Goal: Task Accomplishment & Management: Use online tool/utility

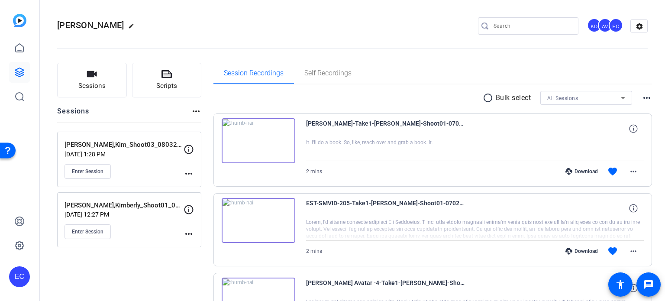
click at [192, 175] on mat-icon "more_horiz" at bounding box center [189, 173] width 10 height 10
click at [197, 182] on span "Edit Session" at bounding box center [209, 185] width 39 height 10
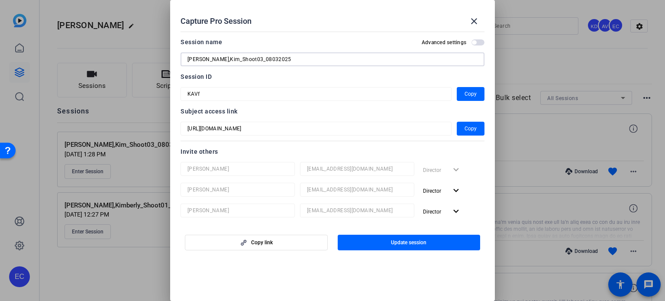
click at [247, 60] on input "Pisinski,Kim_Shoot03_08032025" at bounding box center [332, 59] width 290 height 10
click at [248, 60] on input "Pisinski,Kim_Shoot03_08032025" at bounding box center [332, 59] width 290 height 10
type input "Pisinski,Kim_Shoot03_09032025"
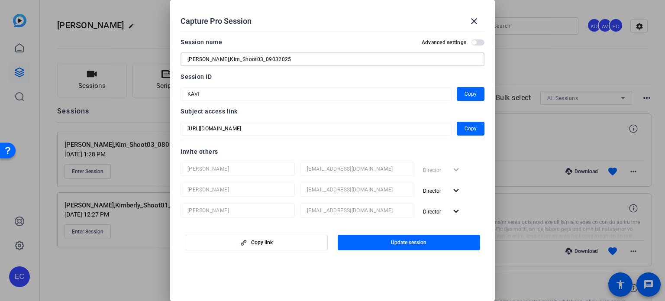
click at [385, 244] on span "button" at bounding box center [409, 242] width 143 height 21
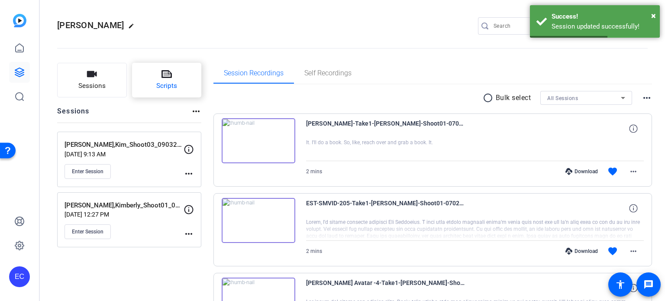
click at [174, 81] on span "Scripts" at bounding box center [166, 86] width 21 height 10
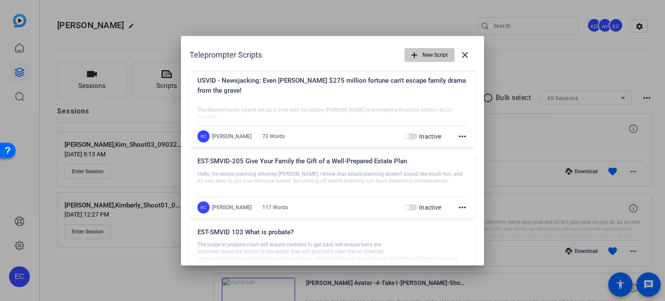
click at [410, 60] on span "button" at bounding box center [429, 55] width 49 height 21
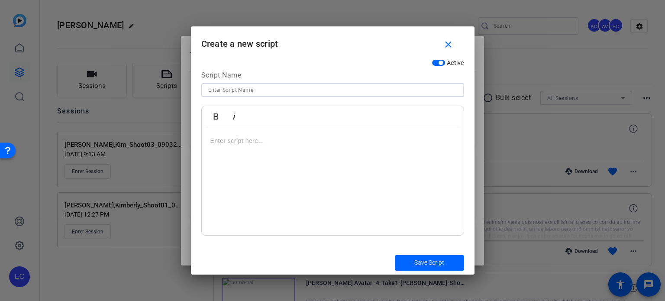
click at [294, 91] on input at bounding box center [332, 90] width 249 height 10
paste input "EST-SMVID-64 3 things I’d never do as an estate planning attorney with young ch…"
type input "EST-SMVID-64 3 things I’d never do as an estate planning attorney with young ch…"
click at [306, 156] on div at bounding box center [333, 181] width 262 height 108
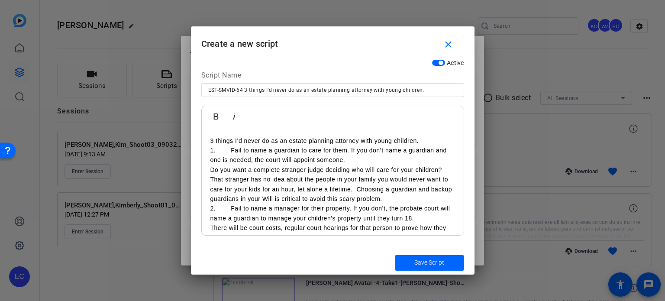
click at [429, 139] on p "3 things I’d never do as an estate planning attorney with young children." at bounding box center [332, 141] width 245 height 10
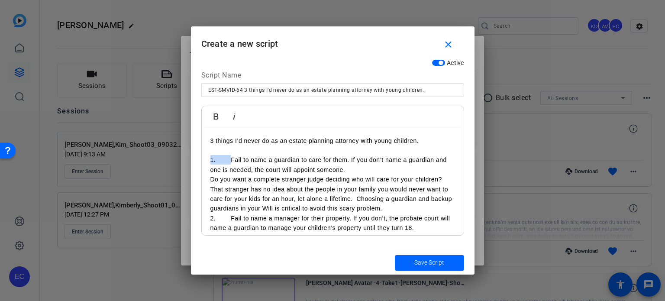
drag, startPoint x: 232, startPoint y: 157, endPoint x: 207, endPoint y: 160, distance: 25.2
click at [207, 160] on div "3 things I’d never do as an estate planning attorney with young children. 1. Fa…" at bounding box center [333, 227] width 262 height 201
click at [210, 180] on p "Do you want a complete stranger judge deciding who will care for your children?…" at bounding box center [332, 193] width 245 height 39
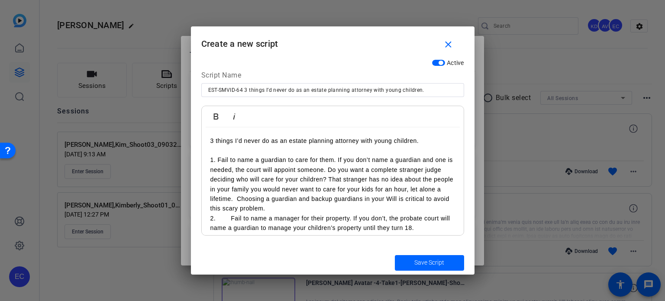
click at [261, 197] on p "1. Fail to name a guardian to care for them. If you don’t name a guardian and o…" at bounding box center [332, 184] width 245 height 58
click at [305, 206] on p "1. Fail to name a guardian to care for them. If you don’t name a guardian and o…" at bounding box center [332, 184] width 245 height 58
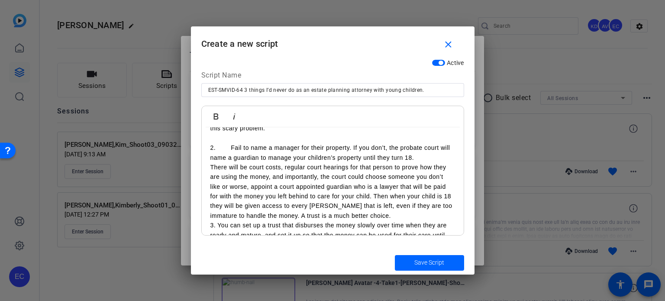
scroll to position [60, 0]
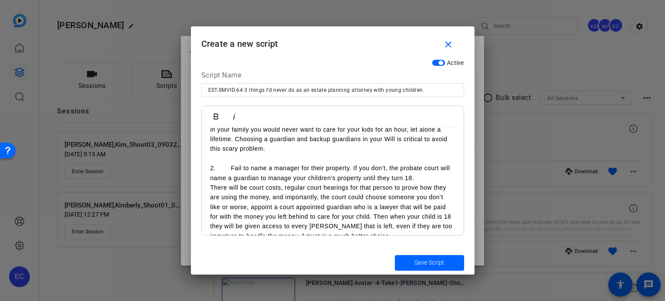
click at [230, 170] on p "2. Fail to name a manager for their property. If you don’t, the probate court w…" at bounding box center [332, 172] width 245 height 19
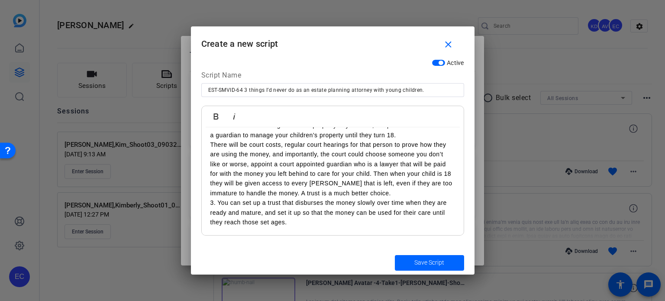
click at [210, 145] on p "There will be court costs, regular court hearings for that person to prove how …" at bounding box center [332, 169] width 245 height 58
click at [207, 164] on div "3 things I’d never do as an estate planning attorney with young children. 1. Fa…" at bounding box center [333, 130] width 262 height 211
click at [367, 193] on p "2. Fail to name a manager for their property. If you don’t, the probate court w…" at bounding box center [332, 158] width 245 height 77
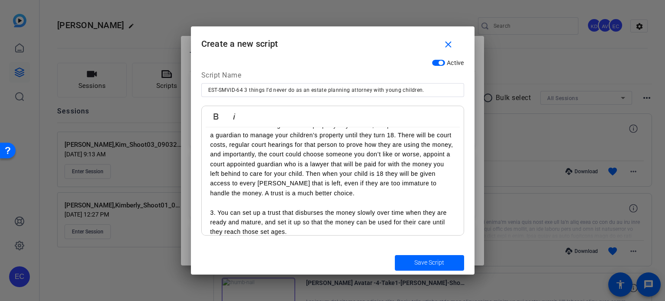
scroll to position [113, 0]
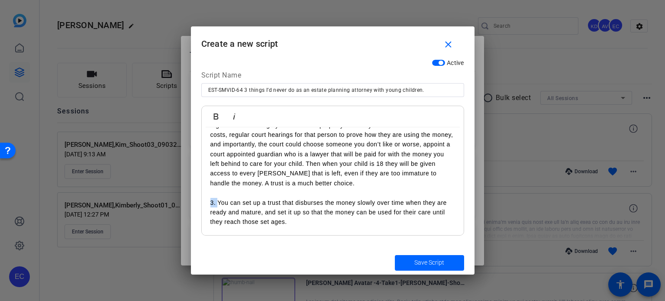
drag, startPoint x: 217, startPoint y: 201, endPoint x: 209, endPoint y: 201, distance: 7.4
click at [209, 201] on div "3 things I’d never do as an estate planning attorney with young children. 1. Fa…" at bounding box center [333, 125] width 262 height 221
click at [431, 257] on span "submit" at bounding box center [429, 262] width 69 height 21
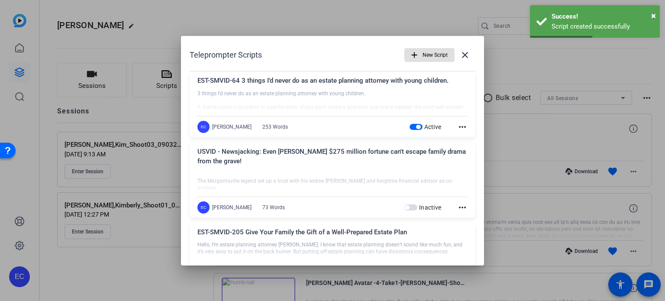
click at [413, 53] on mat-icon "add" at bounding box center [414, 55] width 10 height 10
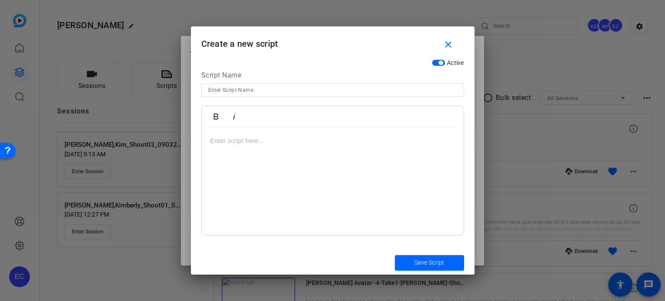
click at [237, 90] on input at bounding box center [332, 90] width 249 height 10
paste input "EST-SMVID-67 1 thing I’d never do if I wanted to leave my home or other propert…"
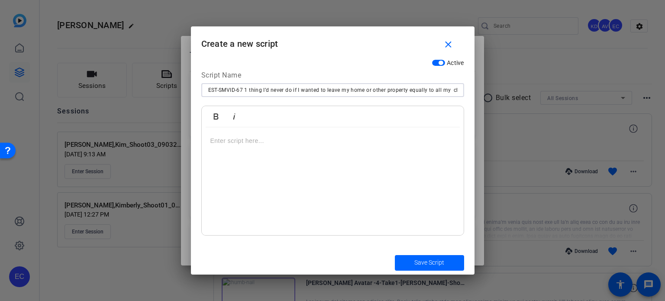
scroll to position [0, 14]
type input "EST-SMVID-67 1 thing I’d never do if I wanted to leave my home or other propert…"
click at [268, 163] on div at bounding box center [333, 181] width 262 height 108
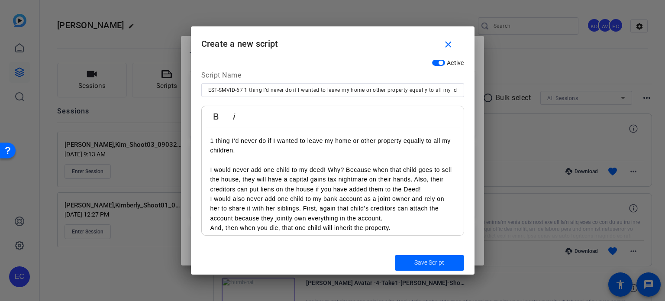
click at [424, 180] on p "I would never add one child to my deed! Why? Because when that child goes to se…" at bounding box center [332, 179] width 245 height 29
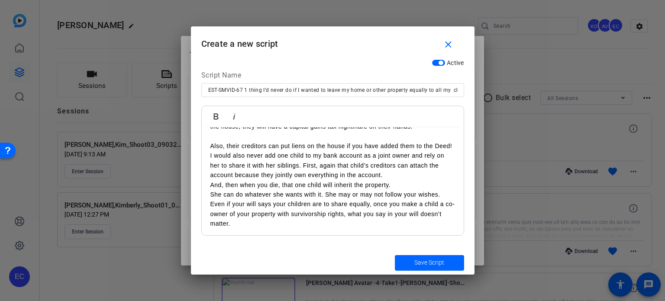
scroll to position [64, 0]
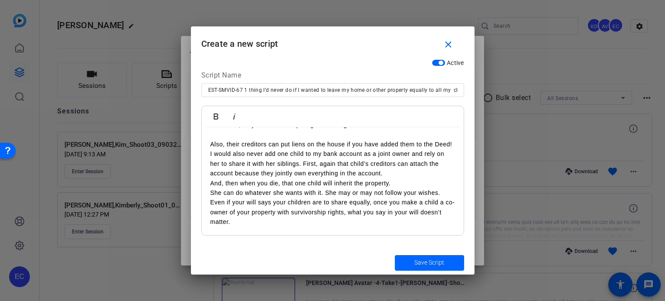
click at [246, 148] on p "Also, their creditors can put liens on the house if you have added them to the …" at bounding box center [332, 144] width 245 height 10
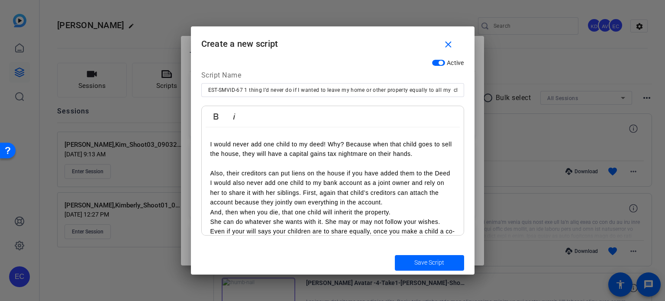
scroll to position [11, 0]
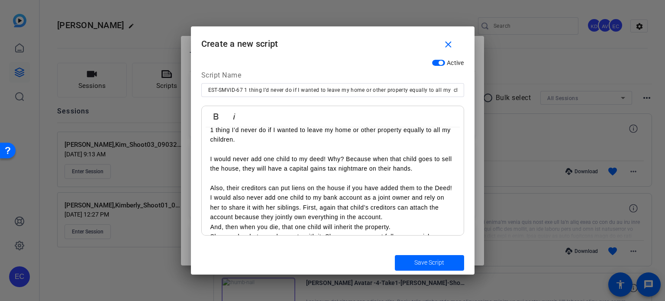
click at [206, 188] on div "1 thing I’d never do if I wanted to leave my home or other property equally to …" at bounding box center [333, 197] width 262 height 163
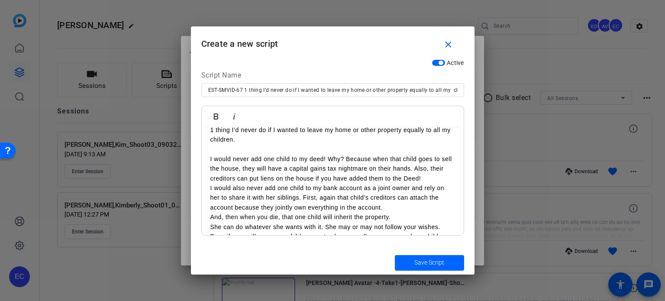
click at [440, 175] on p "I would never add one child to my deed! Why? Because when that child goes to se…" at bounding box center [332, 168] width 245 height 29
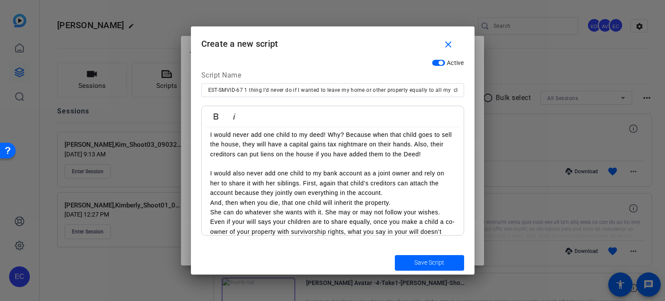
scroll to position [54, 0]
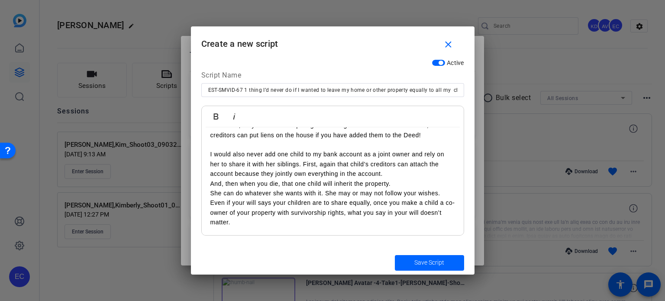
click at [208, 182] on div "1 thing I’d never do if I wanted to leave my home or other property equally to …" at bounding box center [333, 154] width 262 height 163
click at [341, 181] on p "I would also never add one child to my bank account as a joint owner and rely o…" at bounding box center [332, 168] width 245 height 39
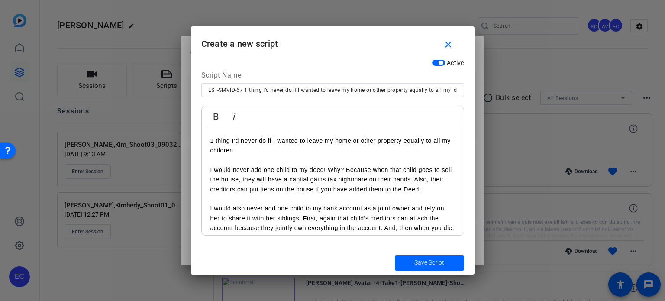
scroll to position [64, 0]
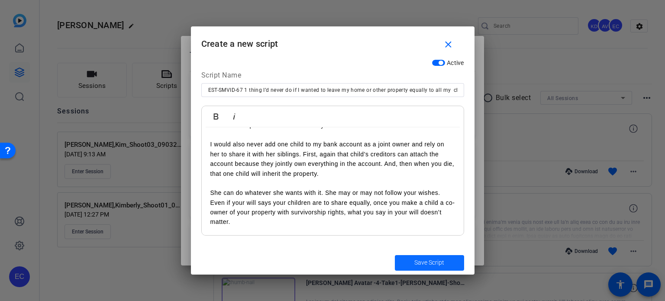
click at [406, 257] on span "submit" at bounding box center [429, 262] width 69 height 21
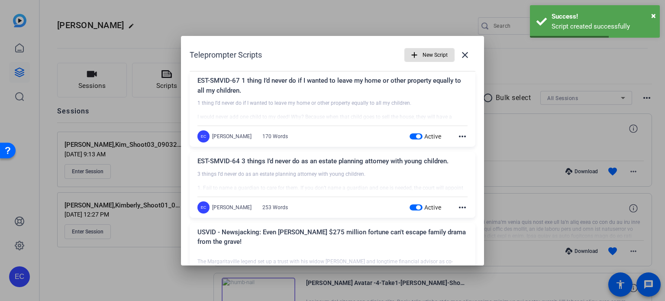
click at [422, 48] on span "New Script" at bounding box center [434, 55] width 25 height 16
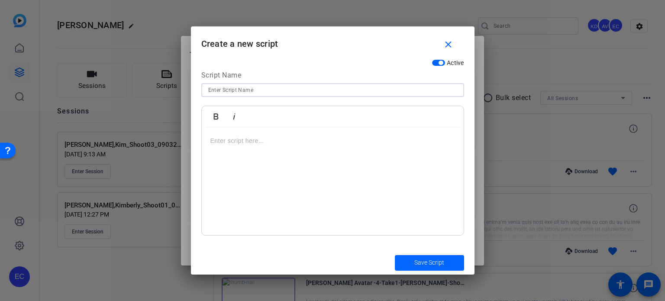
click at [261, 92] on input at bounding box center [332, 90] width 249 height 10
paste input "EST-SMVID-189 Don't Forget Your Pet"
type input "EST-SMVID-189 Don't Forget Your Pet"
click at [267, 177] on div at bounding box center [333, 181] width 262 height 108
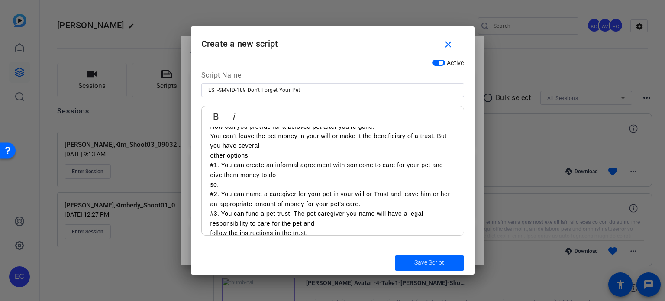
scroll to position [0, 0]
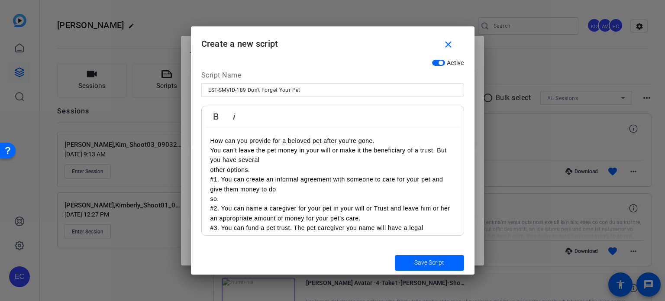
click at [384, 141] on p "How can you provide for a beloved pet after you’re gone. You can’t leave the pe…" at bounding box center [332, 218] width 245 height 165
click at [208, 173] on div "How can you provide for a beloved pet after you’re gone? You can’t leave the pe…" at bounding box center [333, 218] width 262 height 182
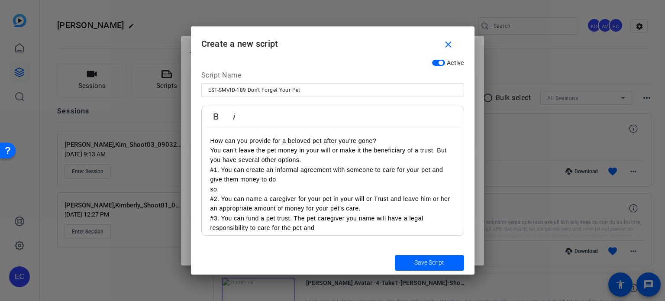
click at [387, 138] on p "How can you provide for a beloved pet after you’re gone? You can’t leave the pe…" at bounding box center [332, 213] width 245 height 155
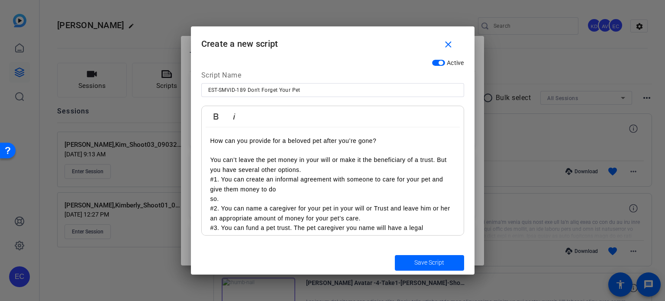
click at [312, 166] on p "You can’t leave the pet money in your will or make it the beneficiary of a trus…" at bounding box center [332, 222] width 245 height 155
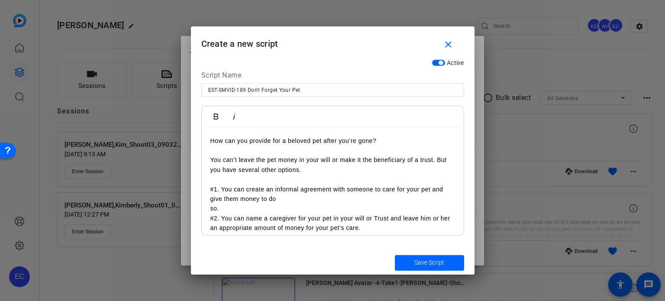
click at [206, 209] on div "How can you provide for a beloved pet after you’re gone? You can’t leave the pe…" at bounding box center [333, 223] width 262 height 192
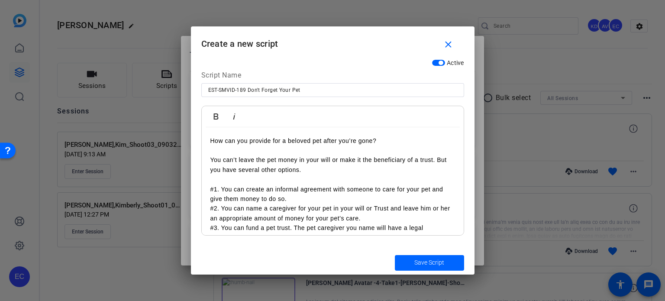
click at [327, 198] on p "#1. You can create an informal agreement with someone to care for your pet and …" at bounding box center [332, 237] width 245 height 126
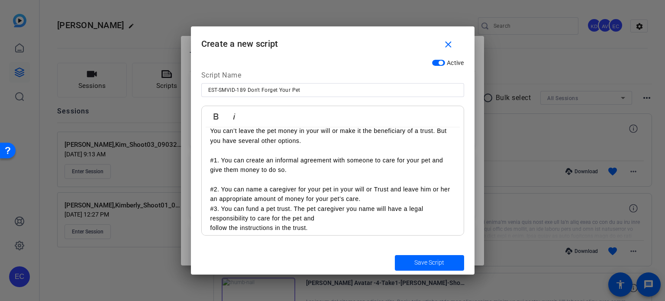
scroll to position [43, 0]
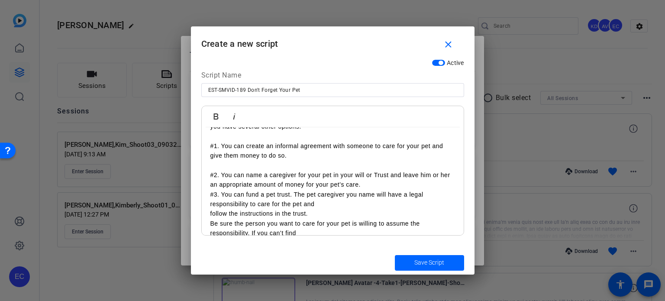
click at [365, 185] on p "#2. You can name a caregiver for your pet in your will or Trust and leave him o…" at bounding box center [332, 213] width 245 height 106
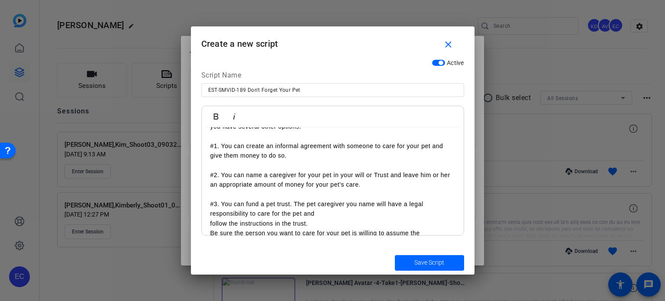
scroll to position [87, 0]
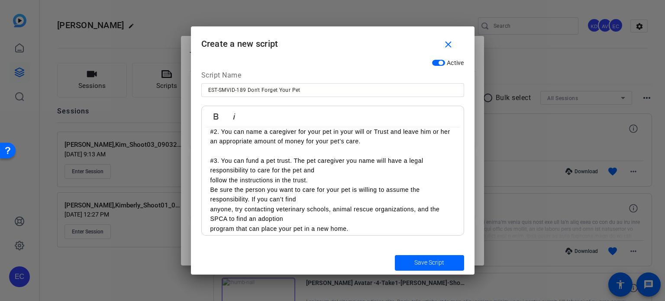
click at [204, 179] on div "How can you provide for a beloved pet after you’re gone? You can’t leave the pe…" at bounding box center [333, 141] width 262 height 201
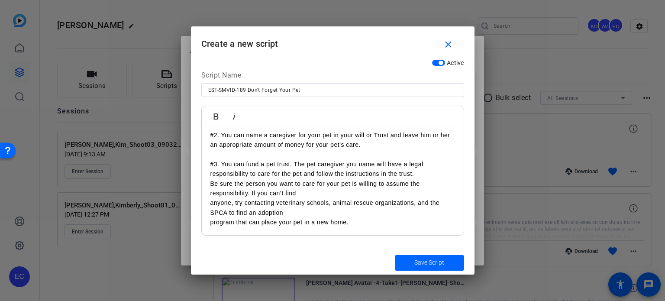
click at [419, 174] on p "#3. You can fund a pet trust. The pet caregiver you name will have a legal resp…" at bounding box center [332, 188] width 245 height 77
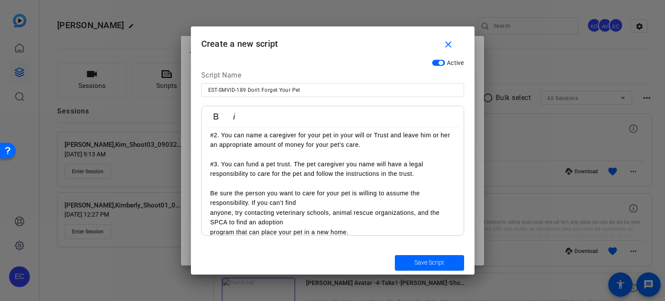
scroll to position [87, 0]
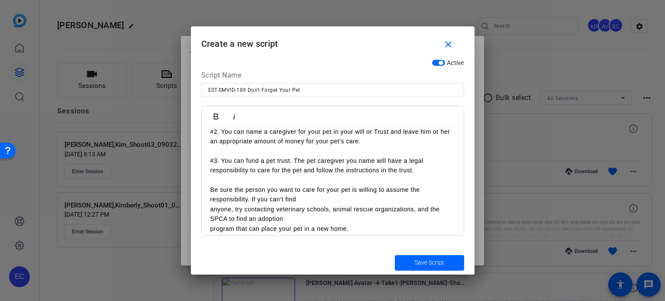
click at [204, 214] on div "How can you provide for a beloved pet after you’re gone? You can’t leave the pe…" at bounding box center [333, 141] width 262 height 201
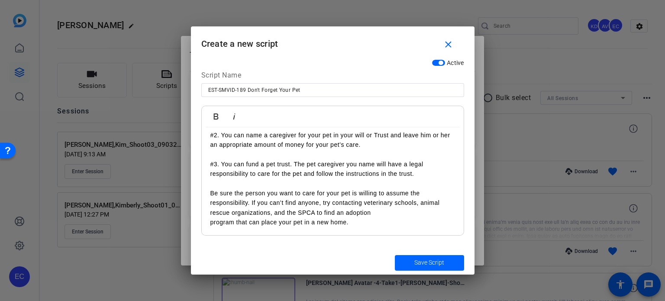
click at [206, 224] on div "How can you provide for a beloved pet after you’re gone? You can’t leave the pe…" at bounding box center [333, 140] width 262 height 192
click at [411, 258] on span "submit" at bounding box center [429, 262] width 69 height 21
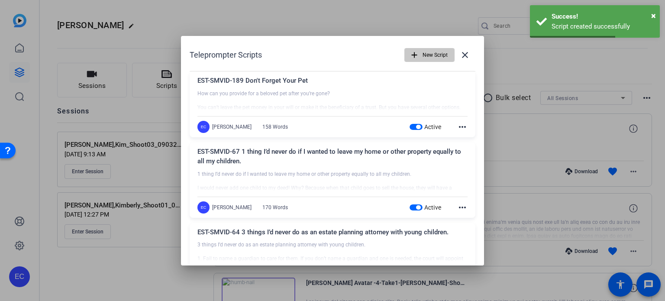
click at [426, 54] on span "New Script" at bounding box center [434, 55] width 25 height 16
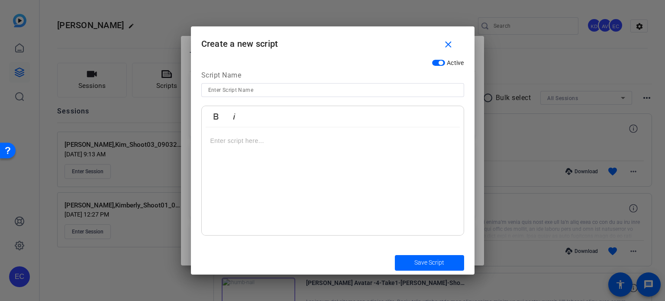
click at [264, 93] on input at bounding box center [332, 90] width 249 height 10
paste input "EST-SMVID-229 - Provide for a Second Spouse and Protect Your Children’s Inherit…"
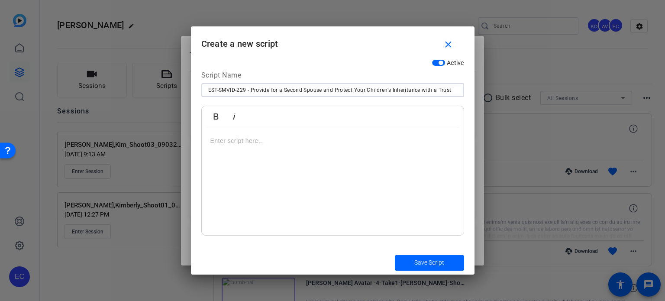
type input "EST-SMVID-229 - Provide for a Second Spouse and Protect Your Children’s Inherit…"
click at [318, 155] on div at bounding box center [333, 181] width 262 height 108
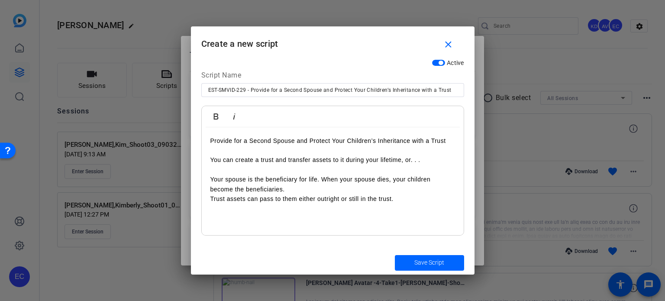
click at [210, 197] on p "Your spouse is the beneficiary for life. When your spouse dies, your children b…" at bounding box center [332, 188] width 245 height 29
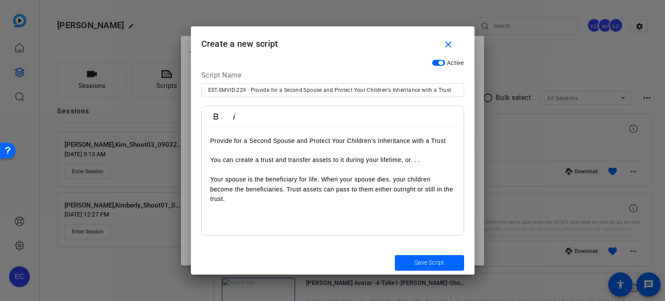
click at [232, 200] on p "Your spouse is the beneficiary for life. When your spouse dies, your children b…" at bounding box center [332, 188] width 245 height 29
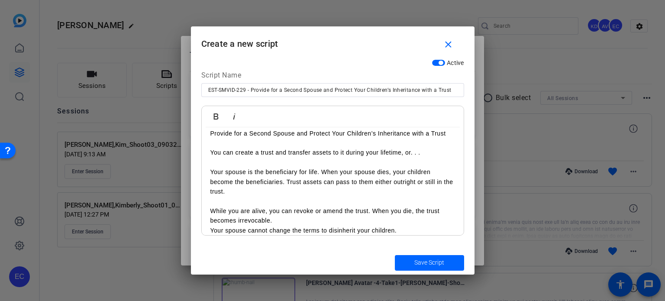
scroll to position [16, 0]
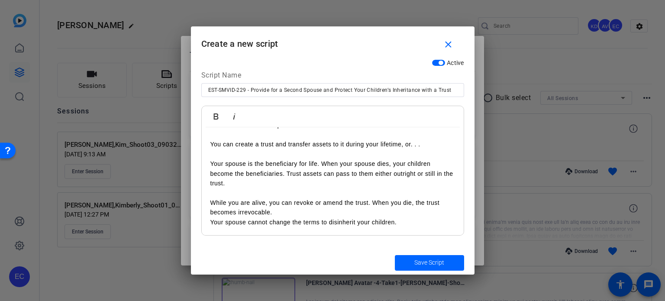
click at [206, 220] on div "Provide for a Second Spouse and Protect Your Children’s Inheritance with a Trus…" at bounding box center [333, 174] width 262 height 124
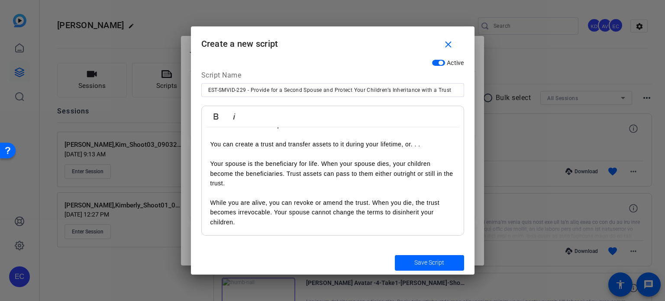
click at [253, 219] on p "While you are alive, you can revoke or amend the trust. When you die, the trust…" at bounding box center [332, 212] width 245 height 29
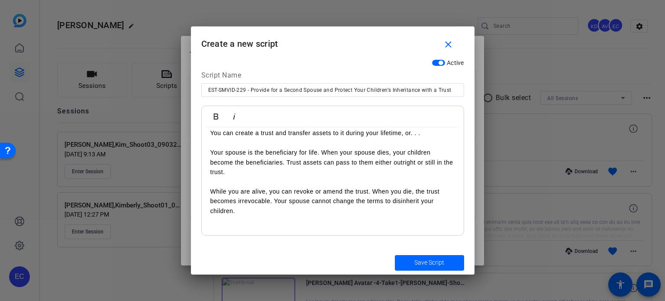
scroll to position [46, 0]
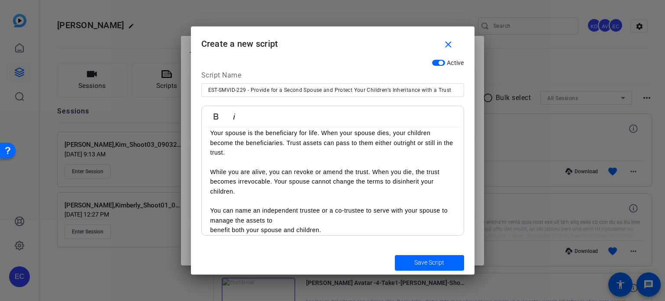
click at [207, 230] on div "Provide for a Second Spouse and Protect Your Children’s Inheritance with a Trus…" at bounding box center [333, 162] width 262 height 163
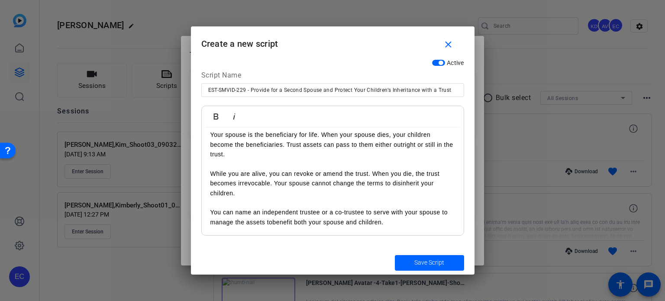
scroll to position [45, 0]
click at [405, 222] on p "You can name an independent trustee or a co-trustee to serve with your spouse t…" at bounding box center [332, 216] width 245 height 19
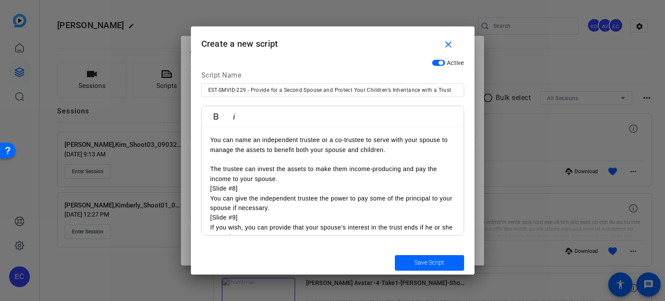
scroll to position [105, 0]
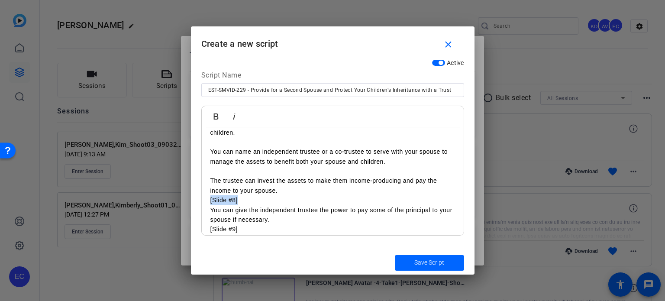
drag, startPoint x: 204, startPoint y: 200, endPoint x: 193, endPoint y: 200, distance: 10.8
click at [193, 200] on div "Active Script Name EST-SMVID-229 - Provide for a Second Spouse and Protect Your…" at bounding box center [332, 153] width 283 height 196
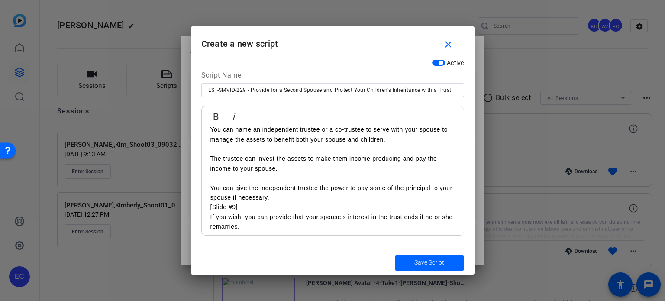
scroll to position [148, 0]
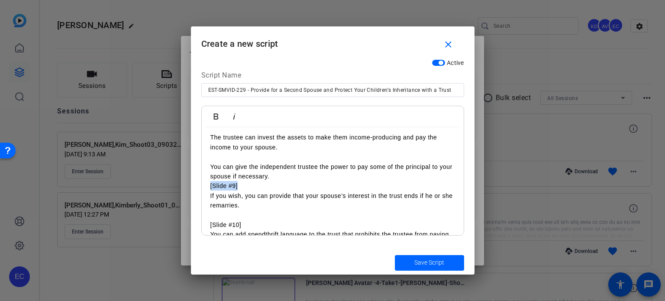
drag, startPoint x: 203, startPoint y: 190, endPoint x: 195, endPoint y: 190, distance: 8.2
click at [195, 190] on div "Active Script Name EST-SMVID-229 - Provide for a Second Spouse and Protect Your…" at bounding box center [332, 153] width 283 height 196
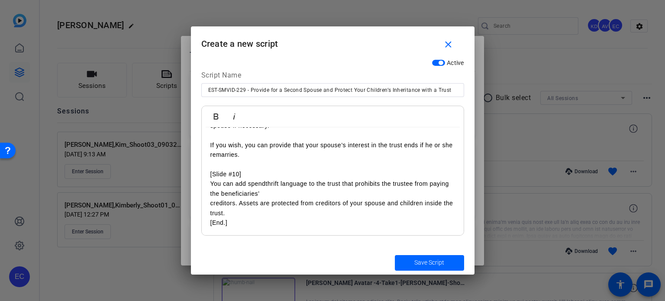
scroll to position [200, 0]
drag, startPoint x: 245, startPoint y: 174, endPoint x: 166, endPoint y: 168, distance: 78.6
click at [166, 168] on div "Teleprompter Scripts add New Script close EST-SMVID-189 Don't Forget Your Pet H…" at bounding box center [332, 150] width 665 height 301
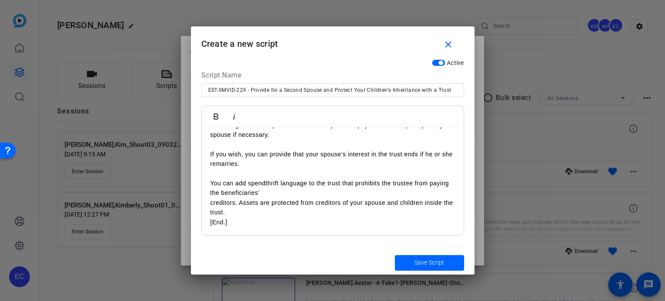
click at [205, 203] on div "Provide for a Second Spouse and Protect Your Children’s Inheritance with a Trus…" at bounding box center [333, 86] width 262 height 298
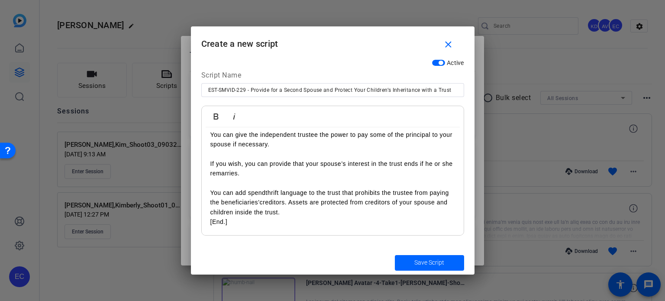
scroll to position [180, 0]
drag, startPoint x: 247, startPoint y: 219, endPoint x: 149, endPoint y: 211, distance: 98.2
click at [149, 211] on div "Teleprompter Scripts add New Script close EST-SMVID-189 Don't Forget Your Pet H…" at bounding box center [332, 150] width 665 height 301
click at [236, 219] on p "The trustee can invest the assets to make them income-producing and pay the inc…" at bounding box center [332, 164] width 245 height 126
drag, startPoint x: 235, startPoint y: 225, endPoint x: 209, endPoint y: 226, distance: 26.9
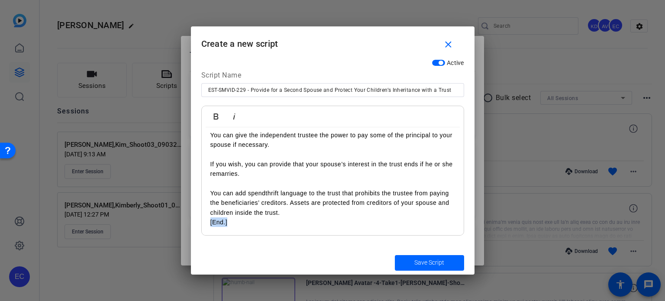
click at [209, 226] on div "Provide for a Second Spouse and Protect Your Children’s Inheritance with a Trus…" at bounding box center [333, 91] width 262 height 289
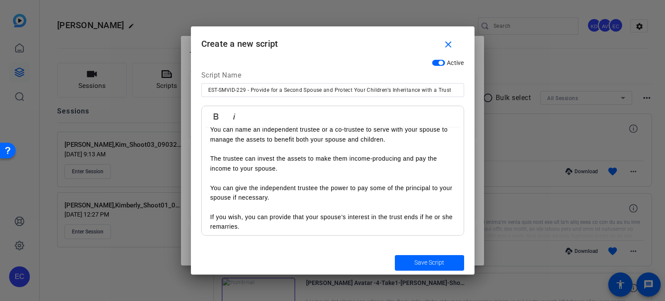
scroll to position [0, 0]
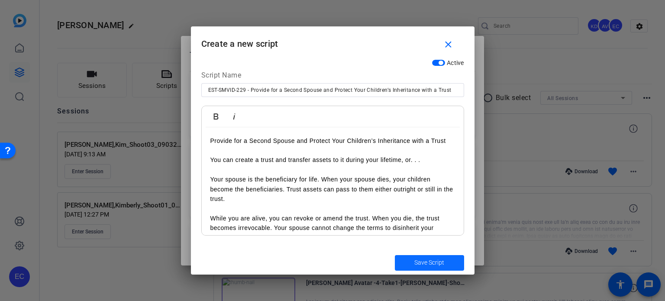
click at [445, 256] on span "submit" at bounding box center [429, 262] width 69 height 21
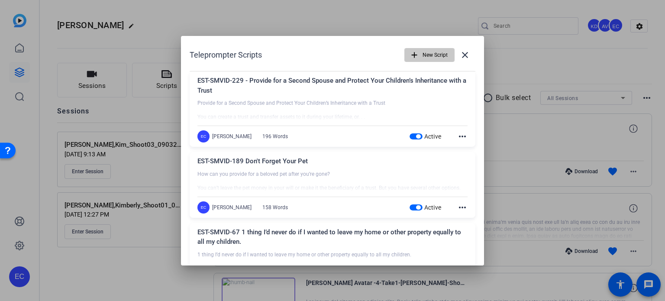
click at [430, 49] on span "New Script" at bounding box center [434, 55] width 25 height 16
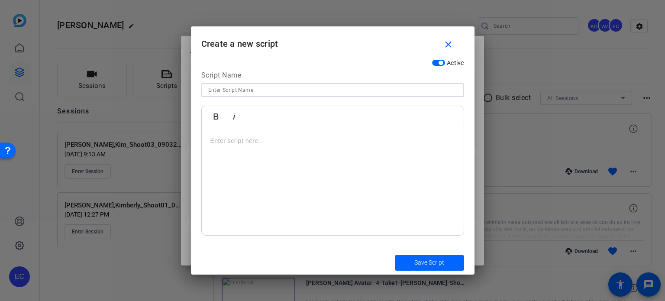
click at [319, 90] on input at bounding box center [332, 90] width 249 height 10
paste input "METAAD-SMVID-09 - How to Leave More Than Money"
type input "METAAD-SMVID-09 - How to Leave More Than Money"
click at [273, 152] on div at bounding box center [333, 181] width 262 height 108
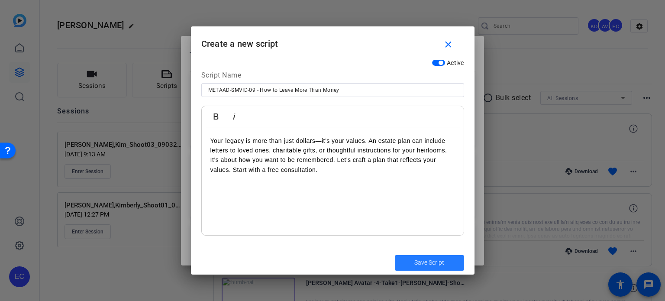
click at [422, 260] on span "Save Script" at bounding box center [429, 262] width 30 height 9
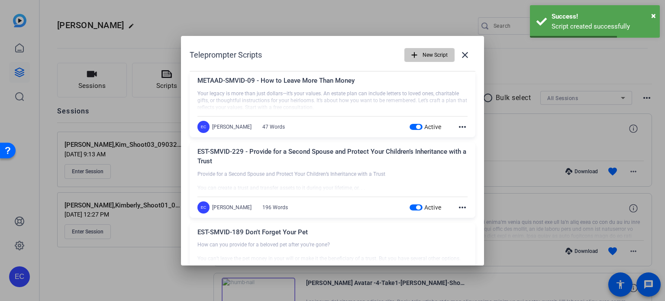
click at [422, 50] on span "New Script" at bounding box center [434, 55] width 25 height 16
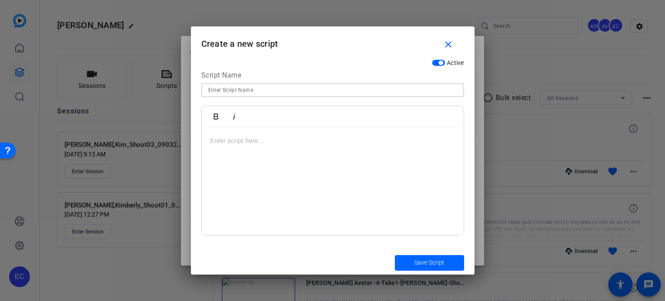
click at [335, 90] on input at bounding box center [332, 90] width 249 height 10
paste input "METAAD-SMVID-10 - Can You Build a Plan Around Your Values?"
type input "METAAD-SMVID-10 - Can You Build a Plan Around Your Values?"
click at [344, 146] on div at bounding box center [333, 181] width 262 height 108
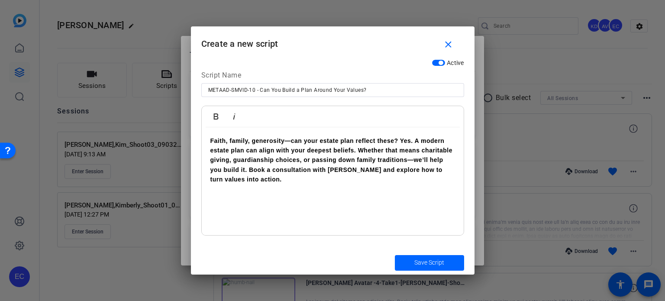
drag, startPoint x: 415, startPoint y: 261, endPoint x: 274, endPoint y: 214, distance: 149.2
click at [274, 214] on form "Create a new script close Active Script Name METAAD-SMVID-10 - Can You Build a …" at bounding box center [332, 150] width 283 height 248
click at [213, 112] on icon "button" at bounding box center [216, 116] width 10 height 10
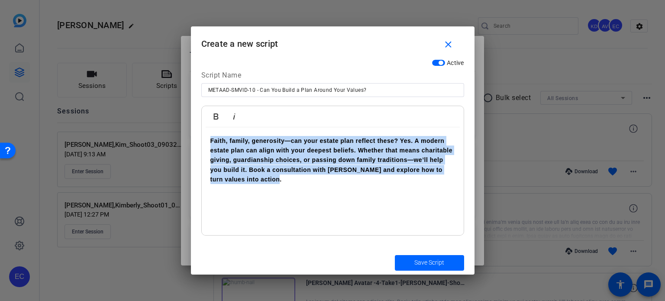
drag, startPoint x: 288, startPoint y: 187, endPoint x: 180, endPoint y: 125, distance: 125.2
click at [180, 125] on div "Teleprompter Scripts add New Script close METAAD-SMVID-09 - How to Leave More T…" at bounding box center [332, 150] width 665 height 301
click at [214, 116] on icon "button" at bounding box center [215, 116] width 5 height 6
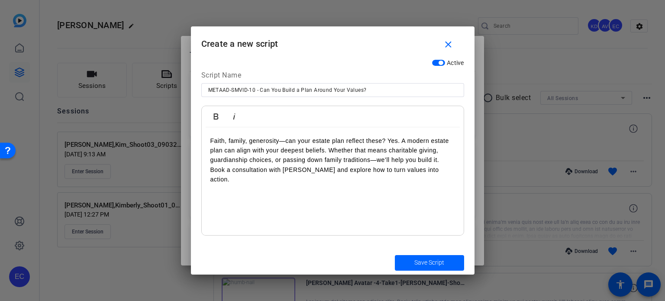
click at [312, 195] on div "Faith, family, generosity—can your estate plan reflect these? Yes. A modern est…" at bounding box center [333, 181] width 262 height 108
click at [425, 258] on span "Save Script" at bounding box center [429, 262] width 30 height 9
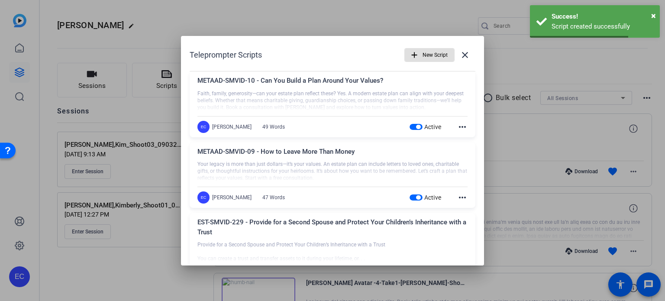
click at [422, 57] on span "New Script" at bounding box center [434, 55] width 25 height 16
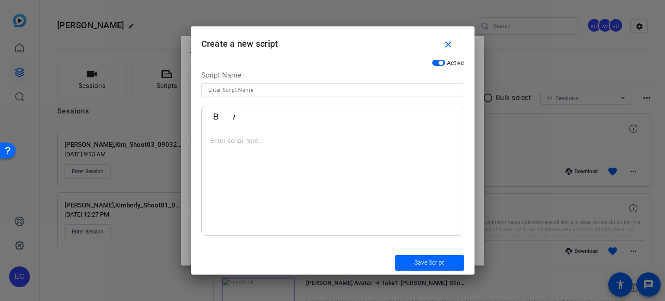
click at [313, 93] on input at bounding box center [332, 90] width 249 height 10
paste input "METAAD-SMVID-11 - Estate Planning with the Next Generation in Mind"
type input "METAAD-SMVID-11 - Estate Planning with the Next Generation in Mind"
click at [335, 135] on div at bounding box center [333, 181] width 262 height 108
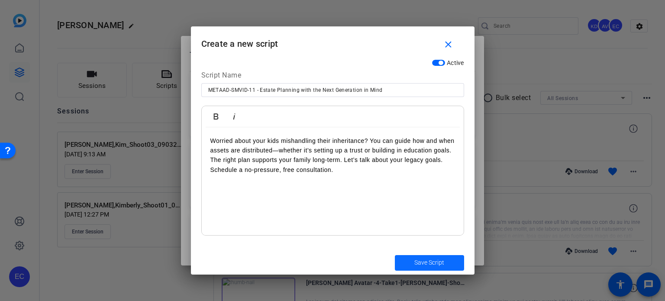
click at [416, 260] on span "Save Script" at bounding box center [429, 262] width 30 height 9
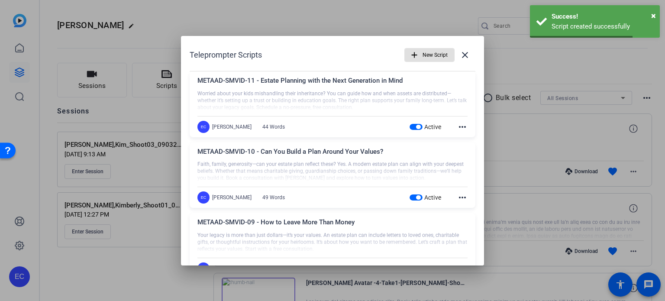
click at [431, 50] on span "New Script" at bounding box center [434, 55] width 25 height 16
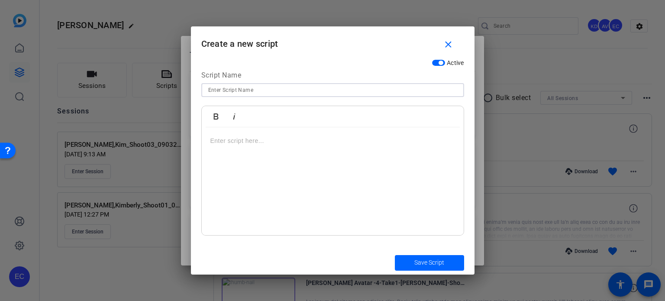
click at [340, 90] on input at bounding box center [332, 90] width 249 height 10
paste input "METAAD-SMVID-12 - Retargeting Script"
type input "METAAD-SMVID-12 - Retargeting Script"
click at [373, 150] on div at bounding box center [333, 181] width 262 height 108
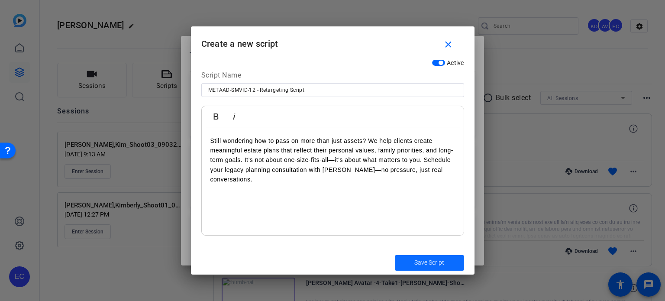
click at [435, 259] on span "Save Script" at bounding box center [429, 262] width 30 height 9
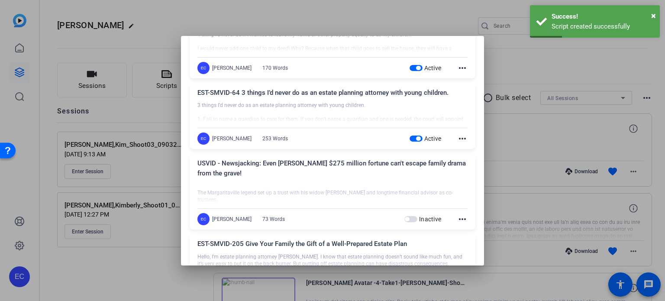
scroll to position [519, 0]
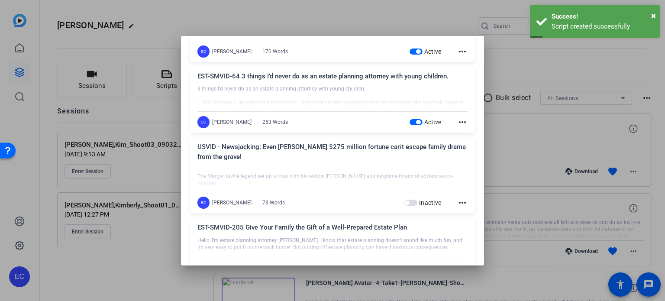
click at [128, 259] on div at bounding box center [332, 150] width 665 height 301
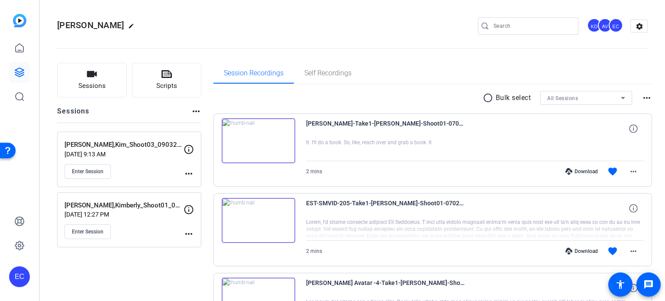
click at [192, 171] on mat-icon "more_horiz" at bounding box center [189, 173] width 10 height 10
click at [197, 181] on span "Edit Session" at bounding box center [209, 185] width 39 height 10
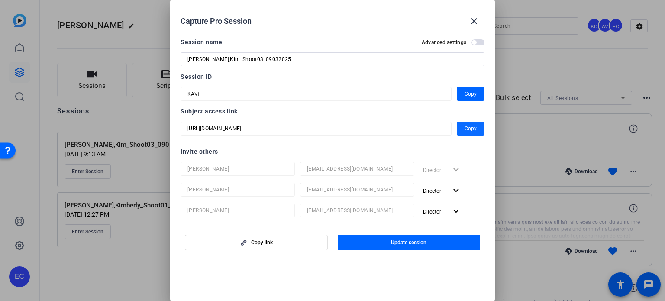
click at [464, 126] on span "Copy" at bounding box center [470, 128] width 12 height 10
click at [479, 23] on span at bounding box center [474, 21] width 21 height 21
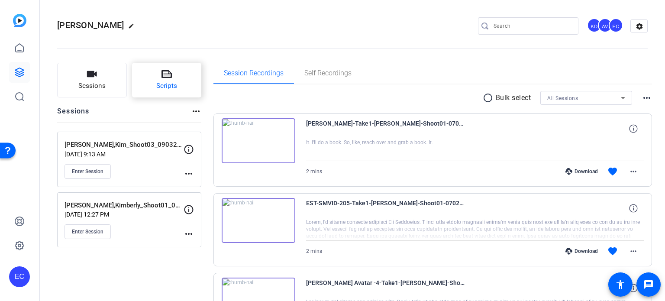
click at [164, 81] on button "Scripts" at bounding box center [167, 80] width 70 height 35
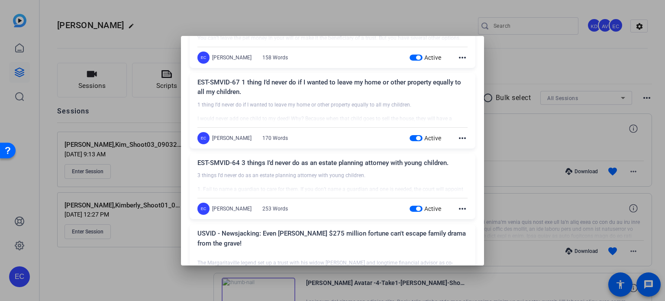
scroll to position [476, 0]
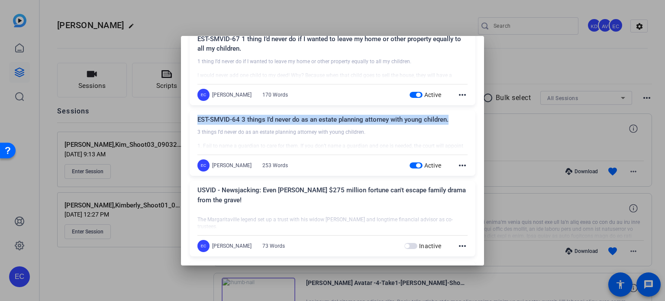
drag, startPoint x: 451, startPoint y: 119, endPoint x: 199, endPoint y: 113, distance: 252.0
click at [199, 113] on div "EST-SMVID-64 3 things I’d never do as an estate planning attorney with young ch…" at bounding box center [333, 143] width 286 height 66
copy div "EST-SMVID-64 3 things I’d never do as an estate planning attorney with young ch…"
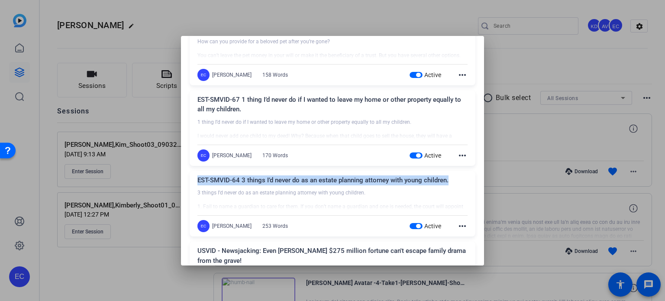
scroll to position [390, 0]
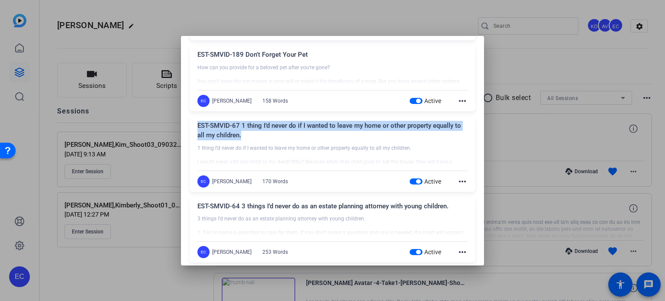
drag, startPoint x: 227, startPoint y: 133, endPoint x: 196, endPoint y: 126, distance: 31.4
click at [196, 126] on div "EST-SMVID-67 1 thing I’d never do if I wanted to leave my home or other propert…" at bounding box center [333, 153] width 286 height 75
copy div "EST-SMVID-67 1 thing I’d never do if I wanted to leave my home or other propert…"
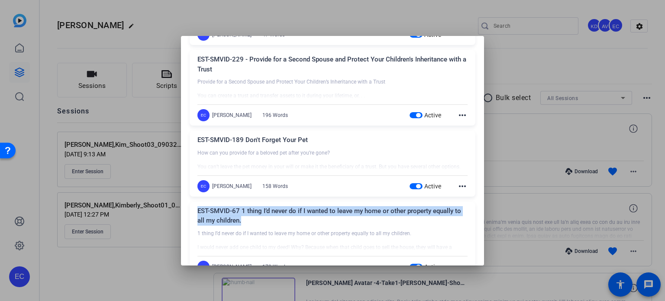
scroll to position [303, 0]
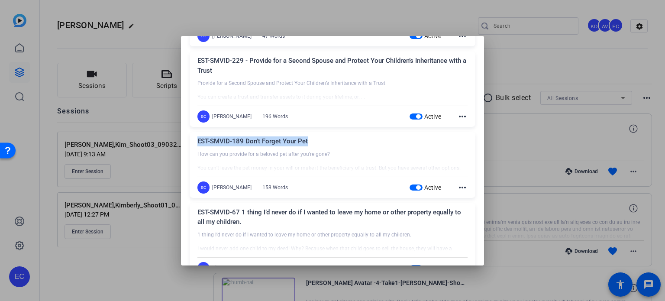
drag, startPoint x: 315, startPoint y: 142, endPoint x: 189, endPoint y: 143, distance: 126.4
copy div "EST-SMVID-189 Don't Forget Your Pet"
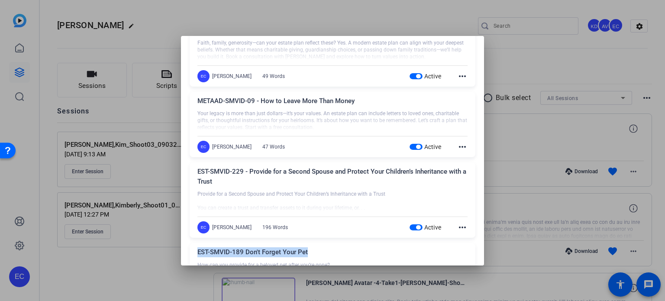
scroll to position [173, 0]
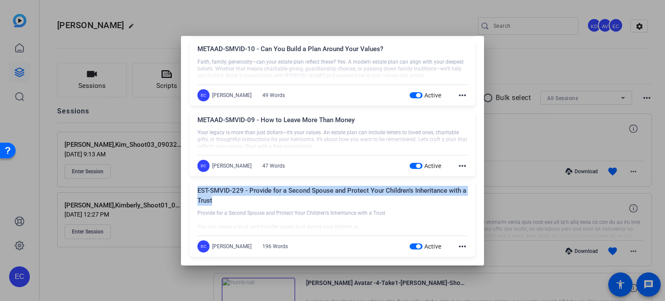
drag, startPoint x: 214, startPoint y: 200, endPoint x: 196, endPoint y: 190, distance: 21.3
click at [196, 190] on div "EST-SMVID-229 - Provide for a Second Spouse and Protect Your Children’s Inherit…" at bounding box center [333, 218] width 286 height 75
copy div "EST-SMVID-229 - Provide for a Second Spouse and Protect Your Children’s Inherit…"
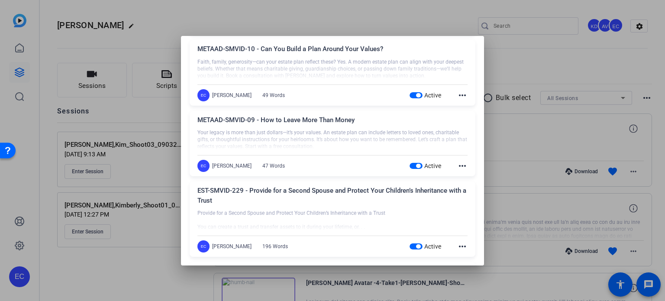
click at [566, 82] on div at bounding box center [332, 150] width 665 height 301
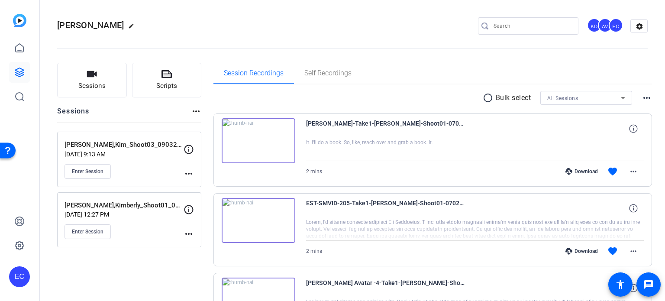
click at [283, 20] on div "Pisinski, Kimberly edit KD AV EC settings" at bounding box center [352, 25] width 590 height 13
click at [91, 167] on button "Enter Session" at bounding box center [87, 171] width 46 height 15
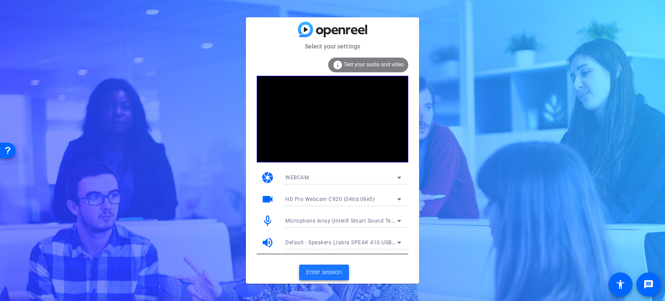
click at [321, 274] on span "Enter session" at bounding box center [324, 271] width 36 height 9
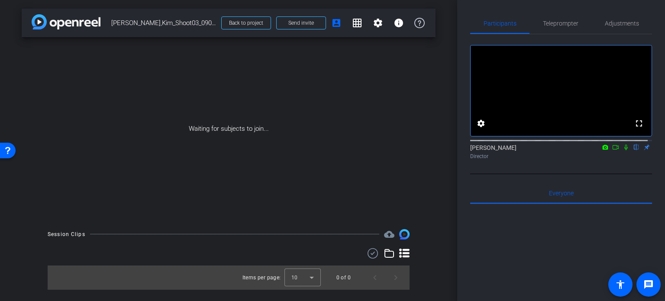
click at [452, 204] on div "arrow_back Pisinski,Kim_Shoot03_09032025 Back to project Send invite account_bo…" at bounding box center [228, 150] width 457 height 301
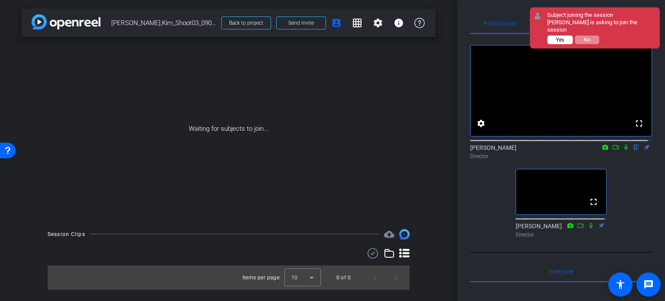
click at [563, 37] on span "Yes" at bounding box center [560, 40] width 8 height 6
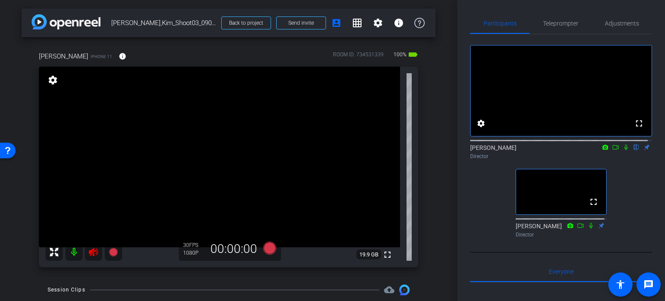
click at [93, 250] on icon at bounding box center [93, 252] width 9 height 9
click at [610, 20] on span "Adjustments" at bounding box center [622, 23] width 34 height 6
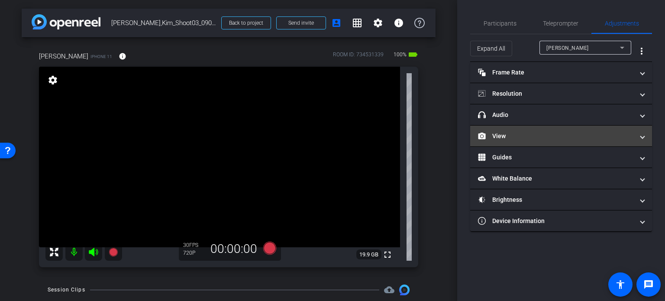
click at [518, 132] on mat-panel-title "View" at bounding box center [556, 136] width 156 height 9
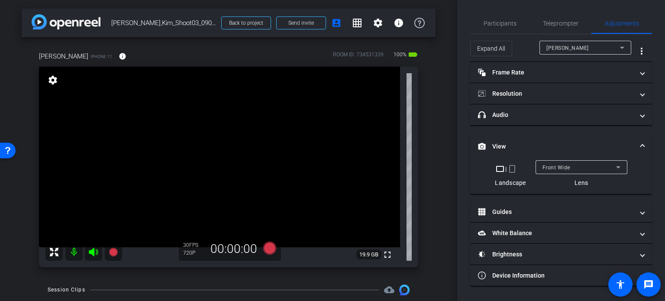
click at [511, 165] on mat-icon "crop_portrait" at bounding box center [512, 169] width 10 height 10
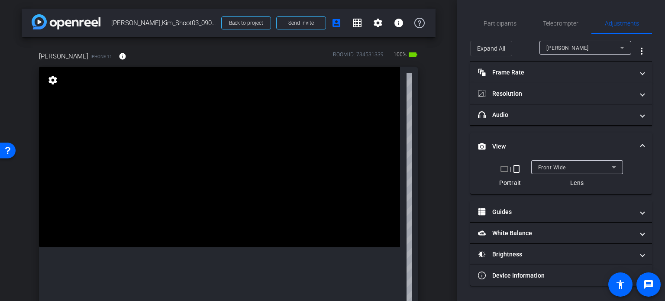
scroll to position [43, 0]
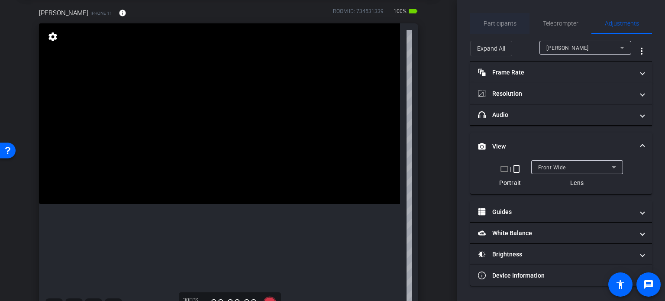
click at [490, 25] on span "Participants" at bounding box center [499, 23] width 33 height 6
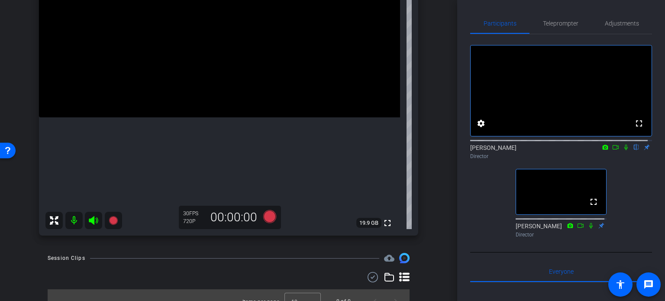
scroll to position [87, 0]
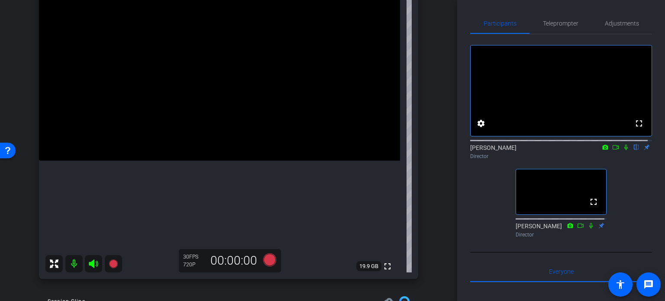
click at [0, 215] on div "arrow_back Pisinski,Kim_Shoot03_09032025 Back to project Send invite account_bo…" at bounding box center [228, 150] width 457 height 301
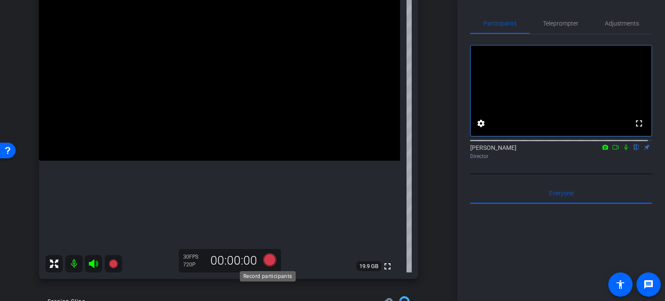
click at [267, 265] on icon at bounding box center [269, 260] width 21 height 16
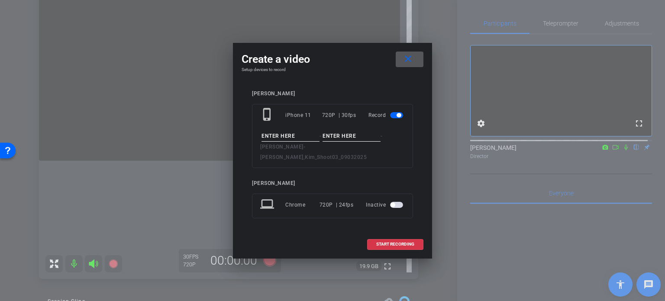
click at [286, 138] on input at bounding box center [290, 136] width 58 height 11
type input "test"
click at [351, 142] on input at bounding box center [351, 136] width 58 height 11
type input "1"
click at [409, 242] on span "START RECORDING" at bounding box center [395, 244] width 38 height 4
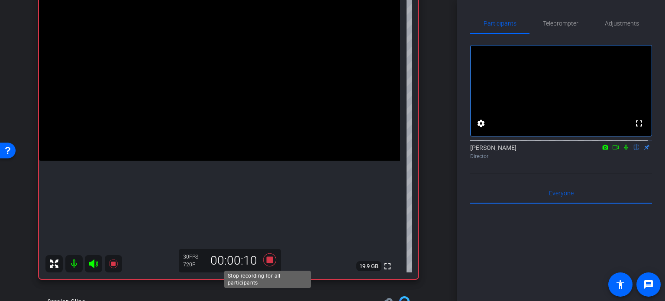
click at [267, 263] on icon at bounding box center [269, 260] width 21 height 16
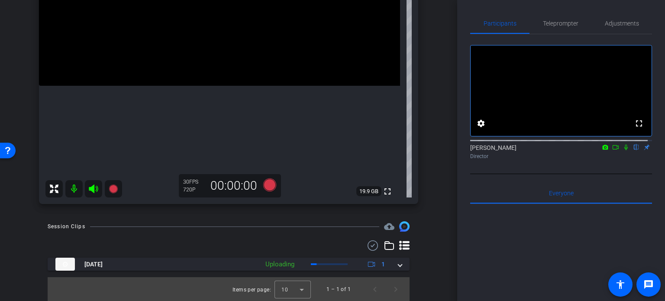
scroll to position [162, 0]
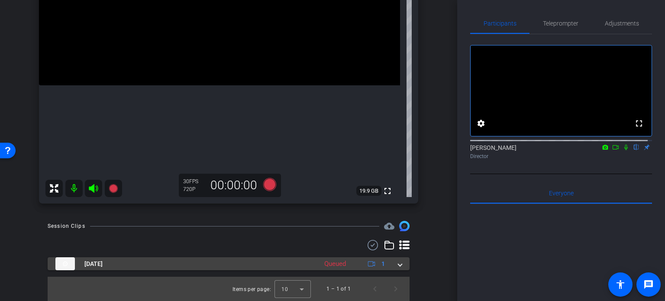
click at [398, 266] on span at bounding box center [399, 263] width 3 height 9
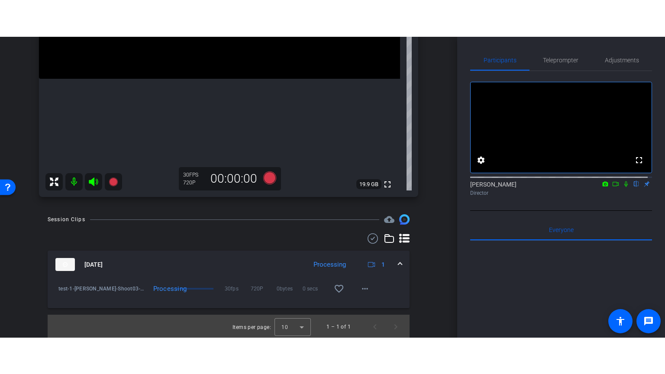
scroll to position [206, 0]
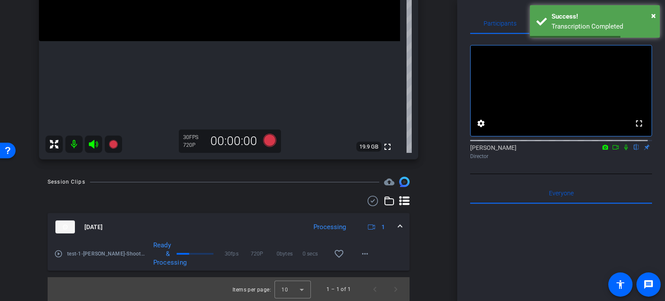
click at [61, 252] on mat-icon "play_circle_outline" at bounding box center [58, 253] width 9 height 9
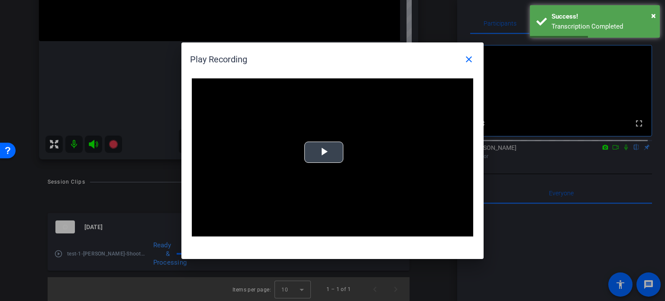
click at [324, 152] on span "Video Player" at bounding box center [324, 152] width 0 height 0
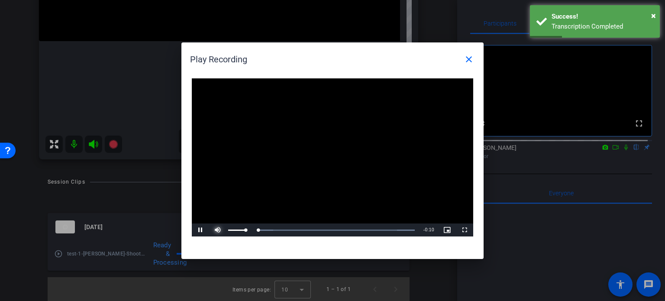
click at [220, 230] on span "Video Player" at bounding box center [217, 230] width 17 height 0
click at [463, 230] on span "Video Player" at bounding box center [464, 230] width 17 height 0
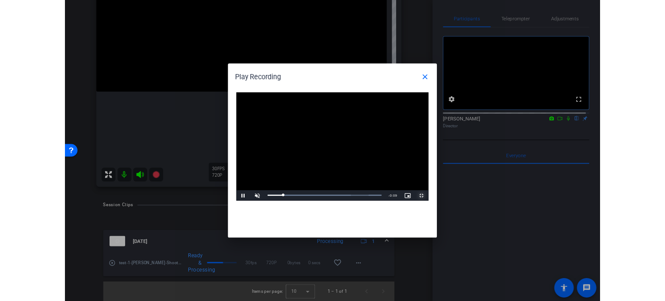
scroll to position [133, 0]
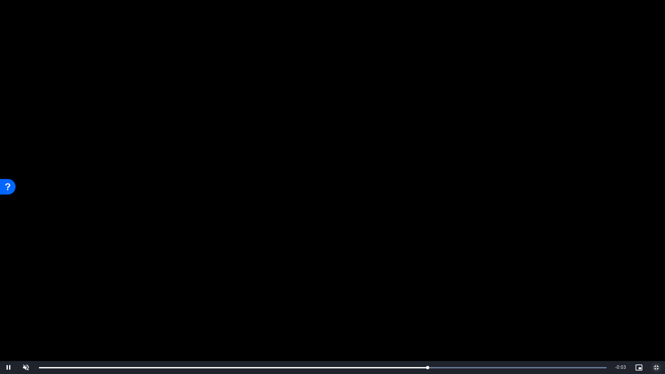
click at [661, 300] on span "Video Player" at bounding box center [656, 367] width 17 height 0
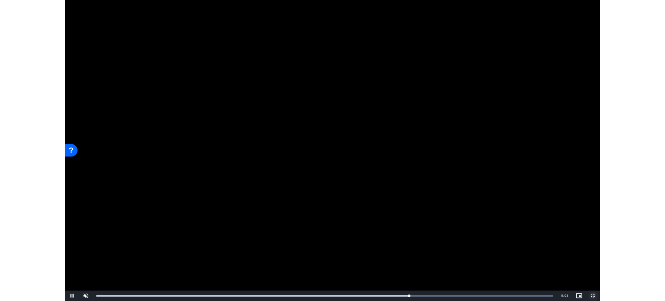
scroll to position [206, 0]
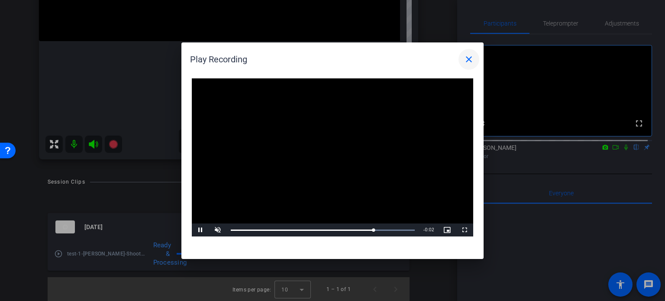
click at [475, 62] on span at bounding box center [468, 59] width 21 height 21
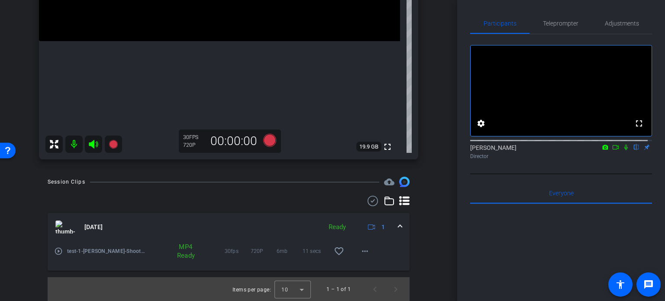
click at [398, 222] on span at bounding box center [399, 226] width 3 height 9
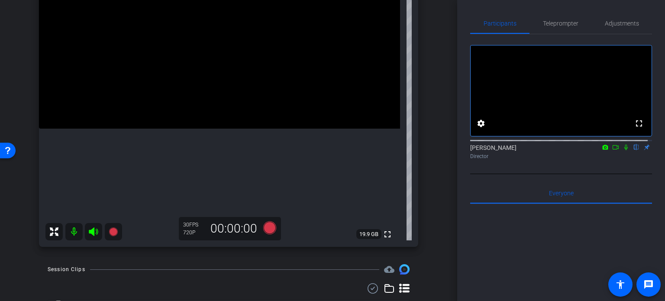
scroll to position [75, 0]
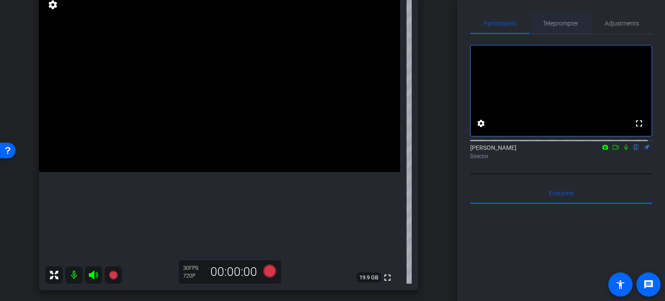
click at [567, 29] on span "Teleprompter" at bounding box center [560, 23] width 35 height 21
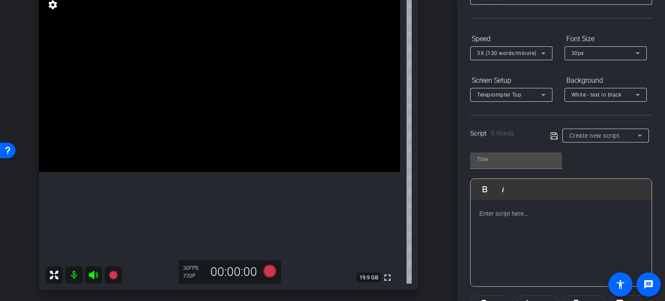
scroll to position [87, 0]
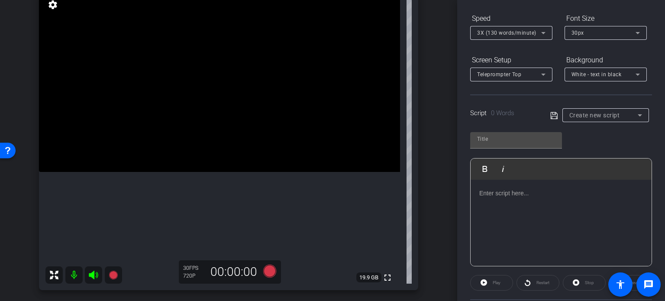
click at [605, 113] on span "Create new script" at bounding box center [594, 115] width 51 height 7
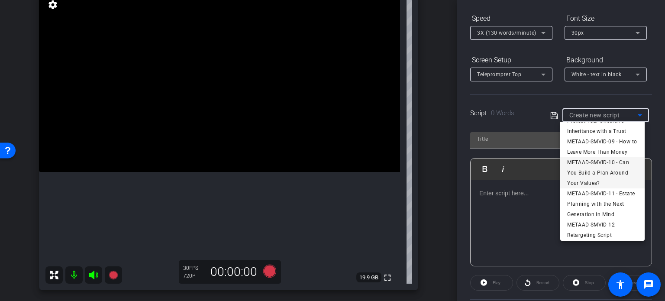
scroll to position [170, 0]
click at [590, 177] on span "METAAD-SMVID-09 - How to Leave More Than Money" at bounding box center [602, 166] width 71 height 21
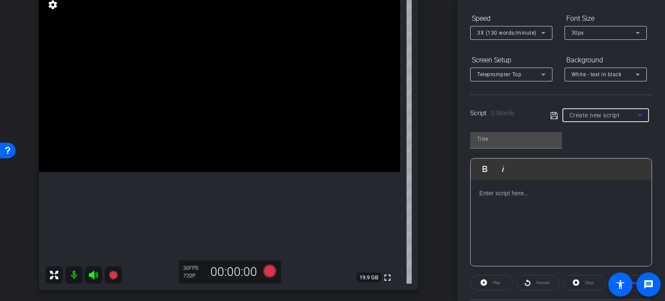
type input "METAAD-SMVID-09 - How to Leave More Than Money"
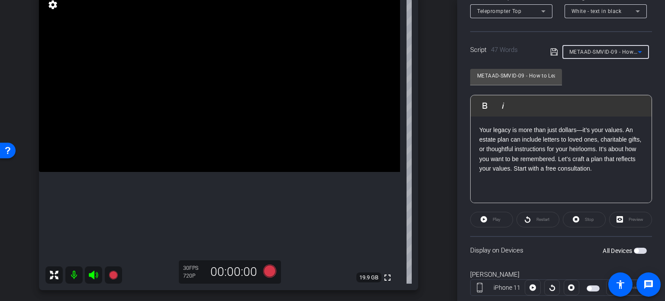
scroll to position [171, 0]
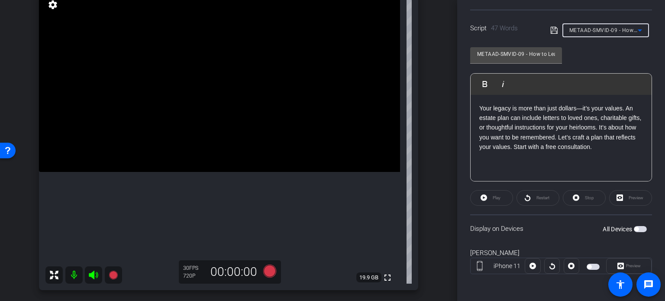
click at [634, 226] on span "button" at bounding box center [640, 229] width 13 height 6
click at [551, 142] on p "Your legacy is more than just dollars—it’s your values. An estate plan can incl…" at bounding box center [561, 127] width 164 height 48
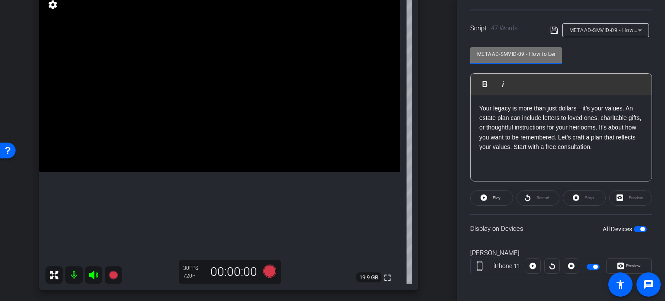
click at [407, 39] on div "arrow_back Pisinski,Kim_Shoot03_09032025 Back to project Send invite account_bo…" at bounding box center [332, 150] width 665 height 301
click at [536, 128] on p "Your legacy is more than just dollars—it’s your values. An estate plan can incl…" at bounding box center [561, 127] width 164 height 48
drag, startPoint x: 550, startPoint y: 50, endPoint x: 558, endPoint y: 50, distance: 8.2
click at [558, 50] on div "METAAD-SMVID-09 - How to Leave More Than Money" at bounding box center [516, 55] width 92 height 16
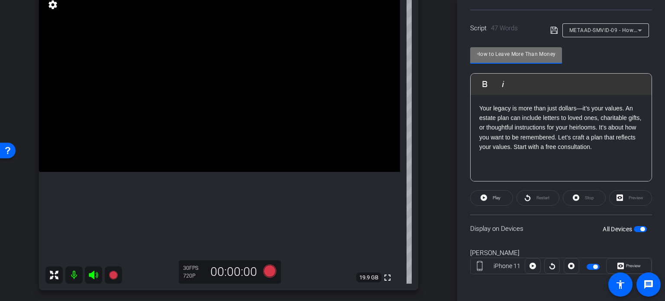
click at [531, 51] on input "METAAD-SMVID-09 - How to Leave More Than Money" at bounding box center [516, 54] width 78 height 10
drag, startPoint x: 512, startPoint y: 54, endPoint x: 455, endPoint y: 58, distance: 57.3
click at [455, 58] on div "arrow_back Pisinski,Kim_Shoot03_09032025 Back to project Send invite account_bo…" at bounding box center [332, 150] width 665 height 301
click at [496, 49] on input "METAAD-SMVID-09 - How to Leave More Than Money" at bounding box center [516, 54] width 78 height 10
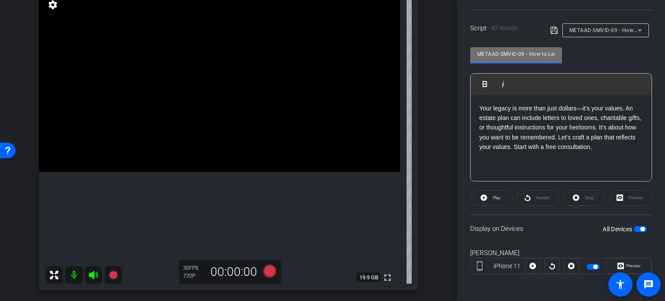
drag, startPoint x: 524, startPoint y: 54, endPoint x: 373, endPoint y: 46, distance: 151.3
click at [374, 46] on div "arrow_back Pisinski,Kim_Shoot03_09032025 Back to project Send invite account_bo…" at bounding box center [332, 150] width 665 height 301
click at [422, 121] on div "kim pisinski iPhone 11 info ROOM ID: 734531339 100% battery_std fullscreen sett…" at bounding box center [229, 130] width 414 height 337
click at [600, 145] on p "Your legacy is more than just dollars—it’s your values. An estate plan can incl…" at bounding box center [561, 127] width 164 height 48
drag, startPoint x: 525, startPoint y: 54, endPoint x: 359, endPoint y: 37, distance: 166.2
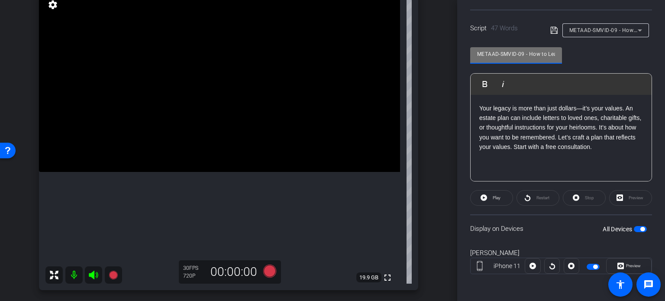
click at [359, 37] on div "arrow_back Pisinski,Kim_Shoot03_09032025 Back to project Send invite account_bo…" at bounding box center [332, 150] width 665 height 301
click at [528, 129] on p "Your legacy is more than just dollars—it’s your values. An estate plan can incl…" at bounding box center [561, 127] width 164 height 48
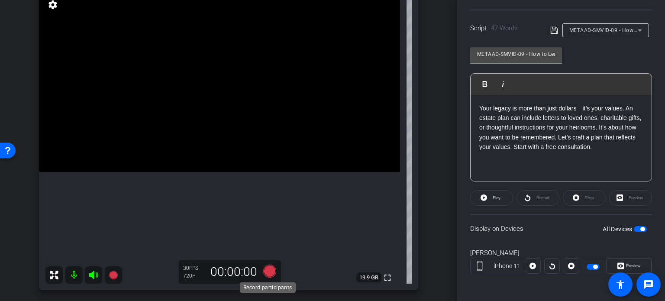
click at [266, 273] on icon at bounding box center [269, 270] width 13 height 13
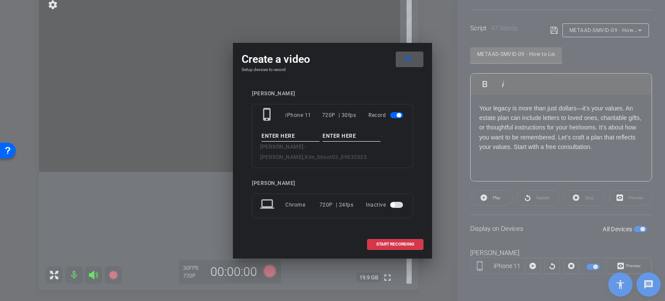
click at [287, 142] on input at bounding box center [290, 136] width 58 height 11
paste input "METAAD-SMVID-09"
type input "METAAD-SMVID-09"
click at [403, 63] on mat-icon "close" at bounding box center [408, 59] width 11 height 11
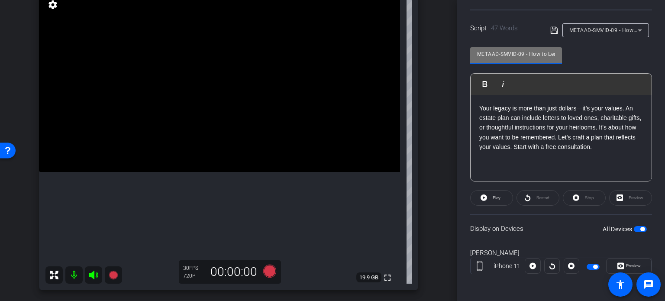
drag, startPoint x: 525, startPoint y: 55, endPoint x: 407, endPoint y: 53, distance: 117.7
click at [407, 53] on div "arrow_back Pisinski,Kim_Shoot03_09032025 Back to project Send invite account_bo…" at bounding box center [332, 150] width 665 height 301
click at [425, 107] on div "kim pisinski iPhone 11 info ROOM ID: 734531339 100% battery_std fullscreen sett…" at bounding box center [229, 130] width 414 height 337
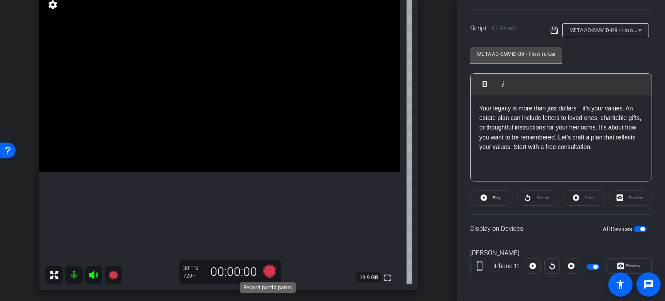
click at [268, 268] on icon at bounding box center [269, 270] width 13 height 13
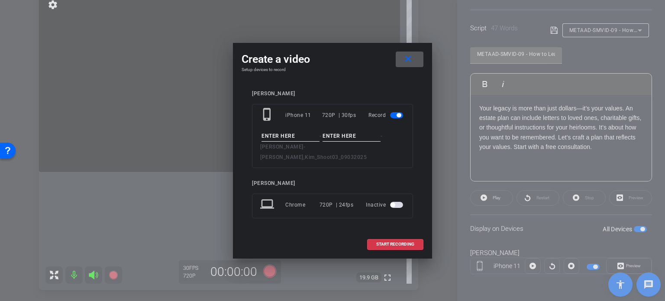
click at [303, 148] on div "- - Pisinski, Kimberly - Pisinski,Kim_Shoot03_09032025" at bounding box center [332, 147] width 145 height 32
click at [304, 142] on input at bounding box center [290, 136] width 58 height 11
paste input "METAAD-SMVID-09"
type input "METAAD-SMVID-09"
click at [346, 138] on input at bounding box center [351, 136] width 58 height 11
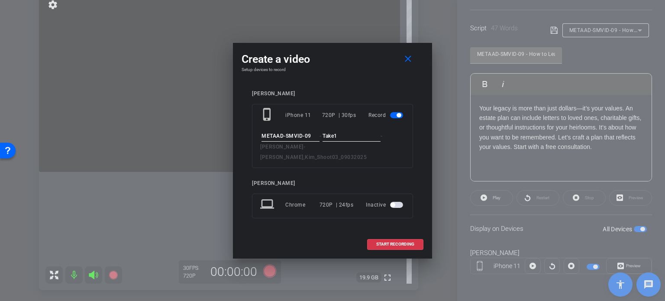
type input "Take1"
click at [302, 142] on input "METAAD-SMVID-09" at bounding box center [290, 136] width 58 height 11
click at [354, 141] on input "Take1" at bounding box center [351, 136] width 58 height 11
click at [337, 228] on div "kim pisinski phone_iphone iPhone 11 720P | 30fps Record METAAD-SMVID-09 - Take1…" at bounding box center [333, 160] width 182 height 157
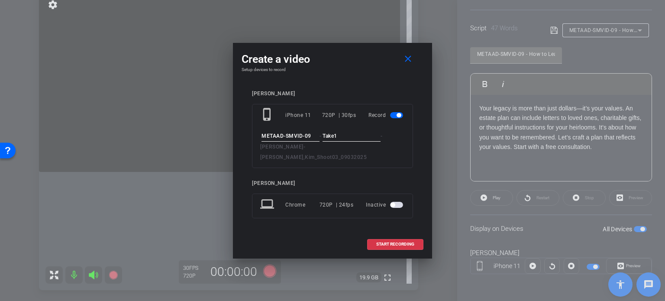
click at [380, 226] on div "kim pisinski phone_iphone iPhone 11 720P | 30fps Record METAAD-SMVID-09 - Take1…" at bounding box center [333, 160] width 182 height 157
click at [390, 242] on span "START RECORDING" at bounding box center [395, 244] width 38 height 4
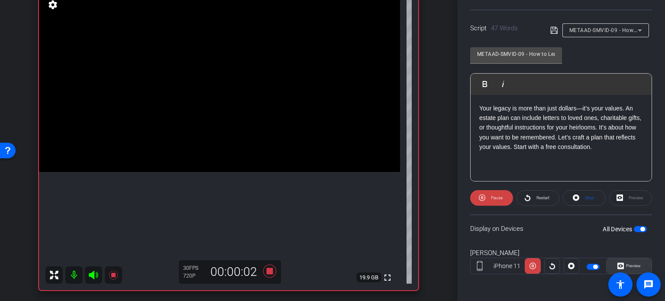
click at [639, 263] on span at bounding box center [628, 265] width 45 height 21
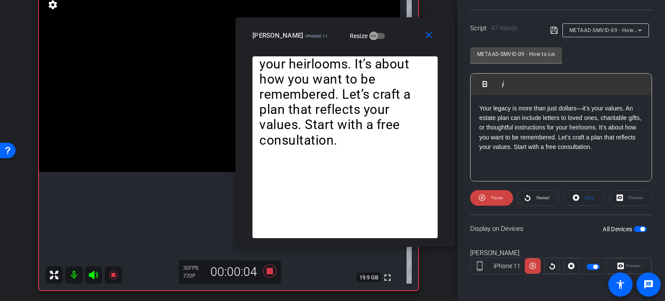
drag, startPoint x: 380, startPoint y: 58, endPoint x: 395, endPoint y: 36, distance: 25.9
click at [395, 36] on div "kim pisinski iPhone 11 Resize" at bounding box center [348, 36] width 192 height 16
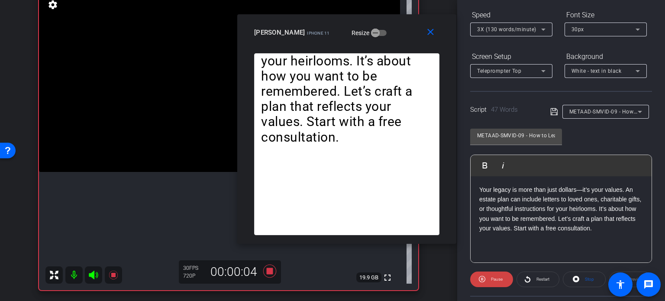
scroll to position [85, 0]
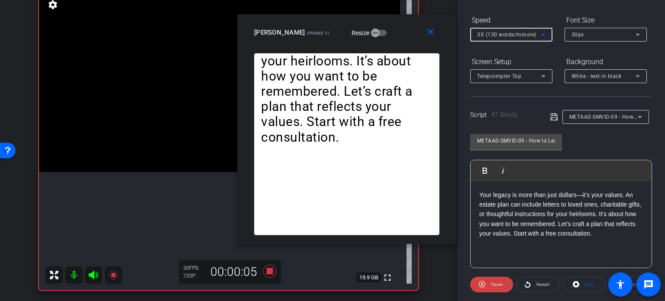
click at [520, 29] on div "3X (130 words/minute)" at bounding box center [509, 34] width 64 height 11
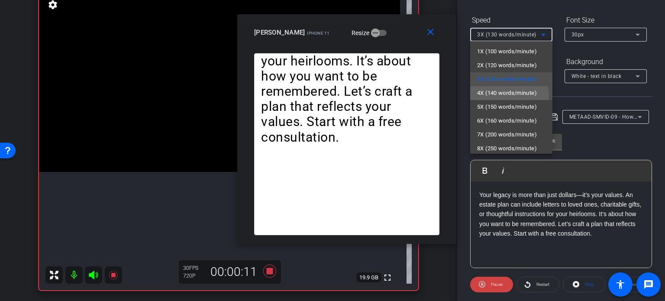
click at [501, 97] on span "4X (140 words/minute)" at bounding box center [507, 93] width 60 height 10
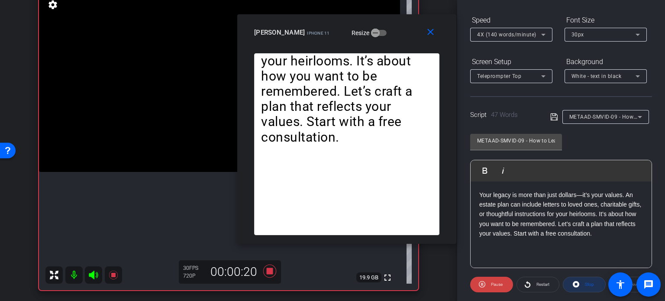
click at [585, 285] on span "Stop" at bounding box center [589, 284] width 9 height 5
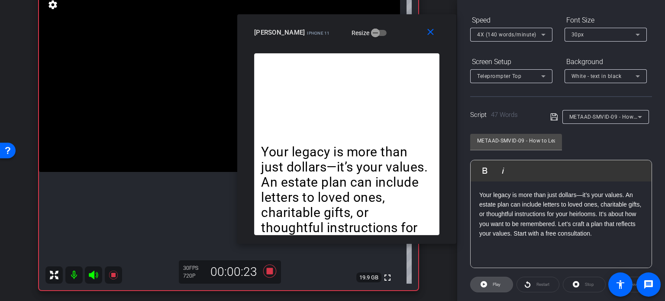
click at [480, 287] on icon at bounding box center [483, 284] width 6 height 11
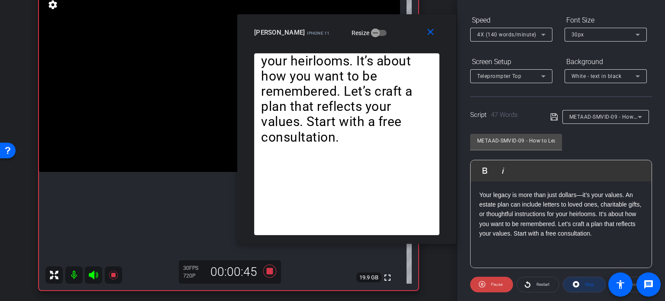
click at [586, 289] on span "Stop" at bounding box center [588, 284] width 11 height 12
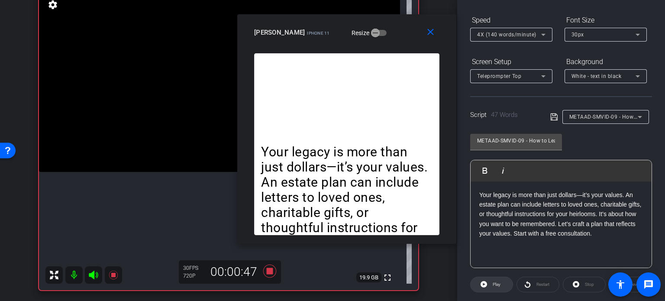
click at [493, 282] on span "Play" at bounding box center [497, 284] width 8 height 5
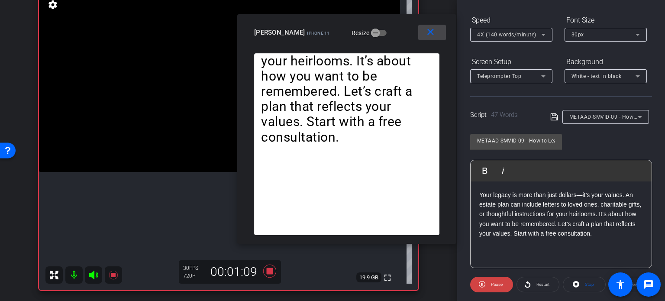
click at [435, 33] on span at bounding box center [432, 32] width 28 height 21
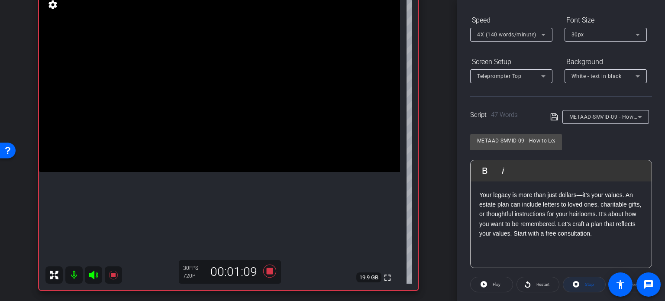
click at [586, 289] on span "Stop" at bounding box center [588, 284] width 11 height 12
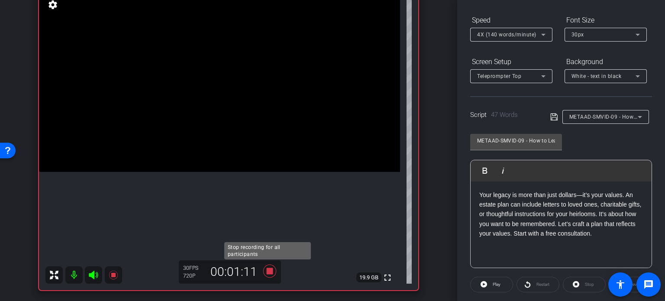
click at [269, 269] on icon at bounding box center [269, 270] width 13 height 13
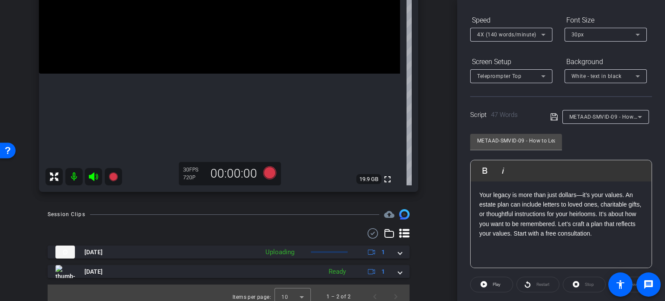
scroll to position [181, 0]
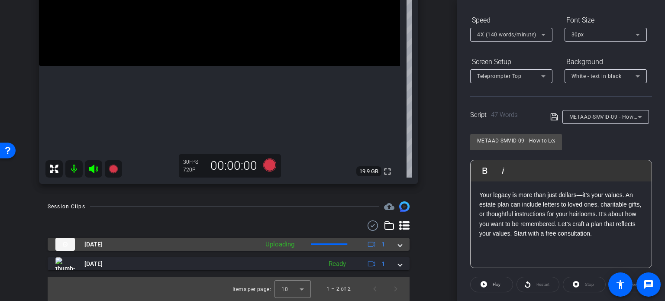
click at [400, 242] on mat-expansion-panel-header "Sep 3, 2025 Uploading 1" at bounding box center [229, 244] width 362 height 13
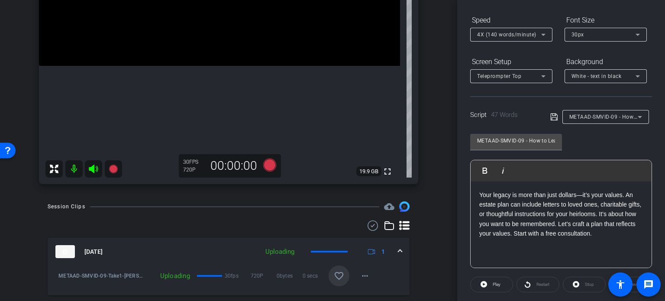
click at [334, 271] on mat-icon "favorite_border" at bounding box center [339, 276] width 10 height 10
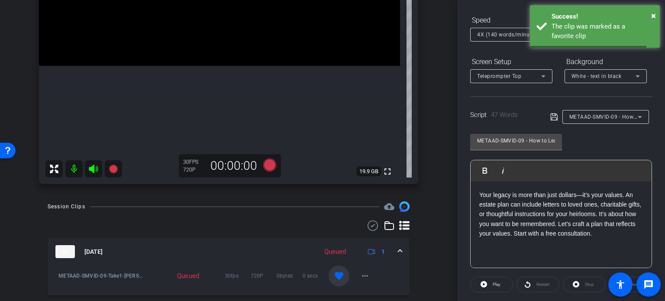
drag, startPoint x: 398, startPoint y: 251, endPoint x: 512, endPoint y: 206, distance: 122.2
click at [398, 251] on mat-expansion-panel-header "Sep 3, 2025 Queued 1" at bounding box center [229, 252] width 362 height 28
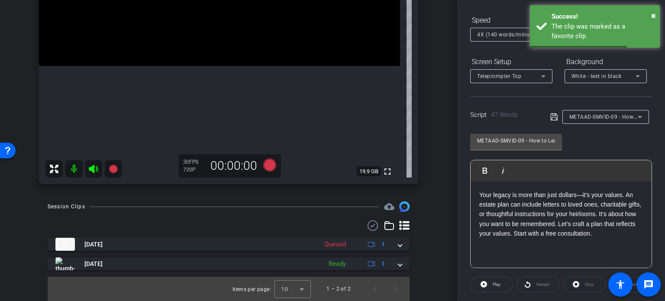
click at [622, 119] on span "METAAD-SMVID-09 - How to Leave More Than Money" at bounding box center [636, 116] width 134 height 7
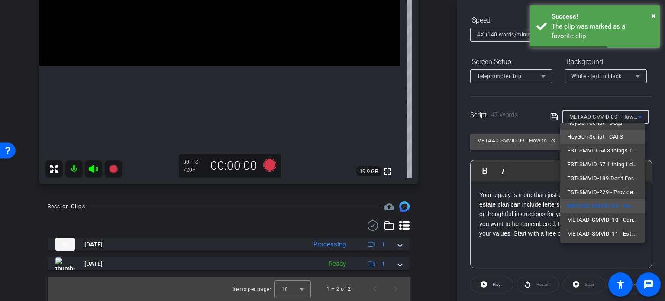
scroll to position [54, 0]
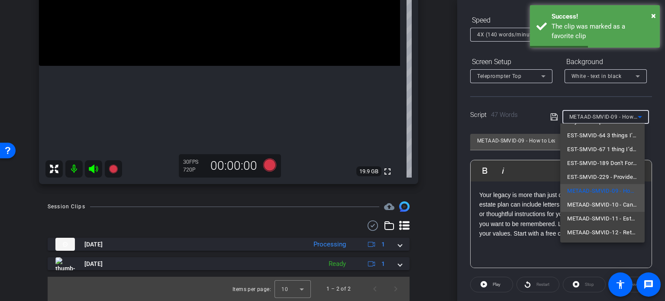
click at [600, 201] on span "METAAD-SMVID-10 - Can You Build a Plan Around Your Values?" at bounding box center [602, 205] width 71 height 10
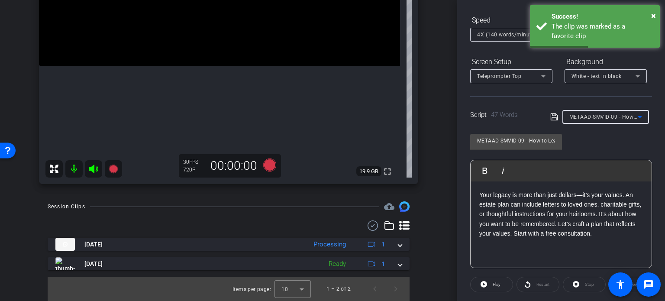
type input "METAAD-SMVID-10 - Can You Build a Plan Around Your Values?"
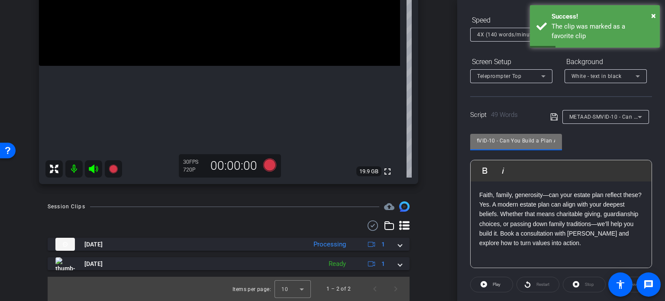
scroll to position [0, 77]
drag, startPoint x: 533, startPoint y: 138, endPoint x: 561, endPoint y: 143, distance: 28.2
click at [561, 143] on div "METAAD-SMVID-10 - Can You Build a Plan Around Your Values?" at bounding box center [516, 142] width 92 height 16
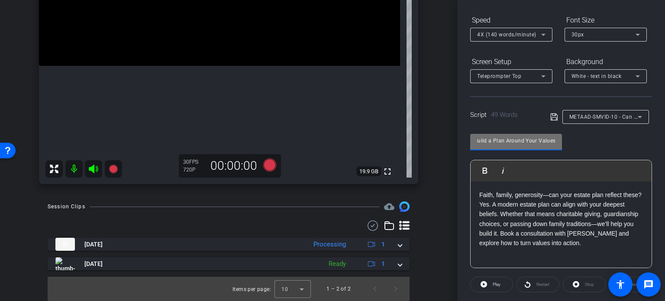
click at [518, 140] on input "METAAD-SMVID-10 - Can You Build a Plan Around Your Values?" at bounding box center [516, 140] width 78 height 10
click at [508, 138] on input "METAAD-SMVID-10 - Can You Build a Plan Around Your Values?" at bounding box center [516, 140] width 78 height 10
click at [519, 144] on input "METAAD-SMVID-10 - Can You Build a Plan Around Your Values?" at bounding box center [516, 140] width 78 height 10
click at [548, 146] on div "METAAD-SMVID-10 - Can You Build a Plan Around Your Values?" at bounding box center [516, 141] width 78 height 14
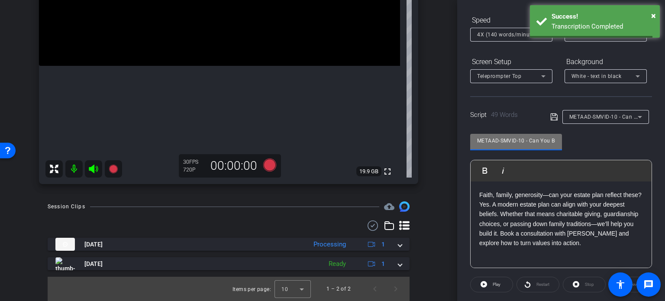
scroll to position [0, 0]
drag, startPoint x: 524, startPoint y: 140, endPoint x: 446, endPoint y: 135, distance: 78.1
click at [446, 135] on div "arrow_back Pisinski,Kim_Shoot03_09032025 Back to project Send invite account_bo…" at bounding box center [332, 150] width 665 height 301
click at [436, 144] on div "arrow_back Pisinski,Kim_Shoot03_09032025 Back to project Send invite account_bo…" at bounding box center [228, 150] width 457 height 301
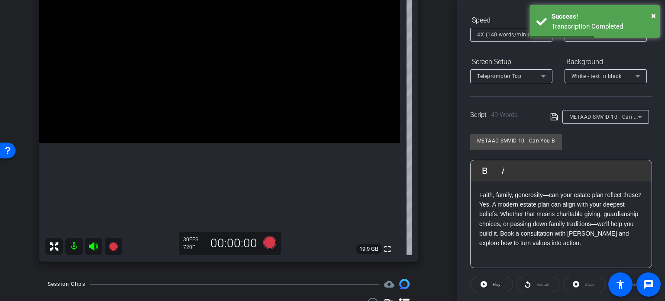
scroll to position [95, 0]
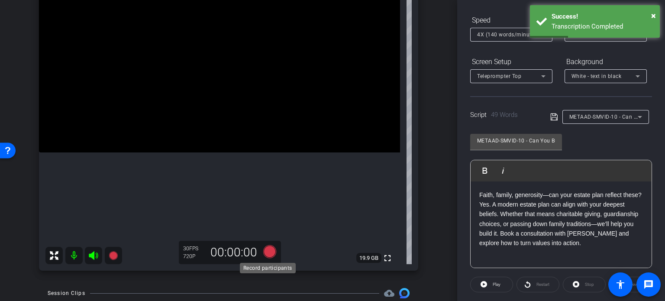
click at [273, 247] on icon at bounding box center [269, 252] width 21 height 16
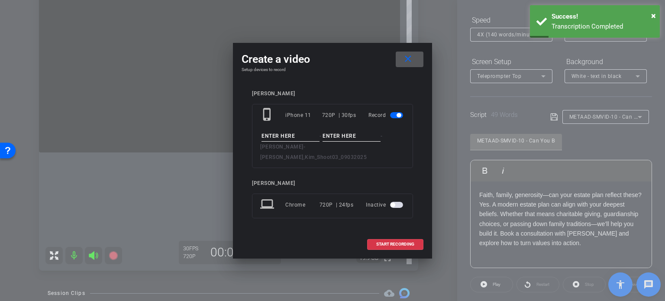
click at [303, 139] on input at bounding box center [290, 136] width 58 height 11
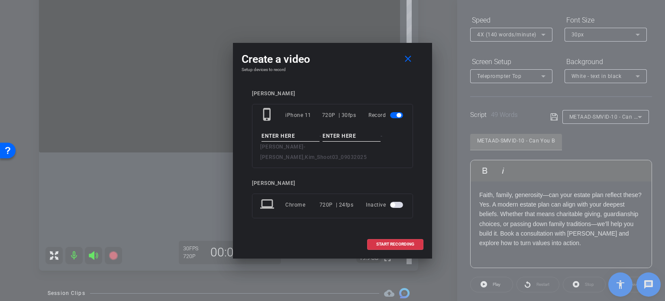
paste input "METAAD-SMVID-10"
type input "METAAD-SMVID-10"
click at [335, 142] on input at bounding box center [351, 136] width 58 height 11
type input "Take1"
click at [370, 83] on div "Create a video close Setup devices to record kim pisinski phone_iphone iPhone 1…" at bounding box center [332, 151] width 199 height 216
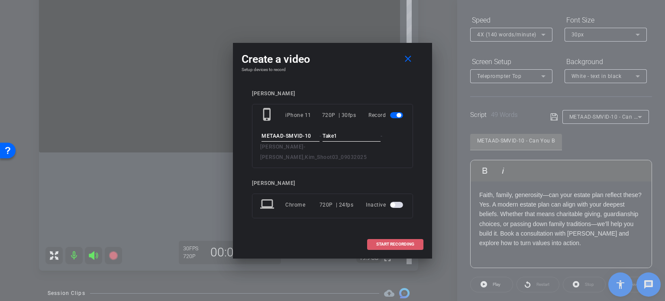
click at [413, 242] on span "START RECORDING" at bounding box center [395, 244] width 38 height 4
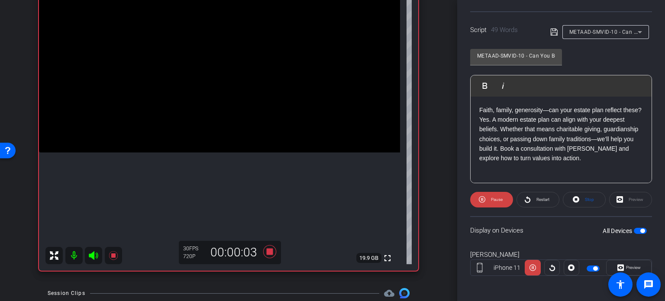
scroll to position [171, 0]
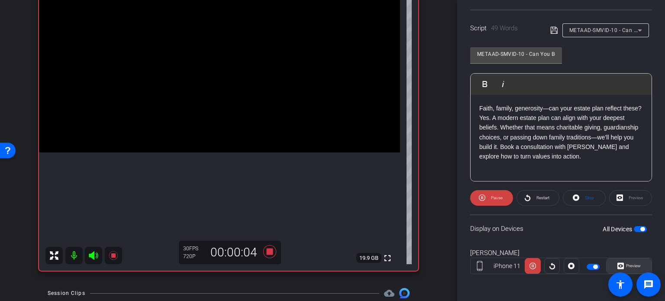
click at [630, 261] on span "Preview" at bounding box center [632, 266] width 17 height 12
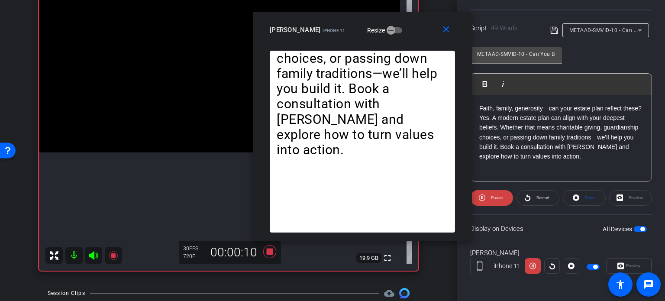
drag, startPoint x: 377, startPoint y: 68, endPoint x: 407, endPoint y: 44, distance: 38.5
click at [407, 44] on div "close kim pisinski iPhone 11 Resize" at bounding box center [362, 31] width 219 height 39
click at [591, 202] on span at bounding box center [584, 197] width 42 height 21
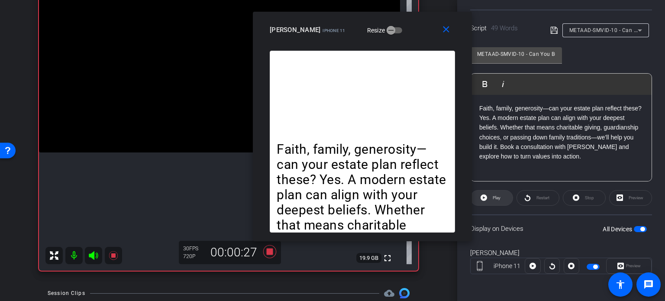
click at [497, 200] on span "Play" at bounding box center [495, 198] width 10 height 12
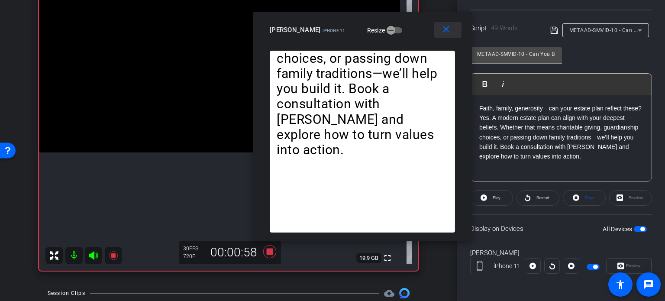
click at [444, 35] on span at bounding box center [448, 29] width 28 height 21
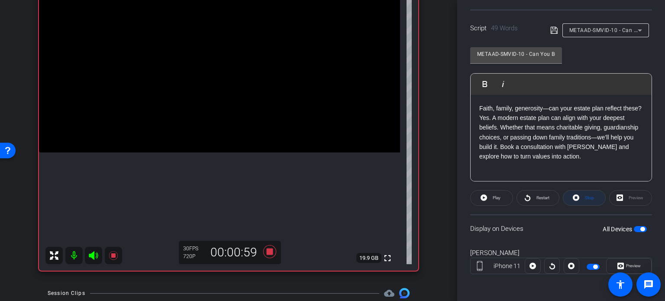
click at [586, 197] on span "Stop" at bounding box center [589, 197] width 9 height 5
click at [492, 200] on span "Play" at bounding box center [495, 198] width 10 height 12
click at [630, 264] on span "Preview" at bounding box center [633, 265] width 15 height 5
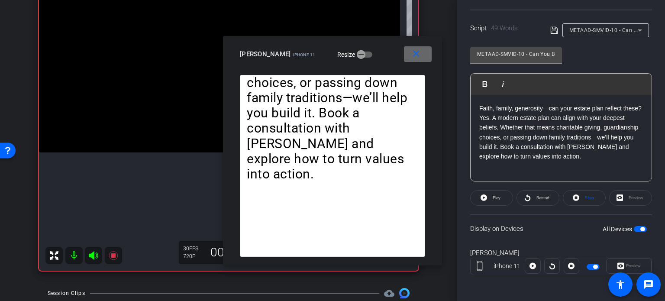
click at [425, 60] on span at bounding box center [418, 54] width 28 height 21
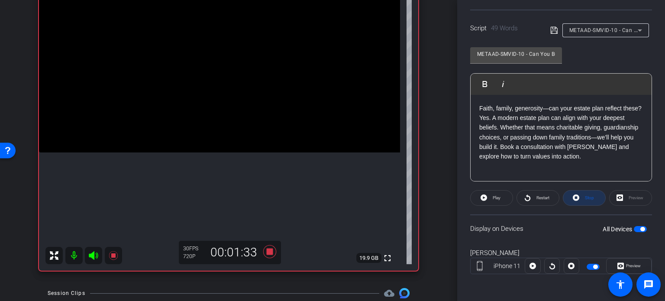
click at [594, 200] on span at bounding box center [584, 197] width 42 height 21
click at [272, 250] on icon at bounding box center [269, 252] width 21 height 16
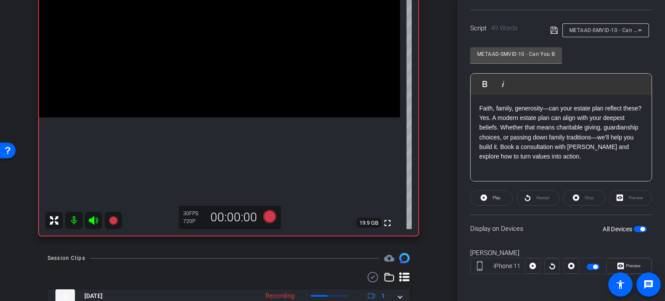
scroll to position [200, 0]
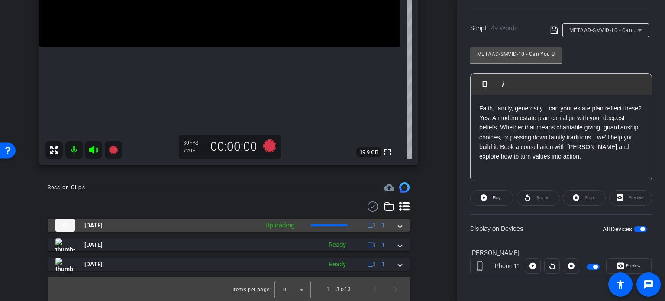
click at [398, 228] on span at bounding box center [399, 225] width 3 height 9
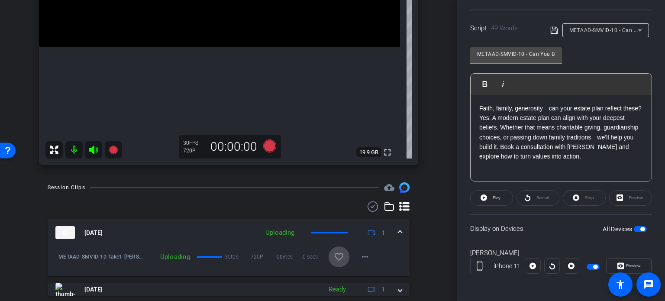
click at [336, 254] on mat-icon "favorite_border" at bounding box center [339, 256] width 10 height 10
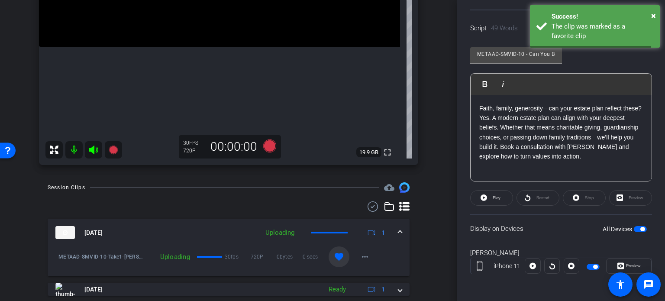
click at [398, 229] on span at bounding box center [399, 232] width 3 height 9
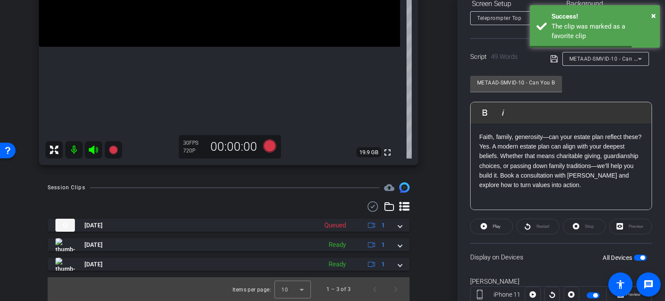
scroll to position [128, 0]
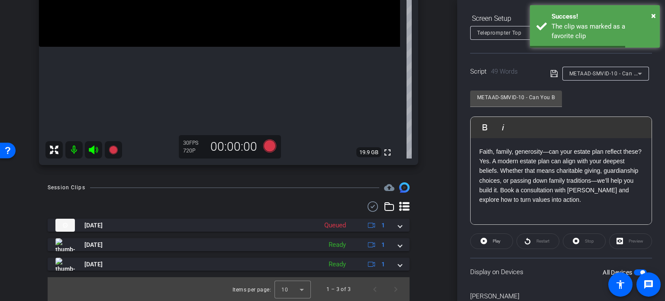
click at [613, 68] on div "METAAD-SMVID-10 - Can You Build a Plan Around Your Values?" at bounding box center [603, 73] width 68 height 11
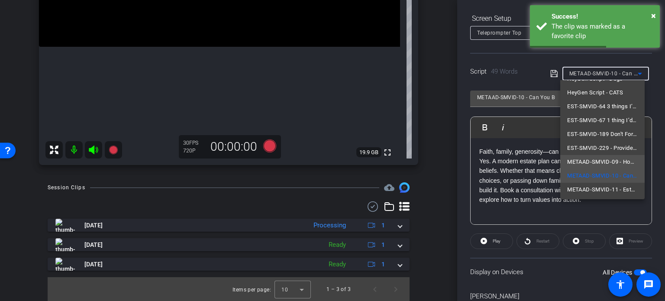
scroll to position [54, 0]
click at [592, 174] on span "METAAD-SMVID-11 - Estate Planning with the Next Generation in Mind" at bounding box center [602, 175] width 71 height 10
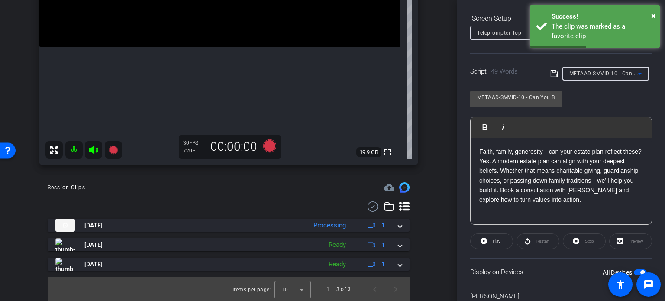
type input "METAAD-SMVID-11 - Estate Planning with the Next Generation in Mind"
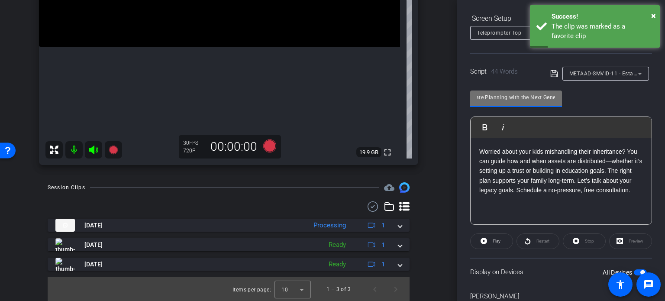
scroll to position [0, 94]
drag, startPoint x: 550, startPoint y: 97, endPoint x: 561, endPoint y: 97, distance: 11.3
click at [561, 97] on div "METAAD-SMVID-11 - Estate Planning with the Next Generation in Mind" at bounding box center [516, 98] width 92 height 16
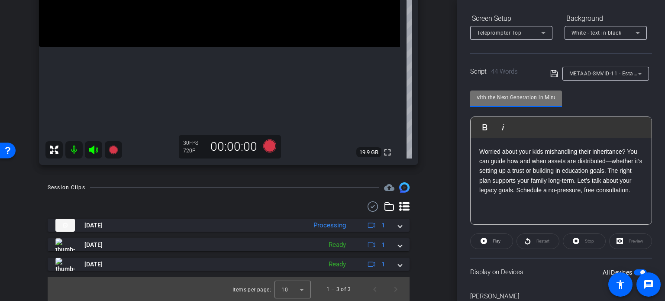
click at [525, 97] on input "METAAD-SMVID-11 - Estate Planning with the Next Generation in Mind" at bounding box center [516, 97] width 78 height 10
drag, startPoint x: 523, startPoint y: 97, endPoint x: 457, endPoint y: 95, distance: 65.8
click at [457, 95] on div "Participants Teleprompter Adjustments settings Erika Centeno flip Director Ever…" at bounding box center [561, 150] width 208 height 301
click at [508, 94] on input "METAAD-SMVID-11 - Estate Planning with the Next Generation in Mind" at bounding box center [516, 97] width 78 height 10
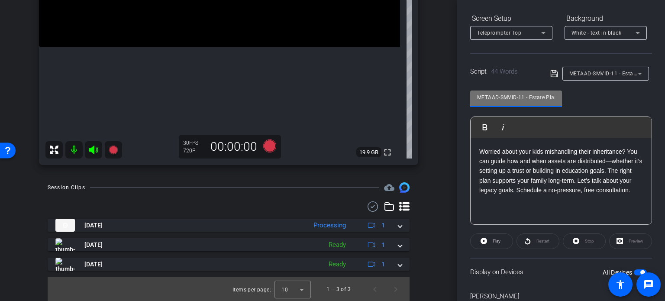
click at [521, 100] on input "METAAD-SMVID-11 - Estate Planning with the Next Generation in Mind" at bounding box center [516, 97] width 78 height 10
drag, startPoint x: 525, startPoint y: 98, endPoint x: 441, endPoint y: 97, distance: 83.5
click at [441, 97] on div "arrow_back Pisinski,Kim_Shoot03_09032025 Back to project Send invite account_bo…" at bounding box center [332, 150] width 665 height 301
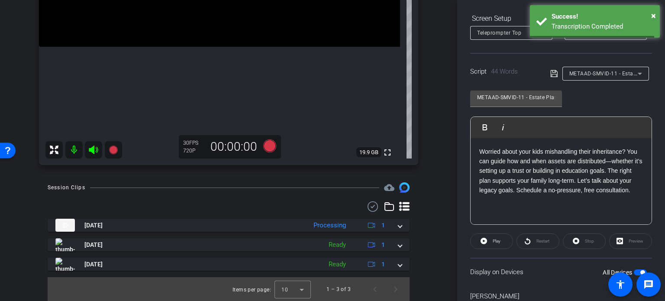
click at [435, 113] on div "arrow_back Pisinski,Kim_Shoot03_09032025 Back to project Send invite account_bo…" at bounding box center [228, 150] width 457 height 301
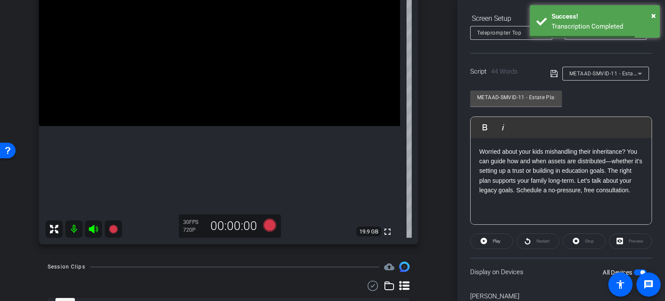
scroll to position [114, 0]
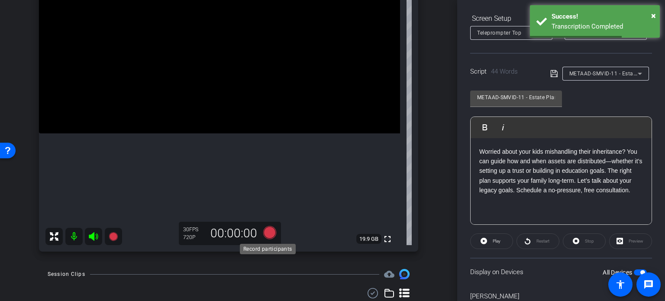
click at [266, 231] on icon at bounding box center [269, 232] width 13 height 13
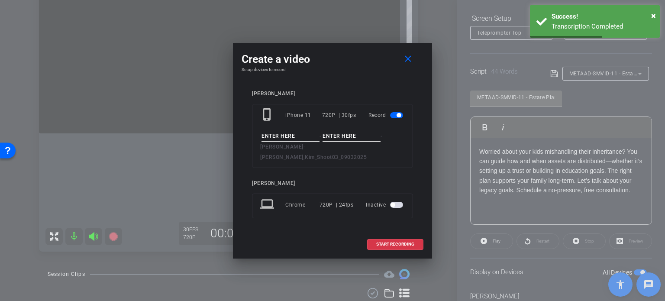
click at [291, 142] on input at bounding box center [290, 136] width 58 height 11
paste input "METAAD-SMVID-11"
type input "METAAD-SMVID-11"
click at [329, 138] on input at bounding box center [351, 136] width 58 height 11
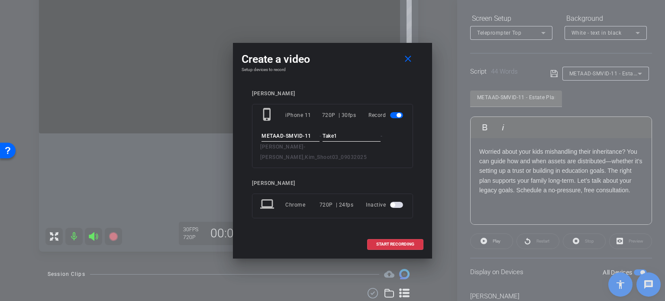
click at [347, 138] on input "Take1" at bounding box center [351, 136] width 58 height 11
type input "Take1"
click at [347, 169] on div "kim pisinski phone_iphone iPhone 11 720P | 30fps Record METAAD-SMVID-11 - Take1…" at bounding box center [332, 160] width 161 height 140
click at [402, 242] on span at bounding box center [394, 244] width 55 height 21
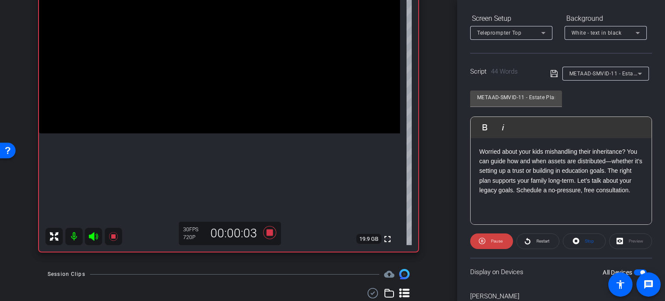
scroll to position [171, 0]
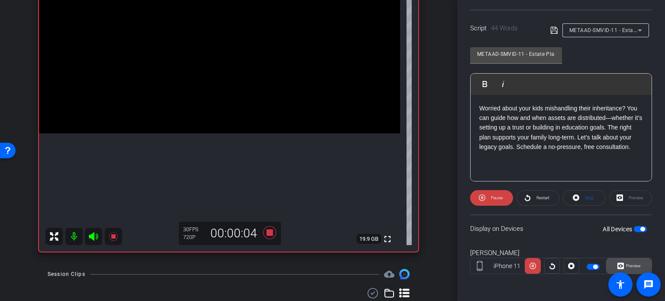
click at [626, 266] on span "Preview" at bounding box center [633, 265] width 15 height 5
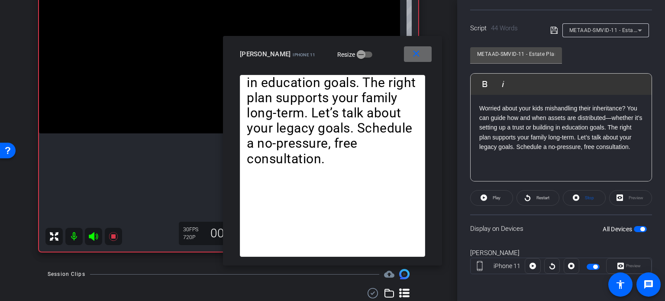
drag, startPoint x: 414, startPoint y: 57, endPoint x: 426, endPoint y: 58, distance: 11.8
click at [415, 56] on mat-icon "close" at bounding box center [416, 53] width 11 height 11
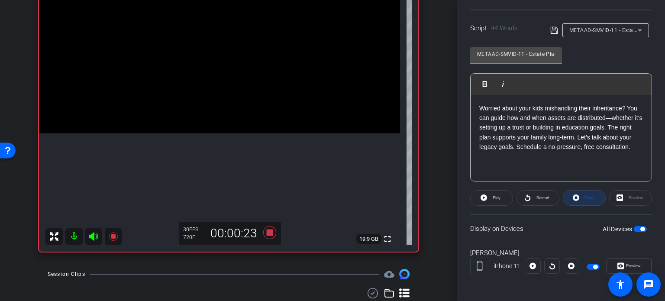
click at [596, 200] on span at bounding box center [584, 197] width 42 height 21
click at [500, 195] on span at bounding box center [491, 197] width 42 height 21
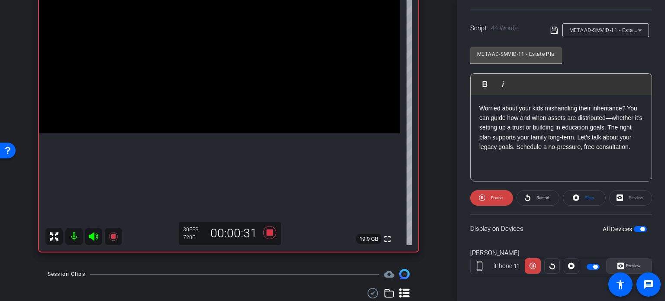
click at [636, 260] on span "Preview" at bounding box center [632, 266] width 17 height 12
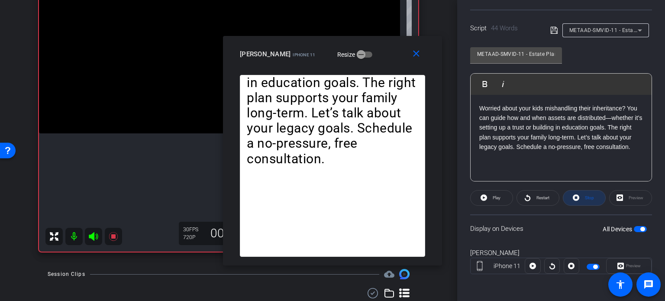
click at [590, 195] on span "Stop" at bounding box center [589, 197] width 9 height 5
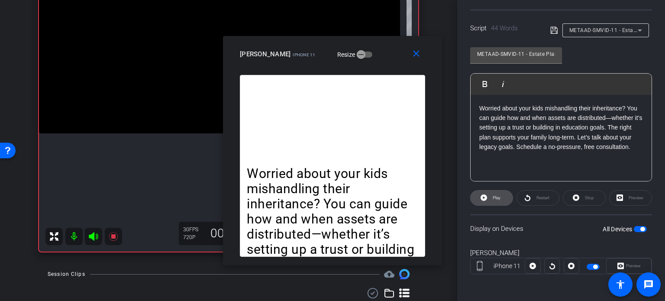
click at [496, 192] on span "Play" at bounding box center [495, 198] width 10 height 12
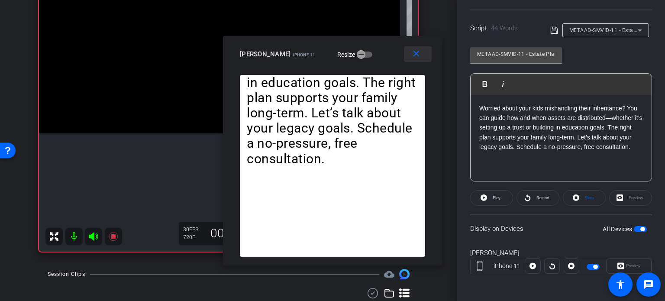
click at [424, 48] on span at bounding box center [418, 54] width 28 height 21
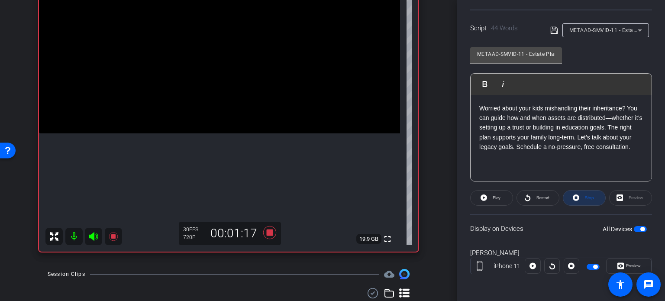
click at [589, 199] on span "Stop" at bounding box center [589, 197] width 9 height 5
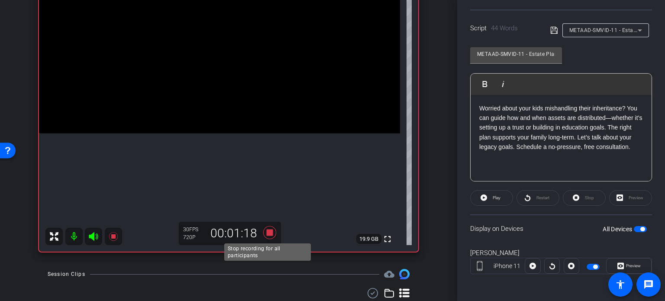
click at [270, 226] on icon at bounding box center [269, 233] width 21 height 16
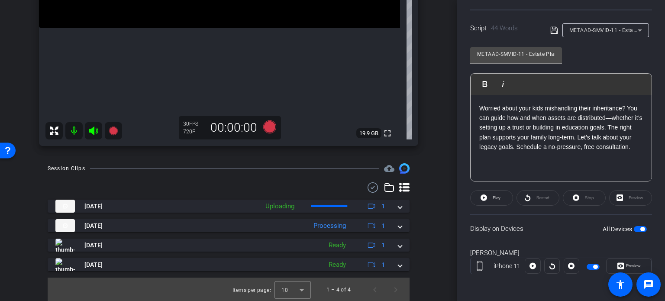
scroll to position [220, 0]
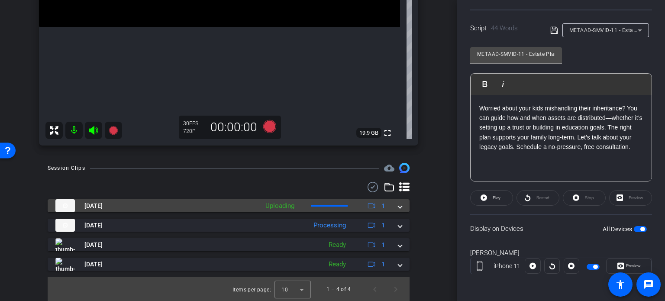
click at [393, 208] on div "Sep 3, 2025 Uploading 1" at bounding box center [226, 205] width 343 height 13
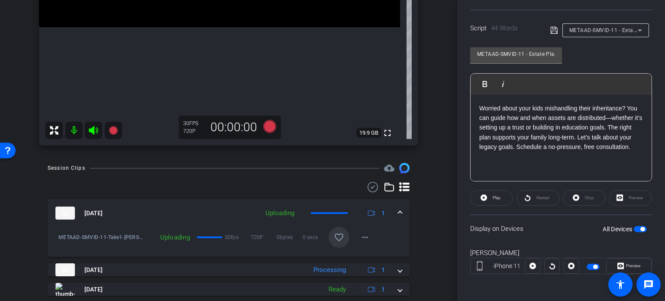
click at [338, 236] on mat-icon "favorite_border" at bounding box center [339, 237] width 10 height 10
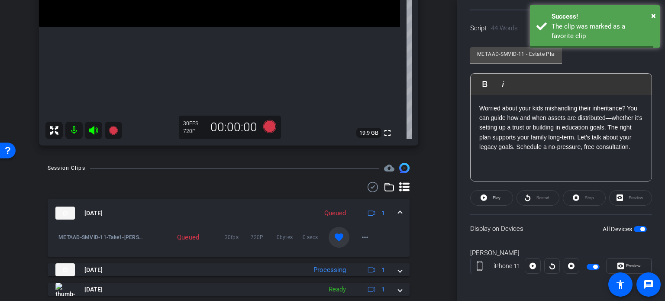
click at [398, 211] on span at bounding box center [399, 213] width 3 height 9
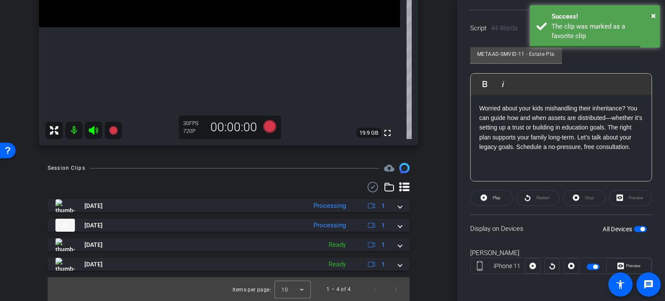
scroll to position [85, 0]
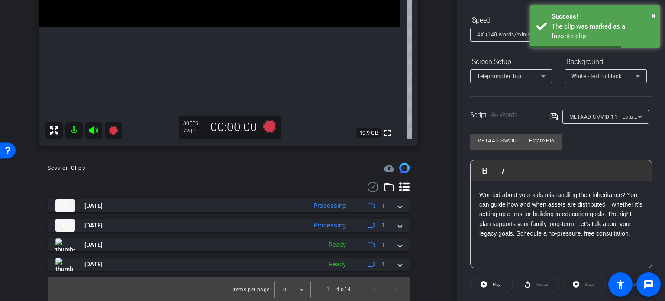
click at [605, 115] on span "METAAD-SMVID-11 - Estate Planning with the Next Generation in Mind" at bounding box center [658, 116] width 178 height 7
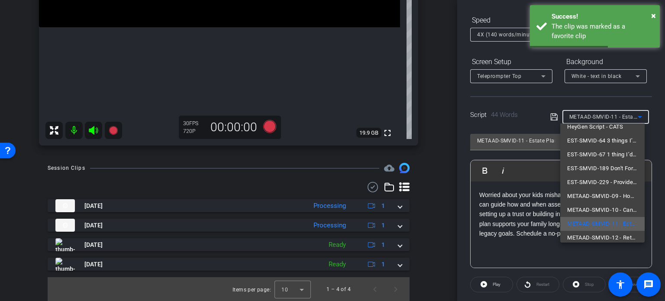
scroll to position [54, 0]
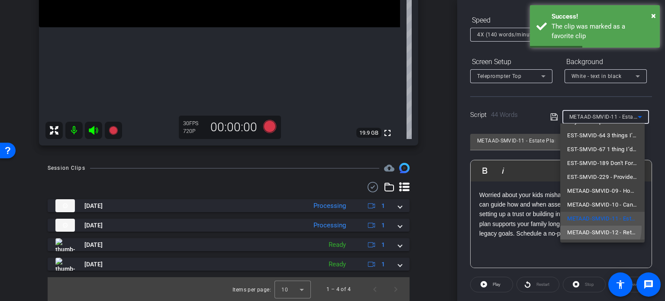
click at [592, 227] on span "METAAD-SMVID-12 - Retargeting Script" at bounding box center [602, 232] width 71 height 10
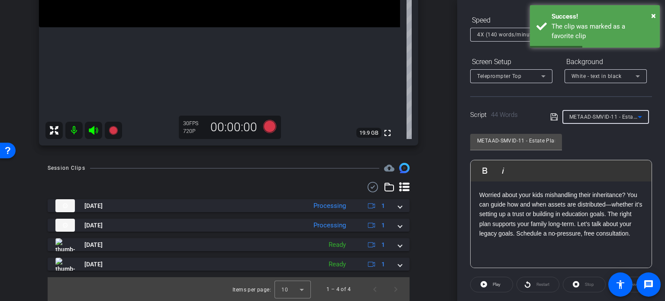
type input "METAAD-SMVID-12 - Retargeting Script"
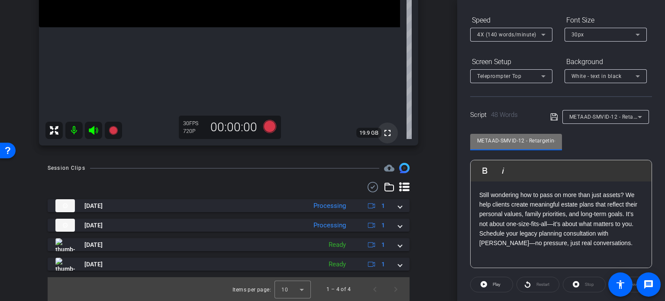
drag, startPoint x: 525, startPoint y: 140, endPoint x: 381, endPoint y: 133, distance: 143.4
click at [382, 133] on div "arrow_back Pisinski,Kim_Shoot03_09032025 Back to project Send invite account_bo…" at bounding box center [332, 150] width 665 height 301
click at [429, 206] on div "Session Clips cloud_upload Sep 3, 2025 Processing 1 METAAD-SMVID-11-Take1-Pisin…" at bounding box center [229, 232] width 414 height 139
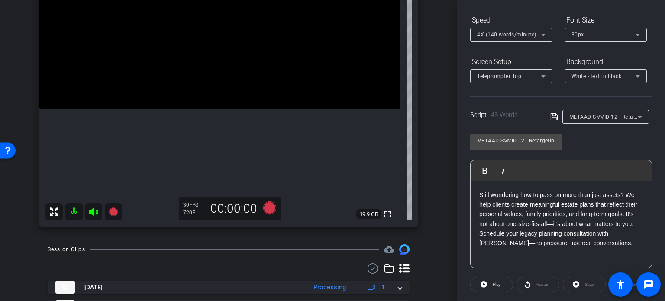
scroll to position [133, 0]
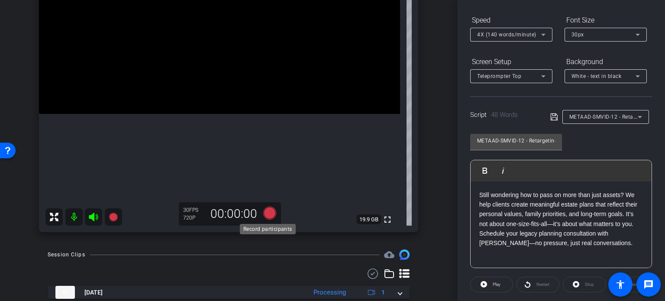
click at [268, 217] on icon at bounding box center [269, 212] width 13 height 13
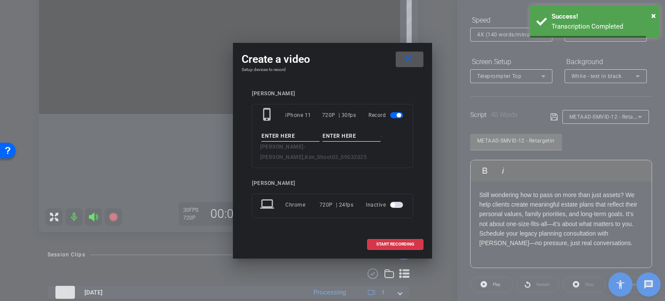
click at [288, 142] on input at bounding box center [290, 136] width 58 height 11
paste input "METAAD-SMVID-12"
type input "METAAD-SMVID-12"
click at [341, 141] on input at bounding box center [351, 136] width 58 height 11
click at [367, 140] on input "Take1" at bounding box center [351, 136] width 58 height 11
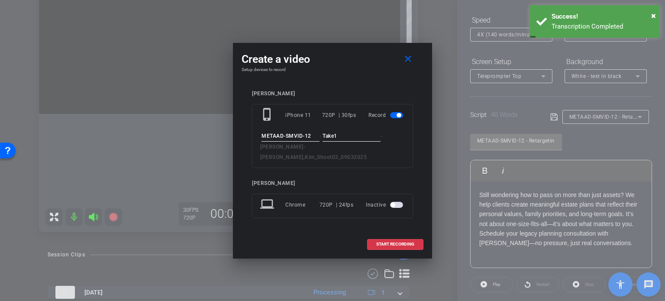
type input "Take1"
click at [396, 137] on div "METAAD-SMVID-12 - Take1 - Pisinski, Kimberly - Pisinski,Kim_Shoot03_09032025" at bounding box center [332, 147] width 145 height 32
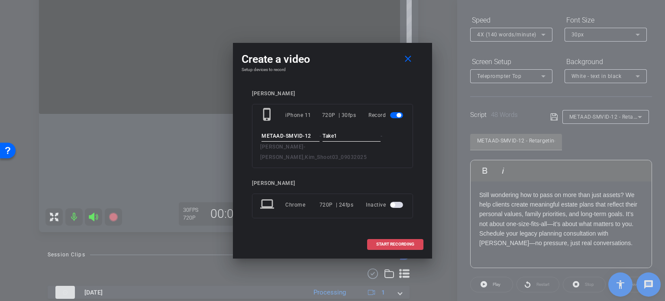
click at [386, 242] on span "START RECORDING" at bounding box center [395, 244] width 38 height 4
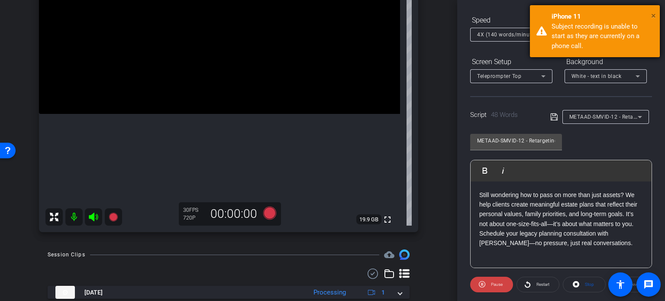
click at [651, 13] on span "×" at bounding box center [653, 15] width 5 height 10
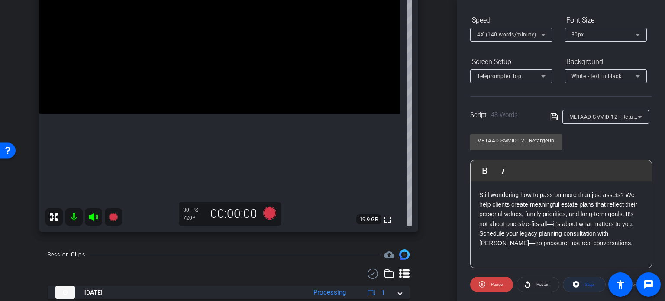
click at [583, 282] on span "Stop" at bounding box center [588, 284] width 11 height 12
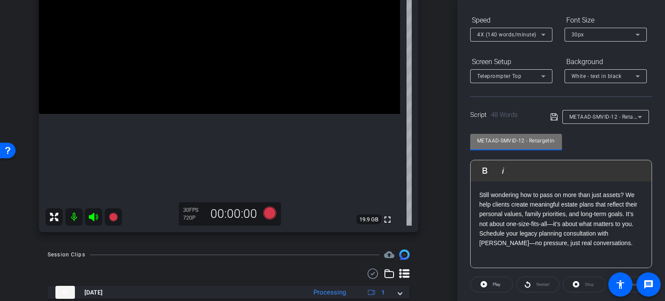
drag, startPoint x: 524, startPoint y: 141, endPoint x: 424, endPoint y: 127, distance: 100.5
click at [424, 127] on div "arrow_back Pisinski,Kim_Shoot03_09032025 Back to project Send invite account_bo…" at bounding box center [332, 150] width 665 height 301
click at [423, 179] on div "kim pisinski iPhone 11 info ROOM ID: 734531339 95% battery_std fullscreen setti…" at bounding box center [229, 72] width 414 height 337
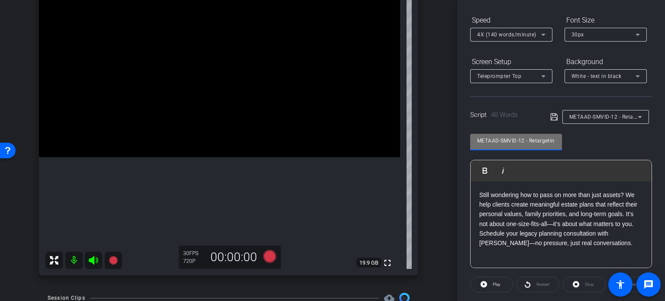
drag, startPoint x: 524, startPoint y: 140, endPoint x: 368, endPoint y: 140, distance: 155.8
click at [368, 140] on div "arrow_back Pisinski,Kim_Shoot03_09032025 Back to project Send invite account_bo…" at bounding box center [332, 150] width 665 height 301
click at [429, 144] on div "kim pisinski iPhone 11 info ROOM ID: 734531339 95% battery_std fullscreen setti…" at bounding box center [229, 115] width 414 height 337
click at [263, 254] on icon at bounding box center [269, 256] width 13 height 13
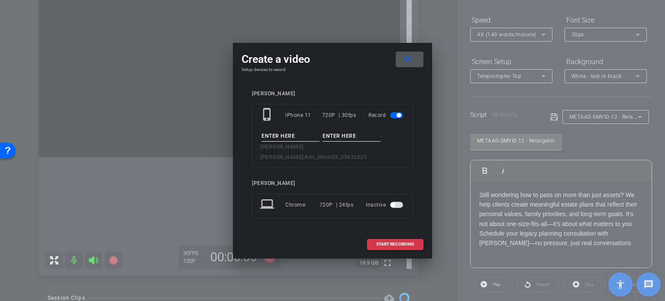
click at [290, 142] on input at bounding box center [290, 136] width 58 height 11
paste input "METAAD-SMVID-12"
type input "METAAD-SMVID-12"
click at [338, 140] on input at bounding box center [351, 136] width 58 height 11
type input "Take1"
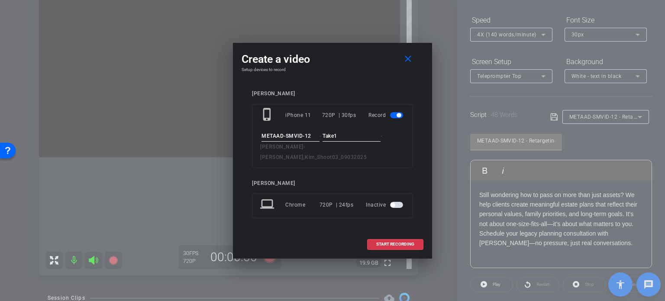
click at [314, 138] on input "METAAD-SMVID-12" at bounding box center [290, 136] width 58 height 11
click at [344, 140] on input "Take1" at bounding box center [351, 136] width 58 height 11
click at [396, 242] on span "START RECORDING" at bounding box center [395, 244] width 38 height 4
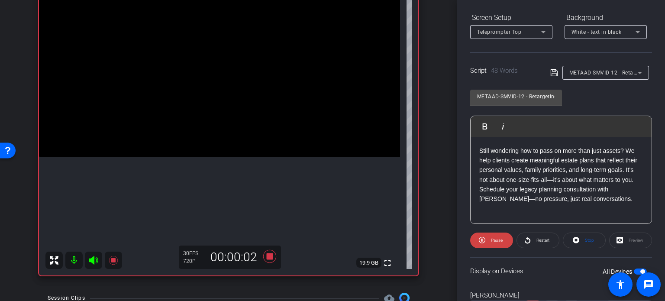
scroll to position [171, 0]
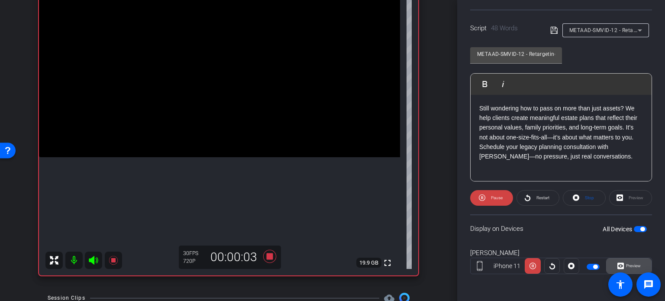
click at [635, 263] on span "Preview" at bounding box center [633, 265] width 15 height 5
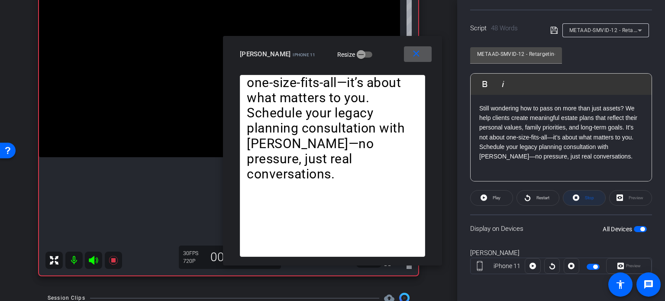
click at [573, 193] on icon at bounding box center [576, 197] width 6 height 11
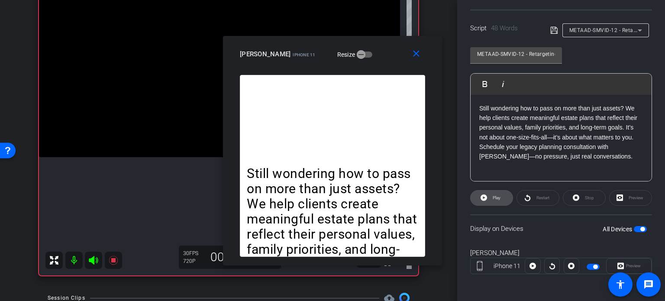
click at [481, 192] on icon at bounding box center [483, 197] width 6 height 11
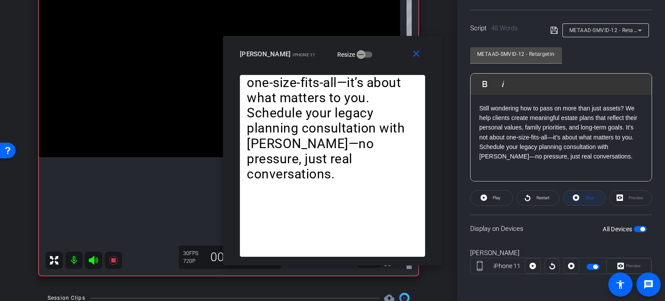
click at [586, 196] on span "Stop" at bounding box center [589, 197] width 9 height 5
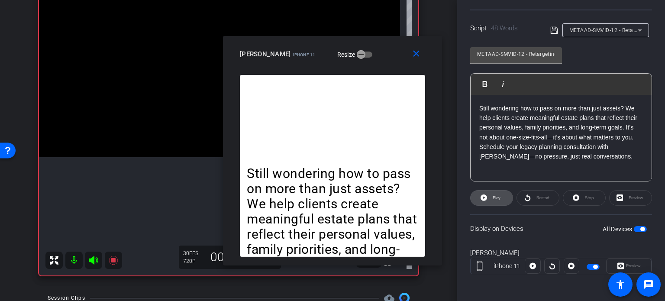
click at [503, 198] on span at bounding box center [491, 197] width 42 height 21
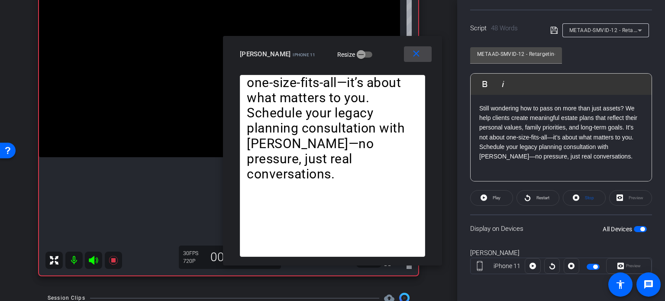
click at [420, 51] on mat-icon "close" at bounding box center [416, 53] width 11 height 11
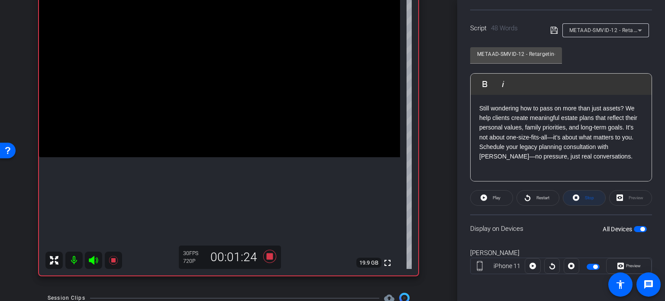
click at [585, 202] on span "Stop" at bounding box center [588, 198] width 11 height 12
drag, startPoint x: 278, startPoint y: 255, endPoint x: 271, endPoint y: 255, distance: 7.4
click at [273, 255] on div "30 FPS 720P 00:01:24" at bounding box center [230, 256] width 102 height 23
click at [270, 255] on icon at bounding box center [269, 256] width 13 height 13
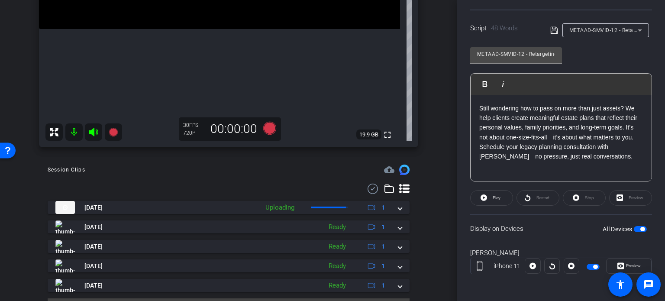
scroll to position [220, 0]
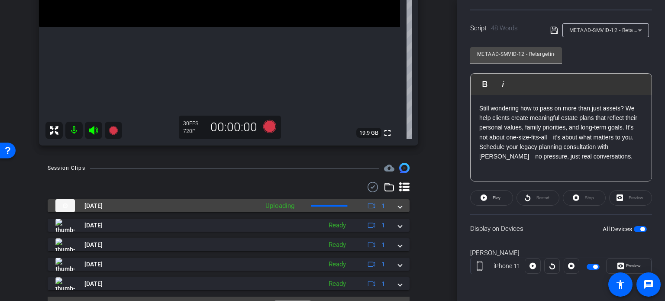
click at [398, 209] on span at bounding box center [399, 205] width 3 height 9
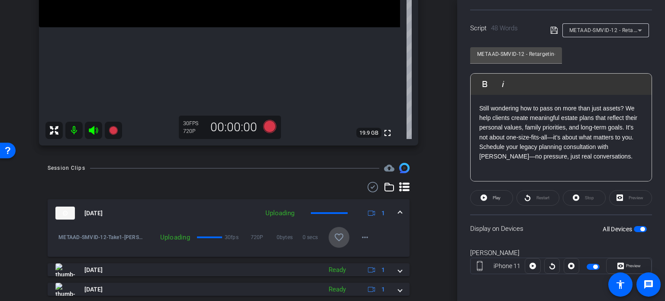
click at [336, 232] on mat-icon "favorite_border" at bounding box center [339, 237] width 10 height 10
click at [402, 210] on mat-expansion-panel-header "Sep 3, 2025 Uploading 1" at bounding box center [229, 213] width 362 height 28
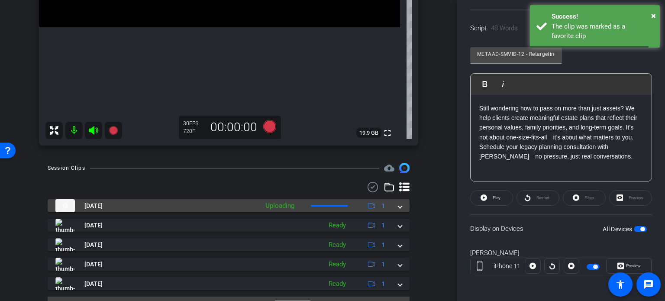
click at [398, 209] on span at bounding box center [399, 205] width 3 height 9
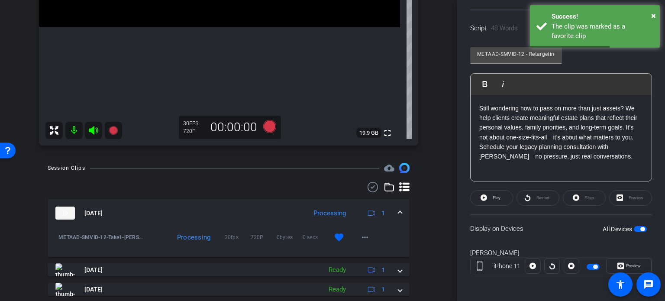
click at [398, 210] on mat-expansion-panel-header "Sep 3, 2025 Processing 1" at bounding box center [229, 213] width 362 height 28
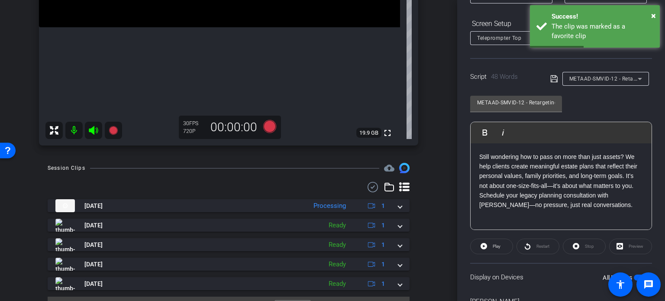
scroll to position [85, 0]
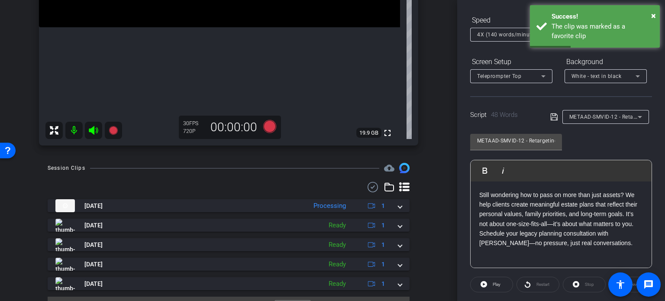
click at [622, 119] on span "METAAD-SMVID-12 - Retargeting Script" at bounding box center [618, 116] width 98 height 7
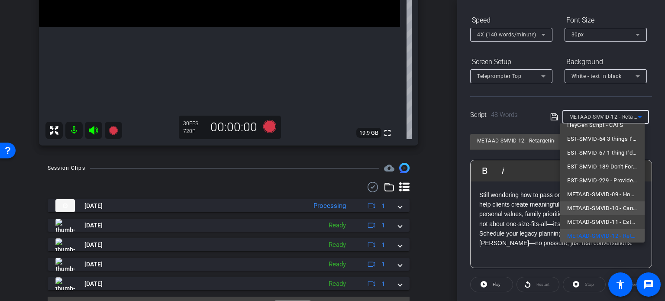
scroll to position [7, 0]
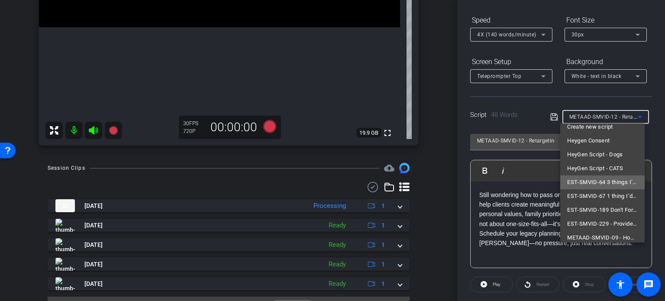
click at [602, 183] on span "EST-SMVID-64 3 things I’d never do as an estate planning attorney with young ch…" at bounding box center [602, 182] width 71 height 10
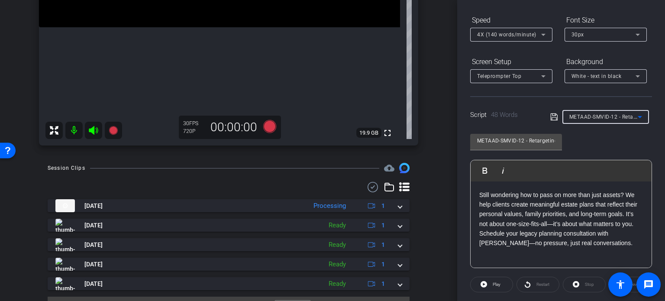
type input "EST-SMVID-64 3 things I’d never do as an estate planning attorney with young ch…"
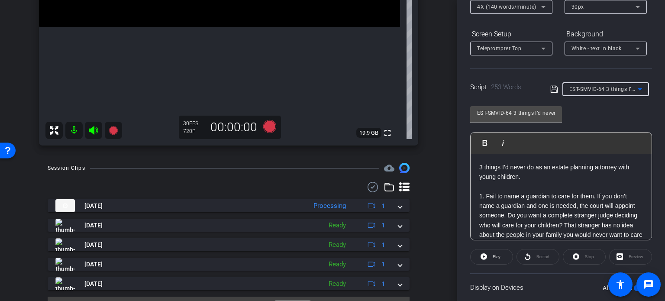
scroll to position [128, 0]
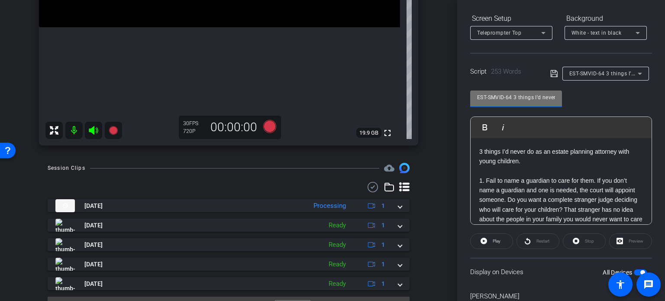
drag, startPoint x: 512, startPoint y: 97, endPoint x: 391, endPoint y: 86, distance: 121.2
click at [391, 86] on div "arrow_back Pisinski,Kim_Shoot03_09032025 Back to project Send invite account_bo…" at bounding box center [332, 150] width 665 height 301
click at [432, 150] on div "arrow_back Pisinski,Kim_Shoot03_09032025 Back to project Send invite account_bo…" at bounding box center [228, 150] width 457 height 301
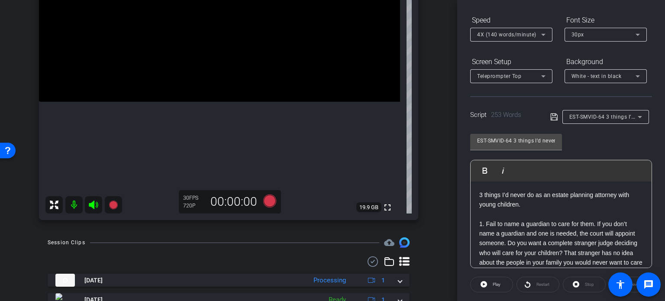
scroll to position [133, 0]
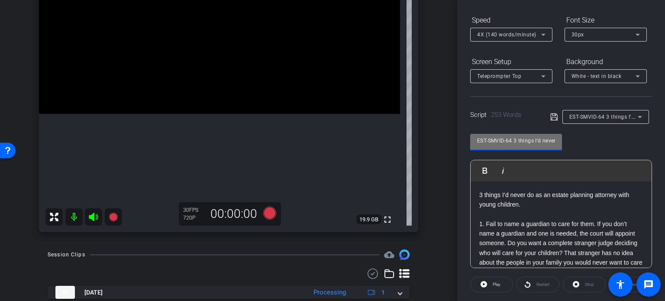
drag, startPoint x: 512, startPoint y: 142, endPoint x: 457, endPoint y: 139, distance: 54.2
click at [457, 139] on div "Participants Teleprompter Adjustments settings Erika Centeno flip Director Ever…" at bounding box center [561, 150] width 208 height 301
click at [433, 166] on div "arrow_back Pisinski,Kim_Shoot03_09032025 Back to project Send invite account_bo…" at bounding box center [228, 17] width 457 height 301
drag, startPoint x: 514, startPoint y: 135, endPoint x: 410, endPoint y: 126, distance: 103.9
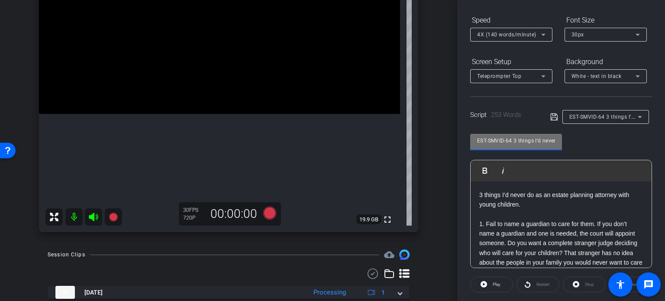
click at [410, 126] on div "arrow_back Pisinski,Kim_Shoot03_09032025 Back to project Send invite account_bo…" at bounding box center [332, 150] width 665 height 301
click at [432, 160] on div "arrow_back Pisinski,Kim_Shoot03_09032025 Back to project Send invite account_bo…" at bounding box center [228, 17] width 457 height 301
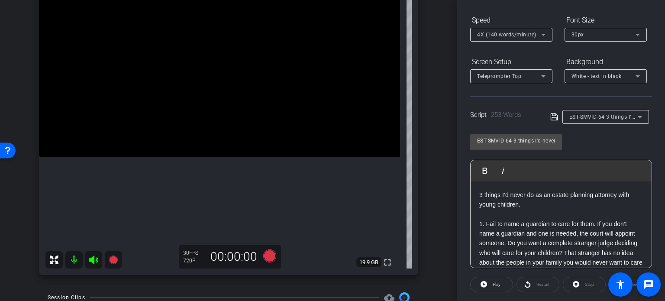
scroll to position [90, 0]
click at [267, 251] on icon at bounding box center [269, 256] width 13 height 13
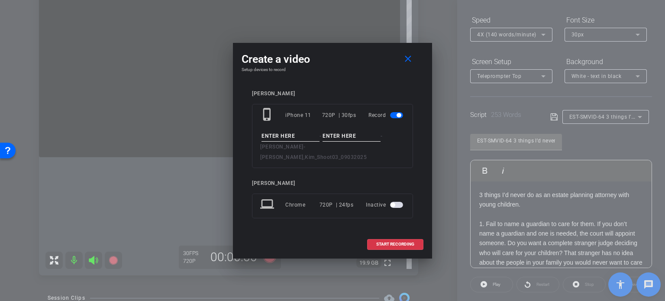
click at [300, 142] on input at bounding box center [290, 136] width 58 height 11
paste input "EST-SMVID-64"
type input "EST-SMVID-64"
click at [352, 142] on input at bounding box center [351, 136] width 58 height 11
type input "Take1"
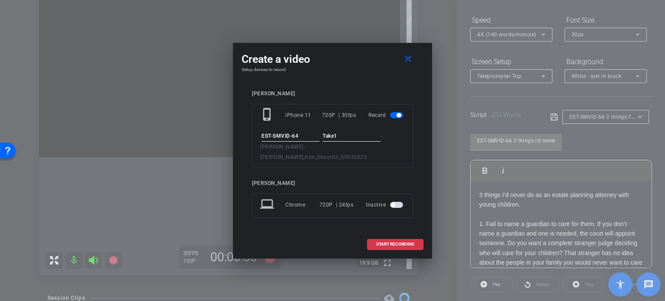
click at [315, 139] on input "EST-SMVID-64" at bounding box center [290, 136] width 58 height 11
click at [372, 141] on input "Take1" at bounding box center [351, 136] width 58 height 11
click at [398, 242] on span "START RECORDING" at bounding box center [395, 244] width 38 height 4
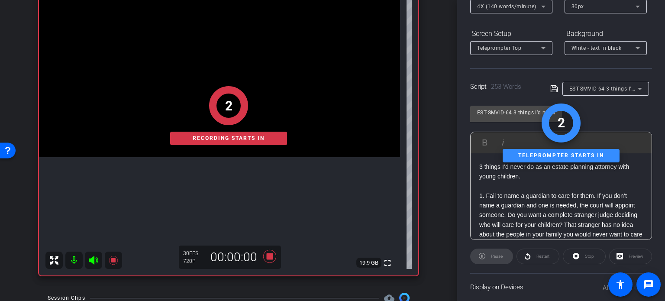
scroll to position [171, 0]
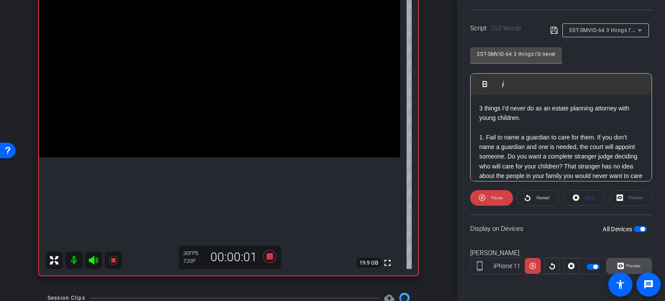
click at [630, 261] on span "Preview" at bounding box center [632, 266] width 17 height 12
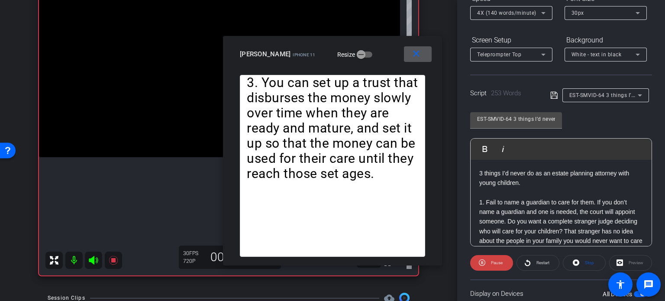
scroll to position [42, 0]
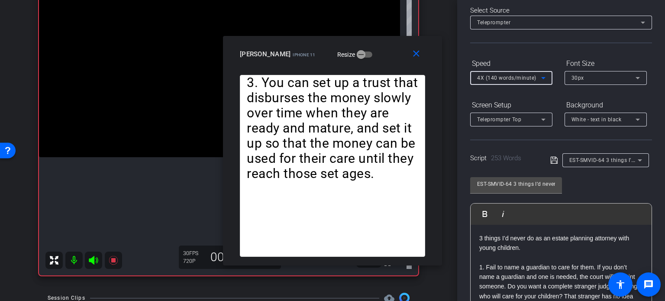
click at [507, 75] on span "4X (140 words/minute)" at bounding box center [506, 78] width 59 height 6
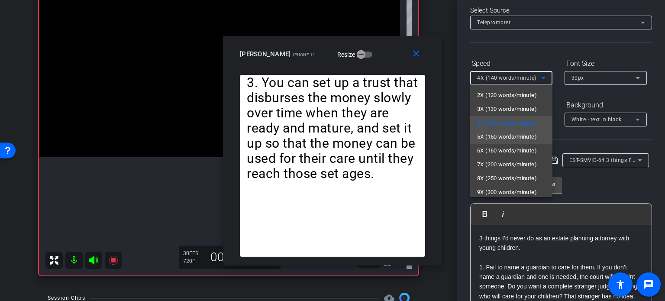
scroll to position [19, 0]
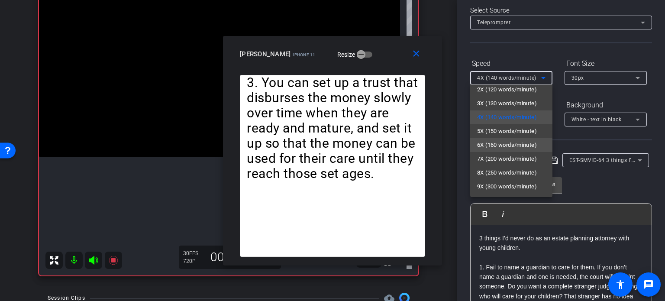
click at [505, 142] on span "6X (160 words/minute)" at bounding box center [507, 145] width 60 height 10
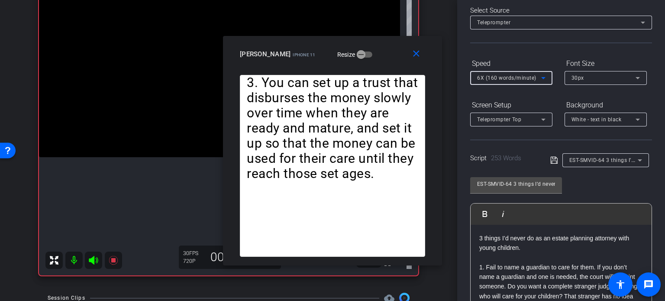
click at [503, 76] on span "6X (160 words/minute)" at bounding box center [506, 78] width 59 height 6
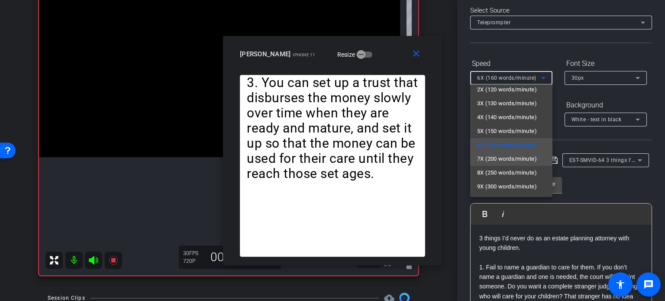
click at [526, 156] on span "7X (200 words/minute)" at bounding box center [507, 159] width 60 height 10
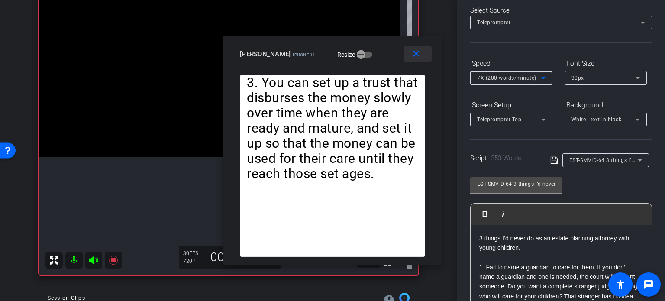
click at [414, 57] on mat-icon "close" at bounding box center [416, 53] width 11 height 11
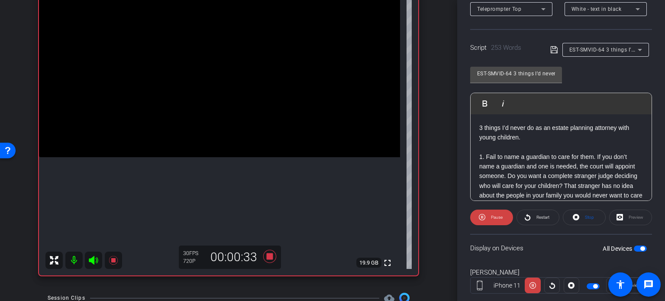
scroll to position [171, 0]
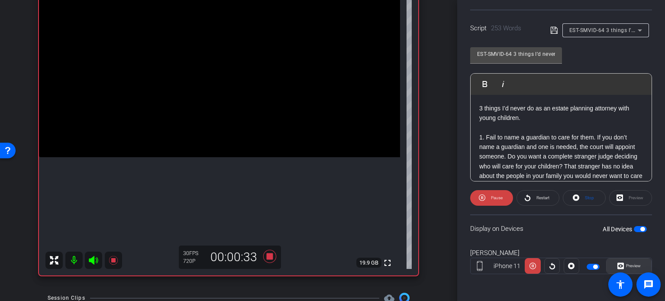
click at [627, 265] on span "Preview" at bounding box center [633, 265] width 15 height 5
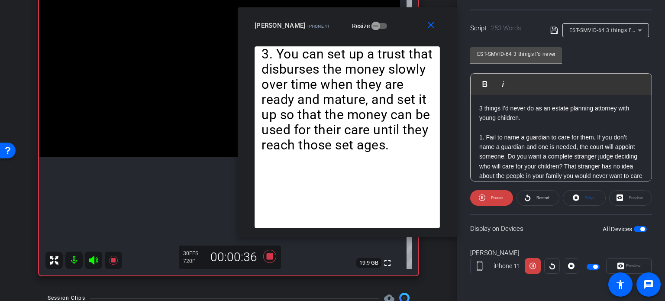
drag, startPoint x: 366, startPoint y: 62, endPoint x: 381, endPoint y: 33, distance: 32.1
click at [381, 33] on div "close kim pisinski iPhone 11 Resize" at bounding box center [347, 26] width 219 height 39
click at [434, 26] on mat-icon "close" at bounding box center [430, 25] width 11 height 11
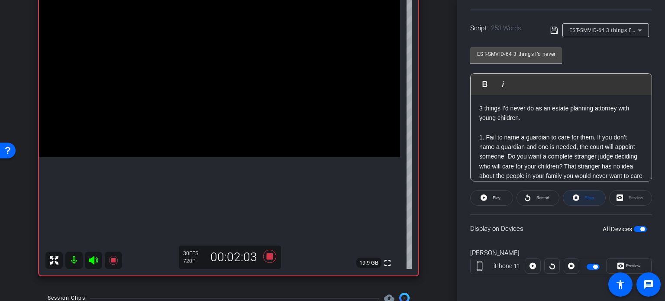
click at [596, 200] on span at bounding box center [584, 197] width 42 height 21
click at [485, 197] on icon at bounding box center [483, 197] width 6 height 6
click at [630, 267] on span "Preview" at bounding box center [633, 265] width 15 height 5
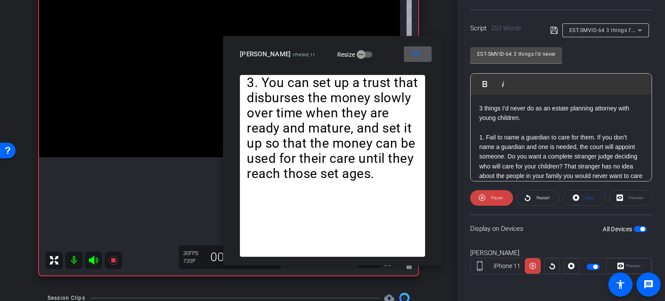
scroll to position [85, 0]
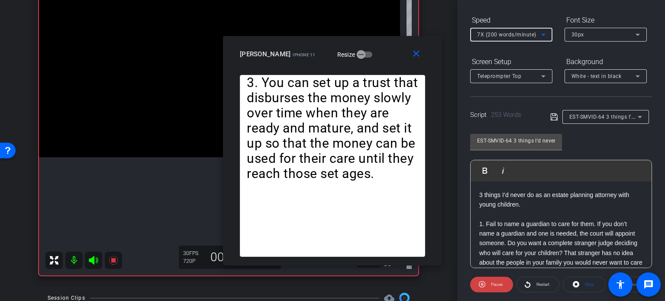
click at [519, 38] on div "7X (200 words/minute)" at bounding box center [509, 34] width 64 height 11
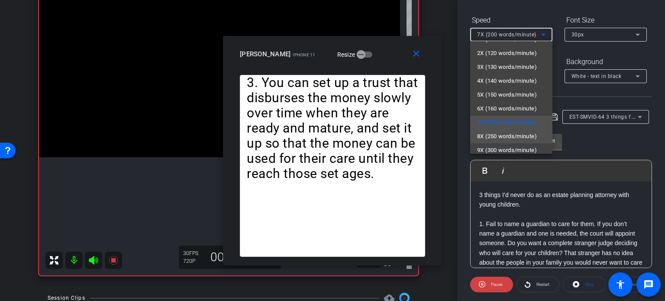
scroll to position [19, 0]
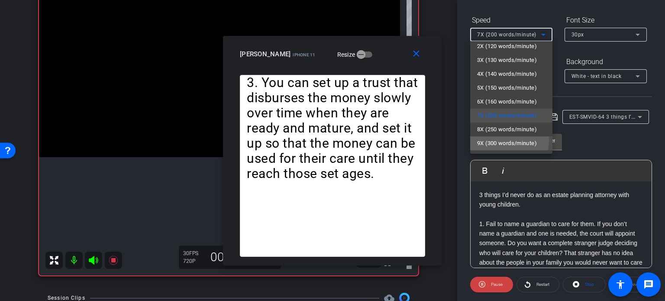
click at [506, 141] on span "9X (300 words/minute)" at bounding box center [507, 143] width 60 height 10
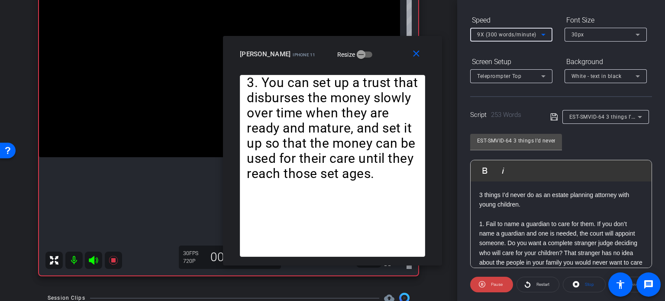
scroll to position [43, 0]
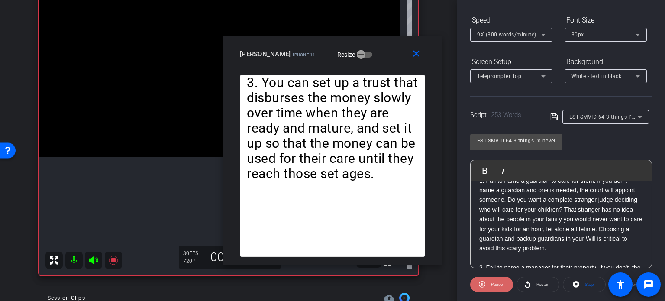
click at [493, 284] on span "Pause" at bounding box center [497, 284] width 12 height 5
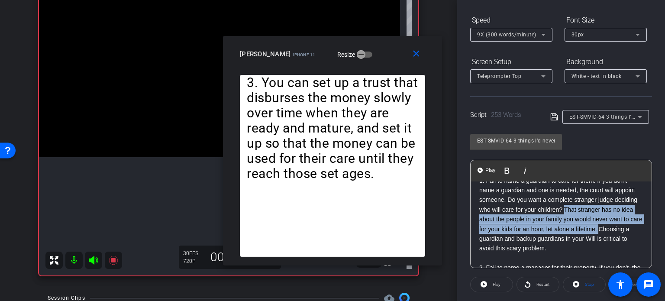
drag, startPoint x: 524, startPoint y: 240, endPoint x: 604, endPoint y: 211, distance: 85.7
click at [604, 211] on p "1. Fail to name a guardian to care for them. If you don’t name a guardian and o…" at bounding box center [561, 214] width 164 height 77
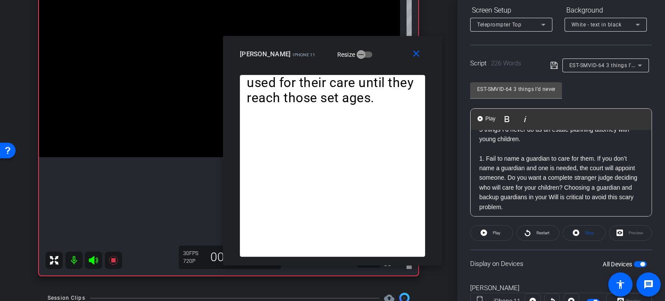
scroll to position [157, 0]
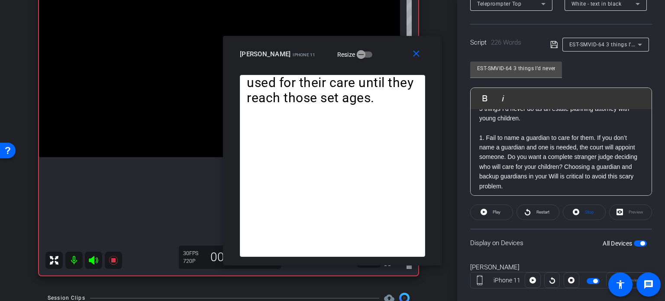
click at [634, 241] on span "button" at bounding box center [640, 243] width 13 height 6
click at [634, 241] on span "button" at bounding box center [636, 243] width 4 height 4
click at [488, 209] on span at bounding box center [491, 212] width 42 height 21
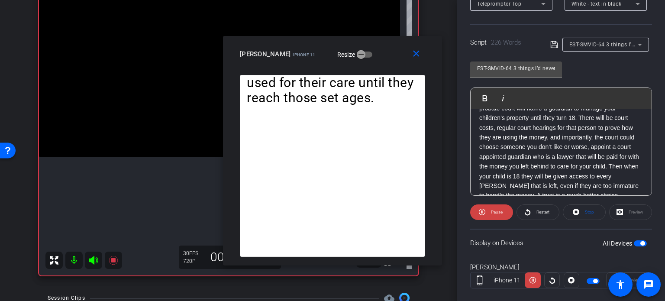
scroll to position [100, 0]
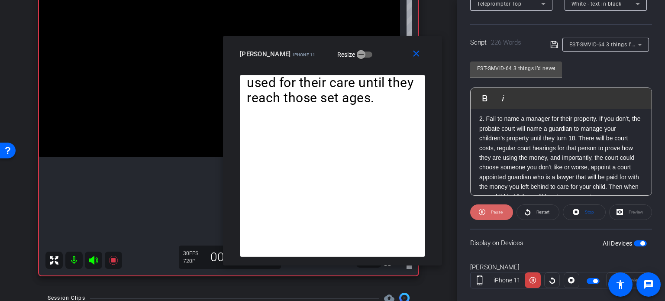
click at [492, 213] on span "Pause" at bounding box center [497, 211] width 12 height 5
click at [544, 158] on p "2. Fail to name a manager for their property. If you don’t, the probate court w…" at bounding box center [561, 167] width 164 height 106
click at [547, 159] on p "2. Fail to name a manager for their property. If you don’t, the probate court w…" at bounding box center [561, 167] width 164 height 106
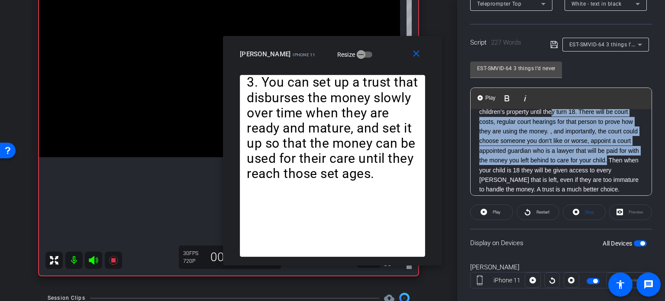
scroll to position [119, 0]
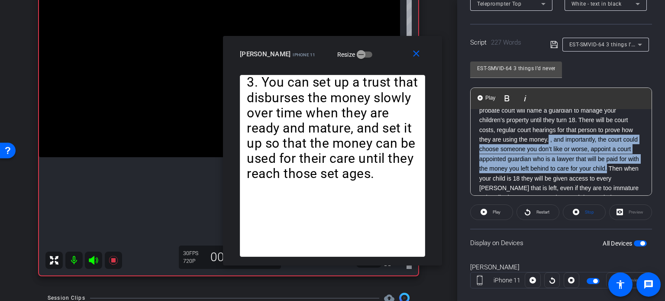
drag, startPoint x: 631, startPoint y: 144, endPoint x: 548, endPoint y: 141, distance: 82.7
click at [548, 141] on p "2. Fail to name a manager for their property. If you don’t, the probate court w…" at bounding box center [561, 149] width 164 height 106
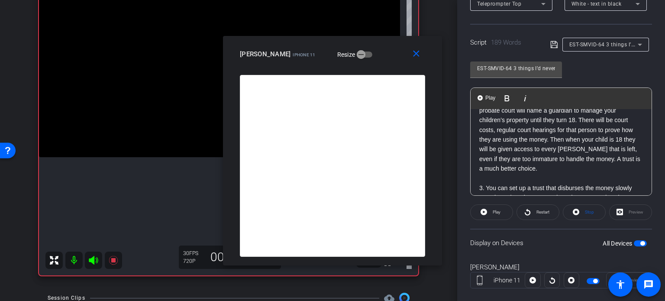
click at [640, 241] on span "button" at bounding box center [642, 243] width 4 height 4
click at [638, 241] on span "button" at bounding box center [640, 243] width 13 height 6
click at [490, 211] on span "Play" at bounding box center [495, 212] width 10 height 12
click at [490, 211] on span "Pause" at bounding box center [496, 212] width 14 height 12
click at [414, 54] on mat-icon "close" at bounding box center [416, 53] width 11 height 11
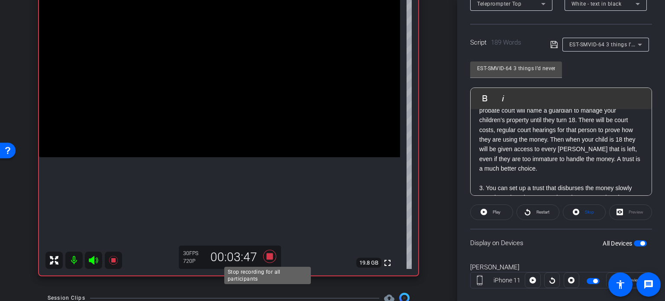
click at [266, 254] on icon at bounding box center [269, 256] width 13 height 13
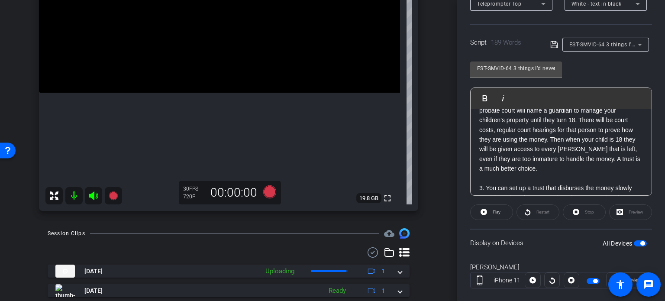
scroll to position [177, 0]
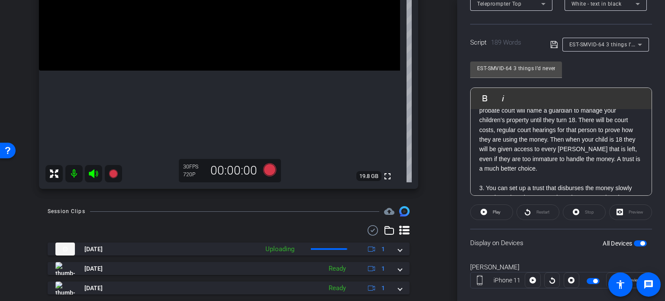
click at [636, 240] on span "button" at bounding box center [640, 243] width 13 height 6
click at [636, 241] on span "button" at bounding box center [640, 243] width 13 height 6
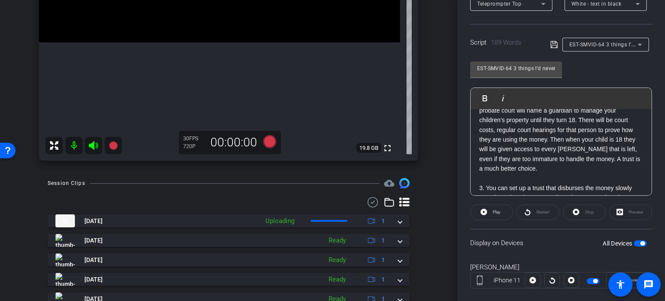
scroll to position [220, 0]
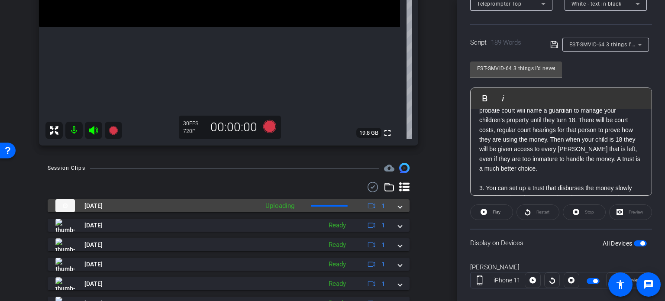
click at [398, 206] on span at bounding box center [399, 205] width 3 height 9
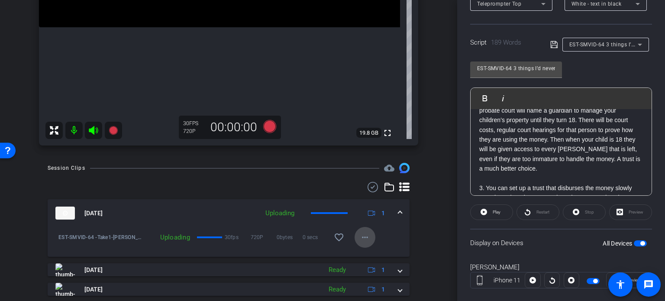
click at [363, 235] on mat-icon "more_horiz" at bounding box center [365, 237] width 10 height 10
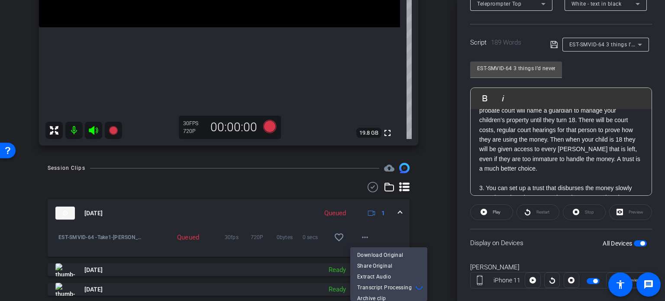
click at [428, 214] on div at bounding box center [332, 150] width 665 height 301
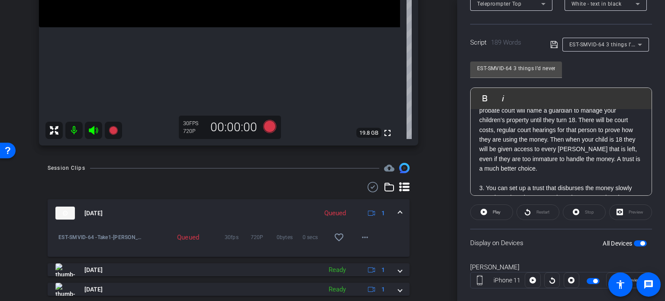
click at [398, 212] on span at bounding box center [399, 213] width 3 height 9
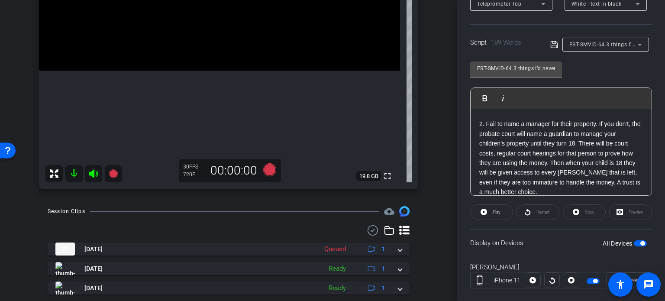
scroll to position [75, 0]
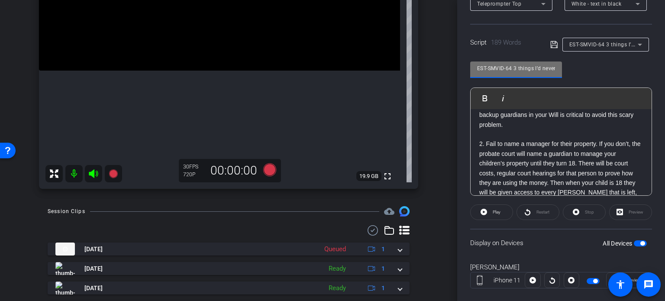
drag, startPoint x: 512, startPoint y: 69, endPoint x: 412, endPoint y: 60, distance: 100.8
click at [412, 60] on div "arrow_back Pisinski,Kim_Shoot03_09032025 Back to project Send invite account_bo…" at bounding box center [332, 150] width 665 height 301
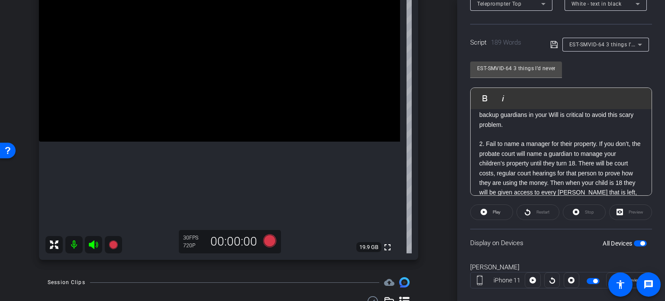
scroll to position [90, 0]
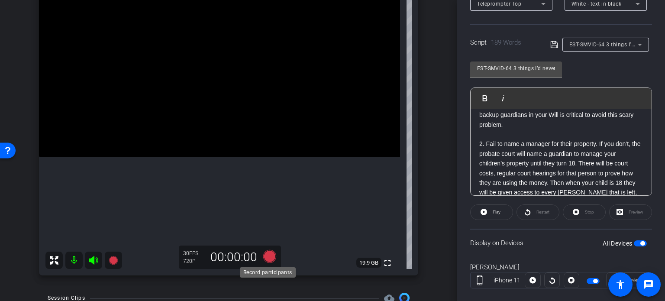
click at [270, 258] on icon at bounding box center [269, 256] width 13 height 13
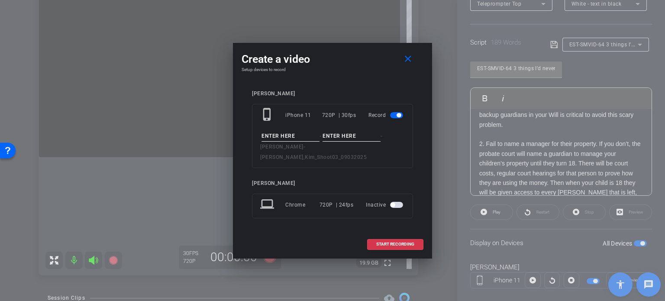
click at [297, 137] on input at bounding box center [290, 136] width 58 height 11
paste input "EST-SMVID-64"
type input "EST-SMVID-64"
click at [334, 142] on input at bounding box center [351, 136] width 58 height 11
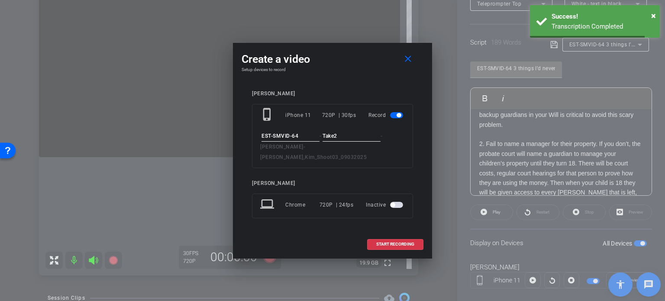
type input "Take2"
click at [310, 139] on input "EST-SMVID-64" at bounding box center [290, 136] width 58 height 11
click at [343, 138] on input "Take2" at bounding box center [351, 136] width 58 height 11
click at [401, 235] on span at bounding box center [394, 244] width 55 height 21
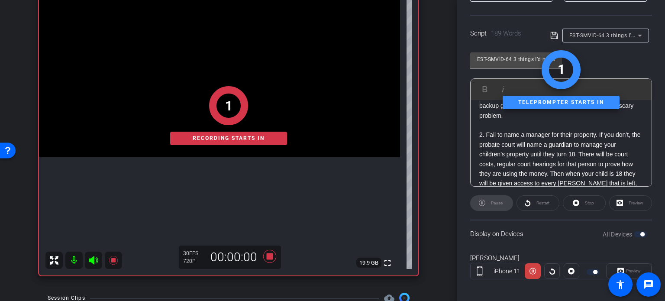
scroll to position [171, 0]
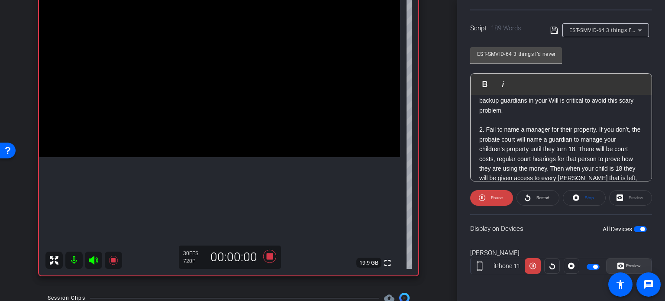
click at [627, 266] on span "Preview" at bounding box center [633, 265] width 15 height 5
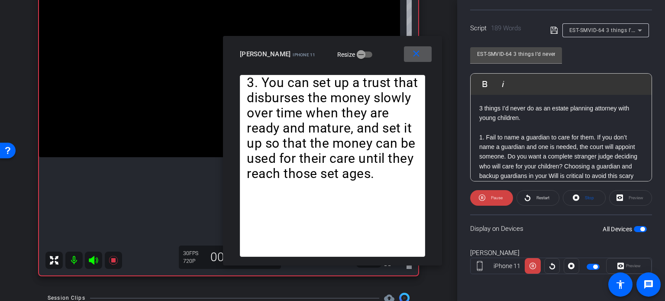
scroll to position [85, 0]
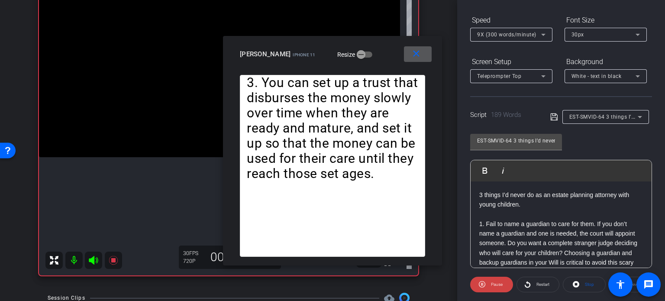
click at [506, 35] on span "9X (300 words/minute)" at bounding box center [506, 35] width 59 height 6
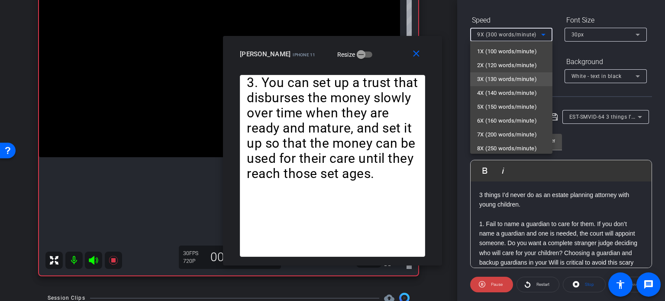
scroll to position [16, 0]
click at [514, 71] on mat-option "4X (140 words/minute)" at bounding box center [511, 78] width 82 height 14
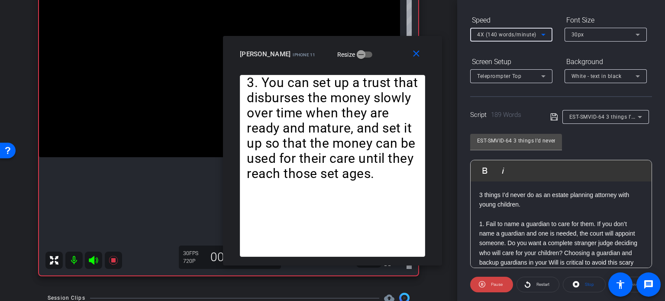
click at [498, 35] on span "4X (140 words/minute)" at bounding box center [506, 35] width 59 height 6
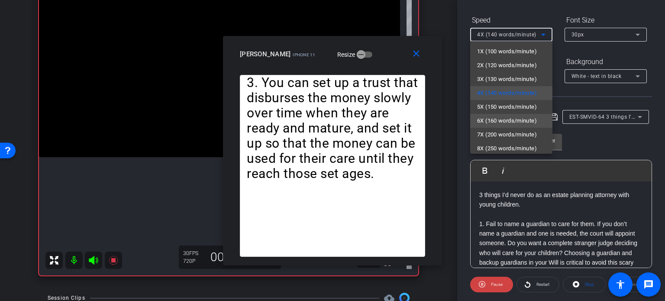
click at [493, 116] on span "6X (160 words/minute)" at bounding box center [507, 121] width 60 height 10
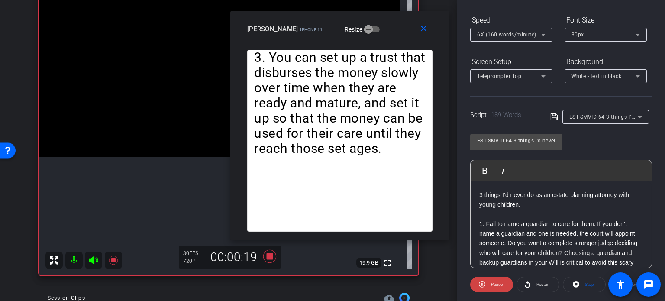
drag, startPoint x: 386, startPoint y: 63, endPoint x: 393, endPoint y: 38, distance: 26.2
click at [393, 38] on div "close kim pisinski iPhone 11 Resize" at bounding box center [339, 30] width 219 height 39
click at [502, 33] on span "6X (160 words/minute)" at bounding box center [506, 35] width 59 height 6
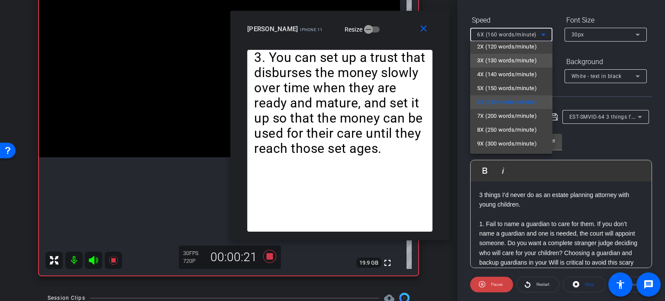
scroll to position [19, 0]
click at [509, 112] on span "7X (200 words/minute)" at bounding box center [507, 115] width 60 height 10
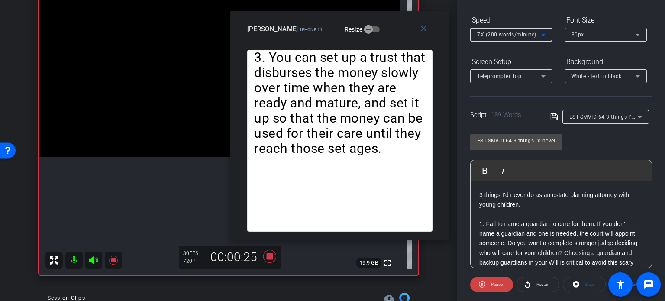
click at [502, 36] on span "7X (200 words/minute)" at bounding box center [506, 35] width 59 height 6
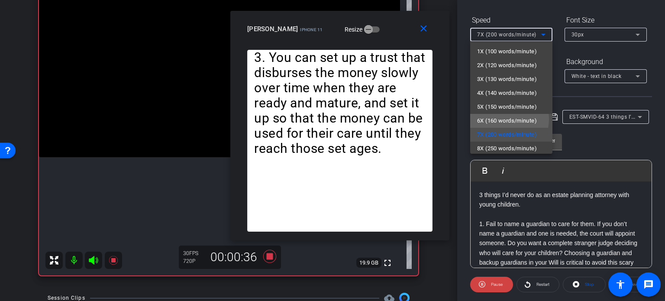
click at [504, 119] on span "6X (160 words/minute)" at bounding box center [507, 121] width 60 height 10
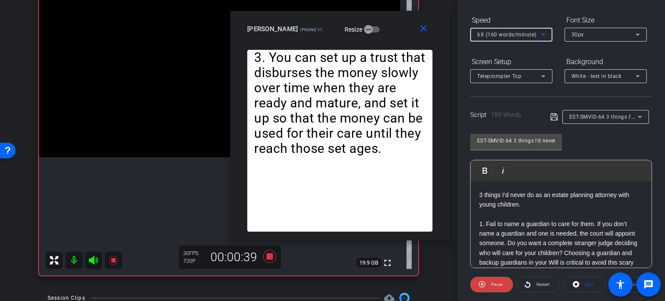
click at [499, 33] on span "6X (160 words/minute)" at bounding box center [506, 35] width 59 height 6
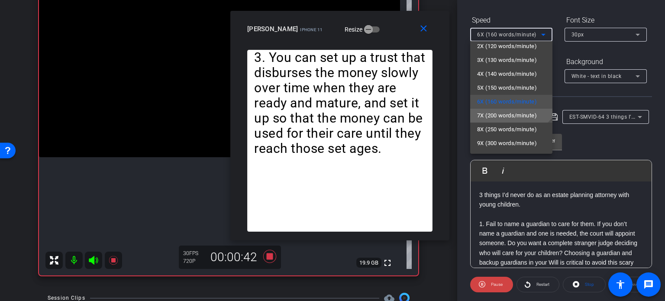
click at [498, 117] on span "7X (200 words/minute)" at bounding box center [507, 115] width 60 height 10
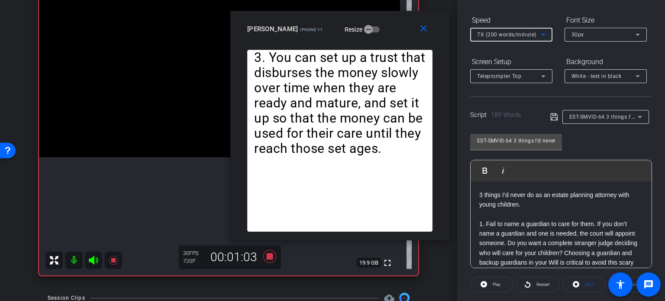
scroll to position [128, 0]
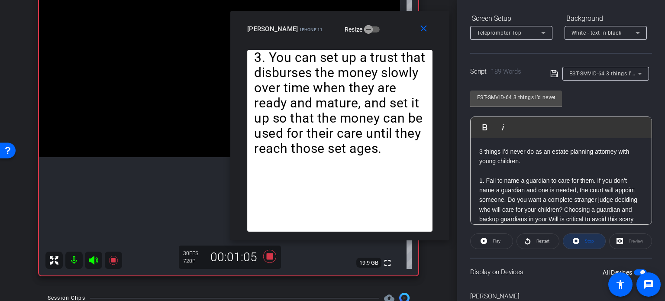
click at [586, 242] on span "Stop" at bounding box center [589, 240] width 9 height 5
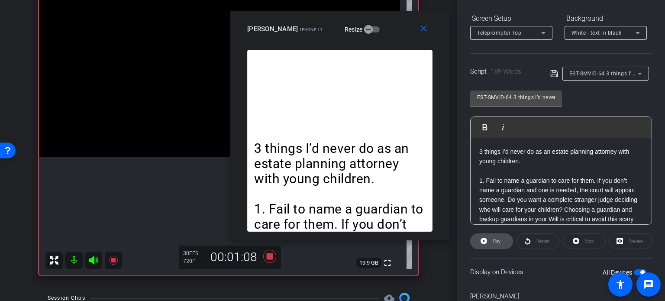
click at [486, 244] on icon at bounding box center [483, 240] width 6 height 11
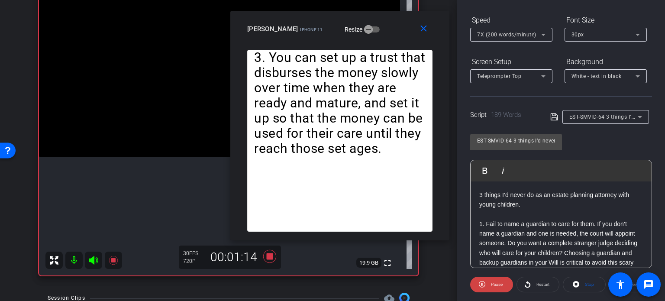
scroll to position [42, 0]
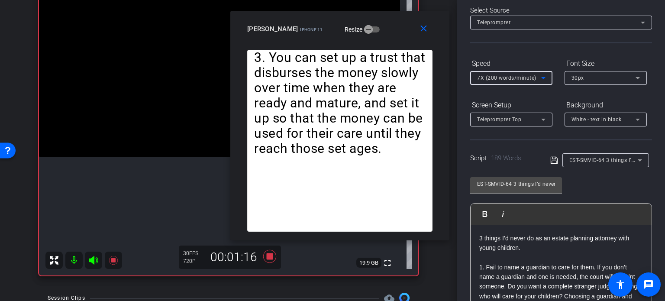
click at [500, 77] on span "7X (200 words/minute)" at bounding box center [506, 78] width 59 height 6
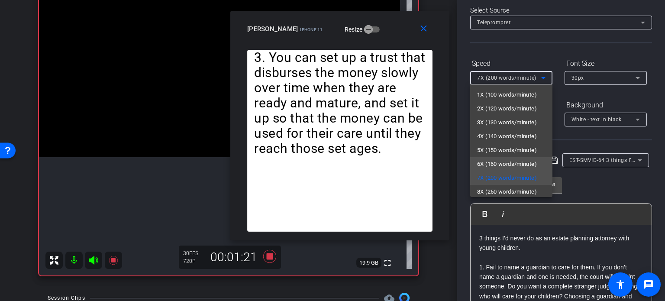
click at [480, 160] on span "6X (160 words/minute)" at bounding box center [507, 164] width 60 height 10
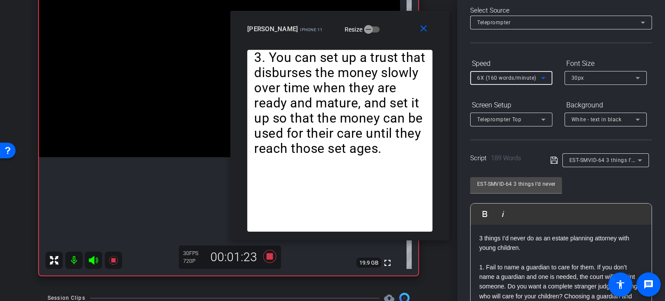
click at [510, 81] on span "6X (160 words/minute)" at bounding box center [506, 78] width 59 height 6
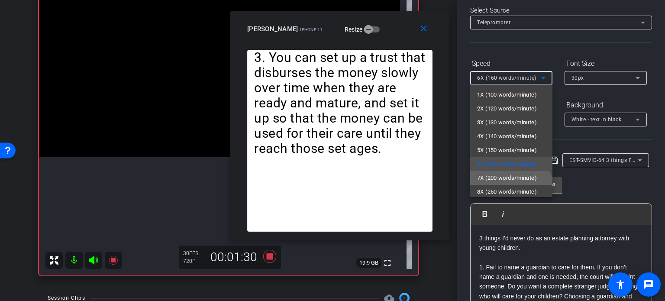
click at [509, 177] on span "7X (200 words/minute)" at bounding box center [507, 178] width 60 height 10
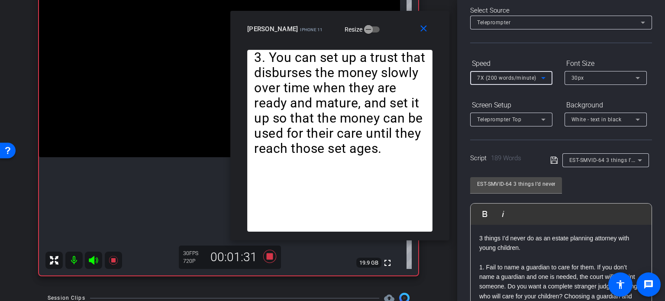
click at [508, 77] on span "7X (200 words/minute)" at bounding box center [506, 78] width 59 height 6
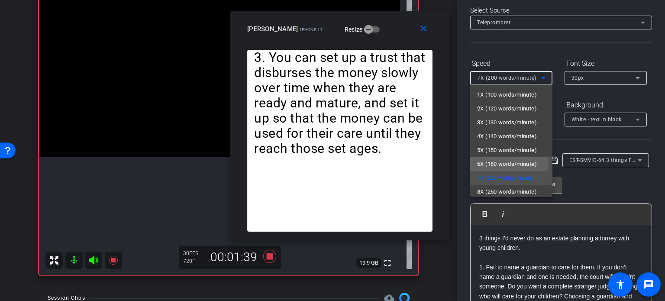
click at [497, 164] on span "6X (160 words/minute)" at bounding box center [507, 164] width 60 height 10
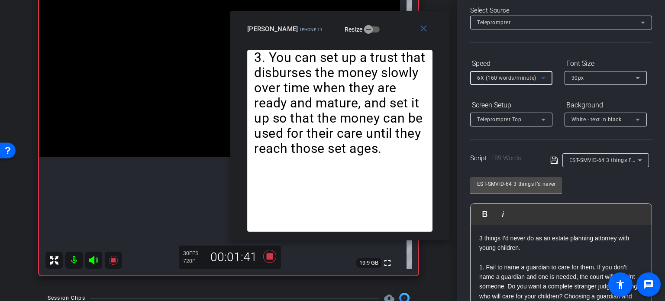
click at [506, 78] on span "6X (160 words/minute)" at bounding box center [506, 78] width 59 height 6
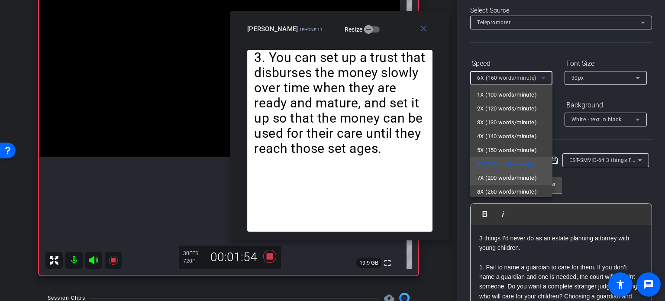
click at [499, 178] on span "7X (200 words/minute)" at bounding box center [507, 178] width 60 height 10
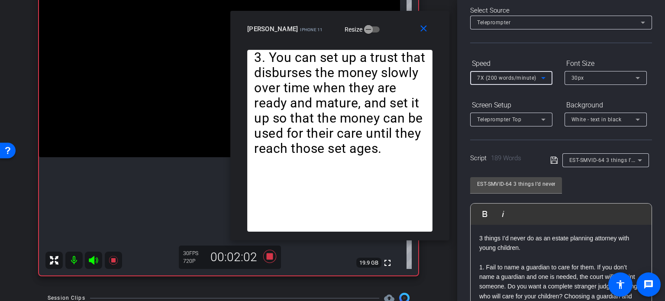
click at [500, 76] on span "7X (200 words/minute)" at bounding box center [506, 78] width 59 height 6
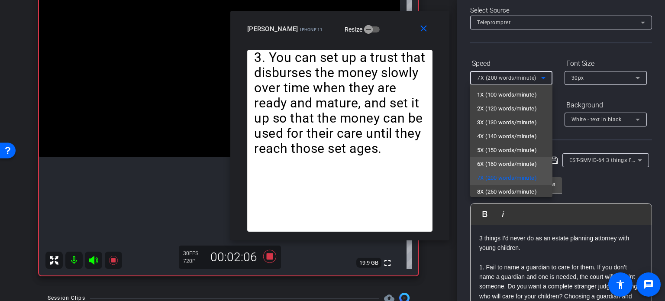
click at [511, 164] on span "6X (160 words/minute)" at bounding box center [507, 164] width 60 height 10
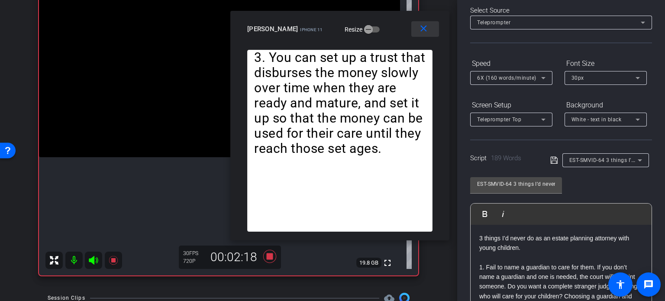
drag, startPoint x: 419, startPoint y: 28, endPoint x: 631, endPoint y: 68, distance: 215.4
click at [421, 28] on mat-icon "close" at bounding box center [423, 28] width 11 height 11
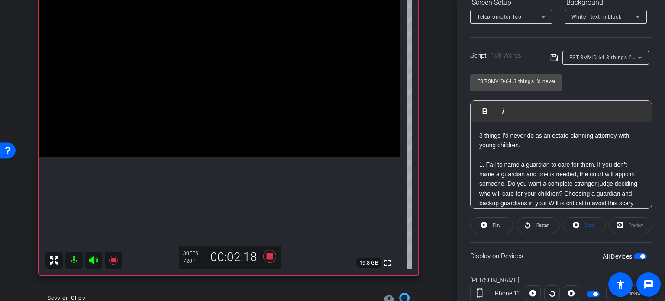
scroll to position [171, 0]
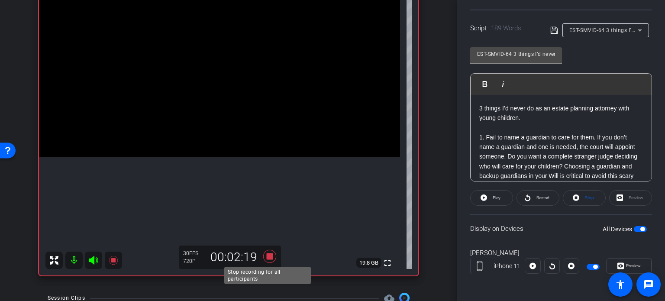
click at [270, 258] on icon at bounding box center [269, 256] width 13 height 13
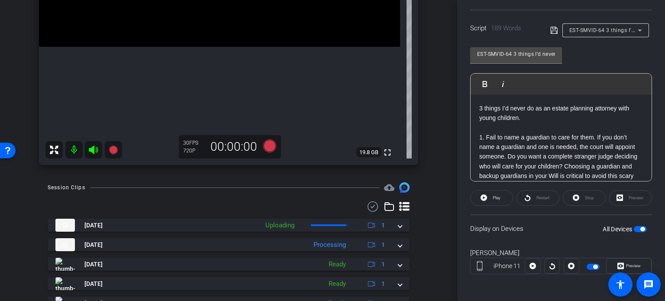
scroll to position [220, 0]
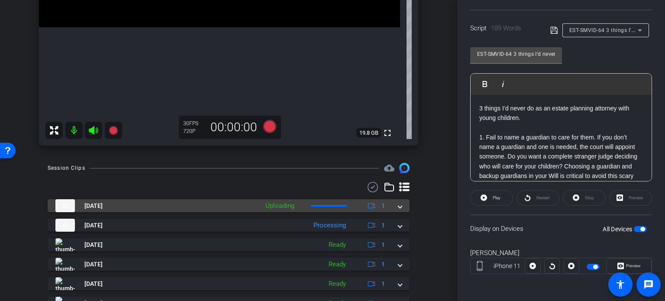
click at [395, 210] on mat-expansion-panel-header "Sep 3, 2025 Uploading 1" at bounding box center [229, 205] width 362 height 13
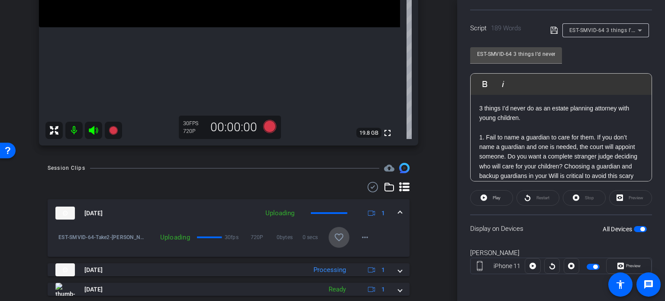
click at [334, 237] on mat-icon "favorite_border" at bounding box center [339, 237] width 10 height 10
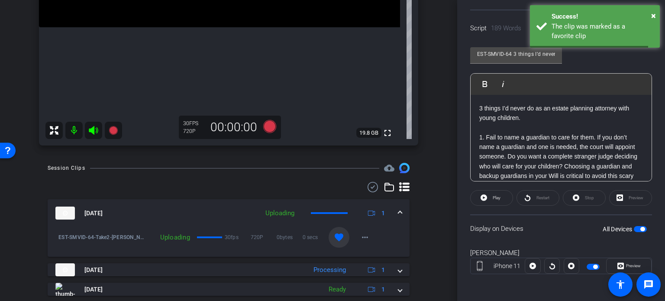
click at [398, 211] on span at bounding box center [399, 213] width 3 height 9
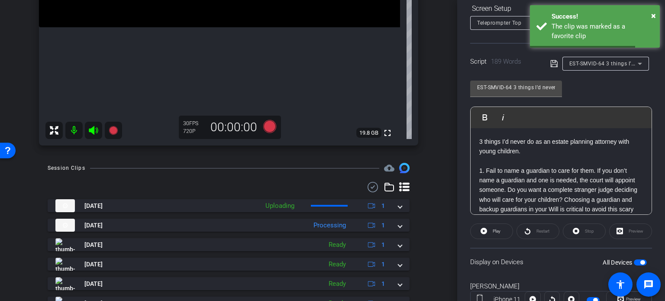
scroll to position [85, 0]
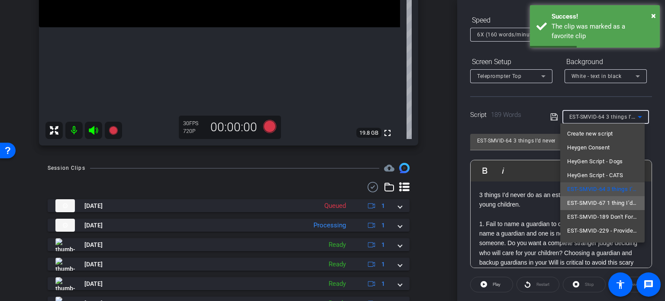
click at [605, 199] on span "EST-SMVID-67 1 thing I’d never do if I wanted to leave my home or other propert…" at bounding box center [602, 203] width 71 height 10
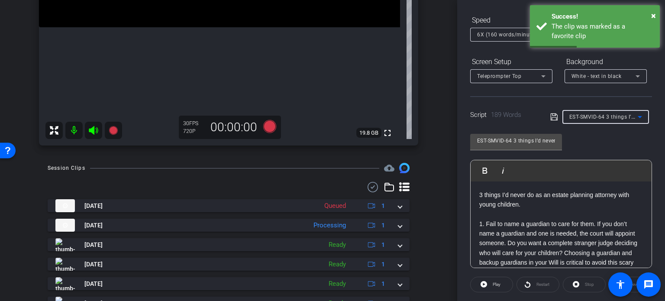
type input "EST-SMVID-67 1 thing I’d never do if I wanted to leave my home or other propert…"
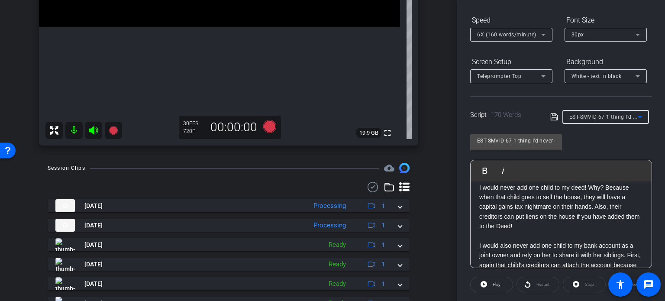
scroll to position [0, 0]
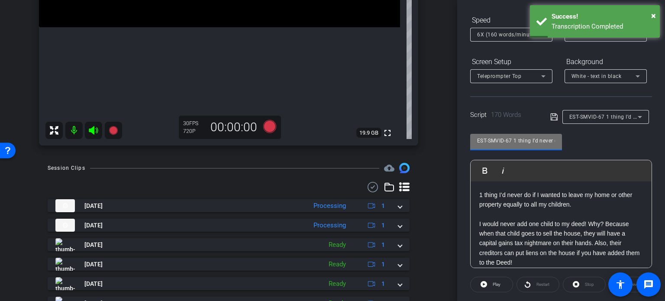
drag, startPoint x: 513, startPoint y: 139, endPoint x: 331, endPoint y: 121, distance: 183.1
click at [331, 121] on div "arrow_back Pisinski,Kim_Shoot03_09032025 Back to project Send invite account_bo…" at bounding box center [332, 150] width 665 height 301
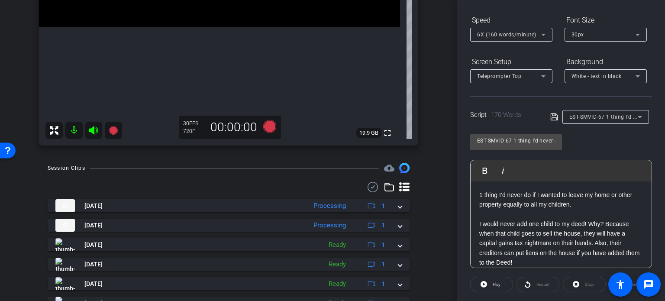
click at [435, 184] on div "arrow_back Pisinski,Kim_Shoot03_09032025 Back to project Send invite account_bo…" at bounding box center [228, 150] width 457 height 301
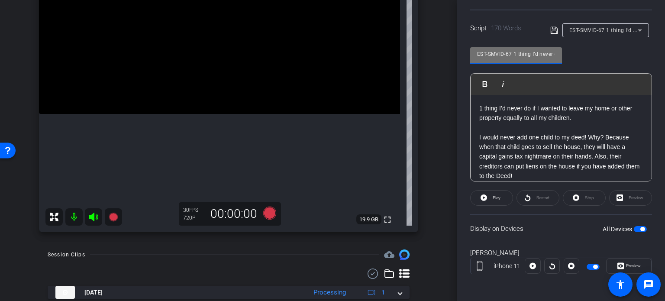
drag, startPoint x: 511, startPoint y: 53, endPoint x: 375, endPoint y: 37, distance: 136.8
click at [375, 37] on div "arrow_back Pisinski,Kim_Shoot03_09032025 Back to project Send invite account_bo…" at bounding box center [332, 150] width 665 height 301
click at [426, 161] on div "kim pisinski iPhone 11 info ROOM ID: 734531339 90% battery_std fullscreen setti…" at bounding box center [229, 72] width 414 height 337
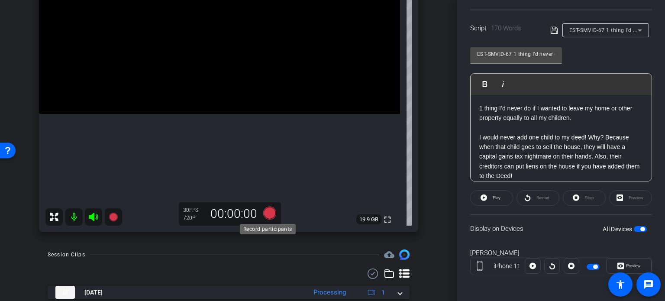
click at [271, 214] on icon at bounding box center [269, 212] width 13 height 13
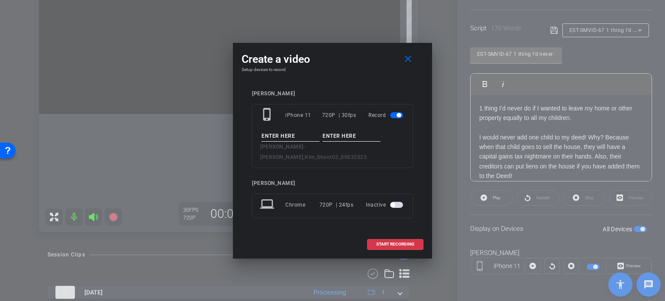
click at [301, 138] on input at bounding box center [290, 136] width 58 height 11
paste input "EST-SMVID-67"
type input "EST-SMVID-67"
click at [361, 139] on input at bounding box center [351, 136] width 58 height 11
type input "Take1"
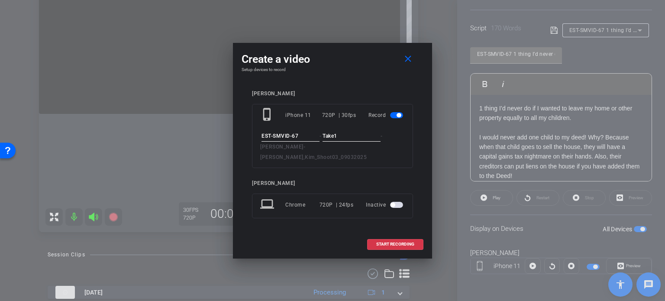
click at [362, 146] on div "EST-SMVID-67 - Take1 - Pisinski, Kimberly - Pisinski,Kim_Shoot03_09032025" at bounding box center [332, 147] width 145 height 32
click at [367, 161] on div "phone_iphone iPhone 11 720P | 30fps Record EST-SMVID-67 - Take1 - Pisinski, Kim…" at bounding box center [332, 136] width 161 height 64
click at [390, 242] on span "START RECORDING" at bounding box center [395, 244] width 38 height 4
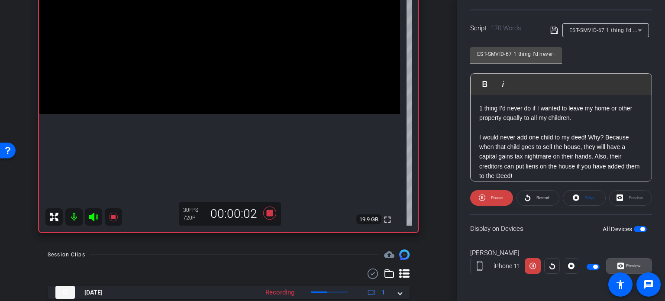
click at [632, 260] on span "Preview" at bounding box center [632, 266] width 17 height 12
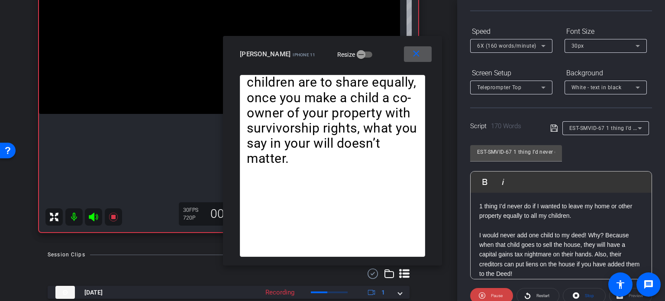
scroll to position [42, 0]
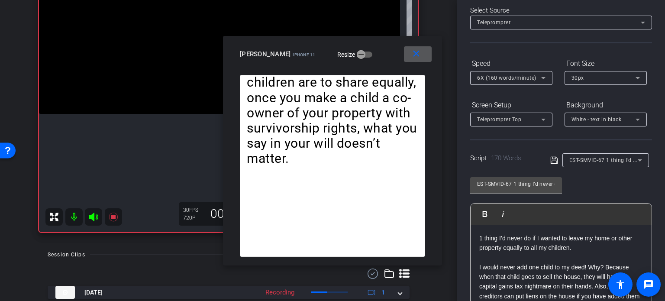
click at [490, 80] on span "6X (160 words/minute)" at bounding box center [506, 78] width 59 height 6
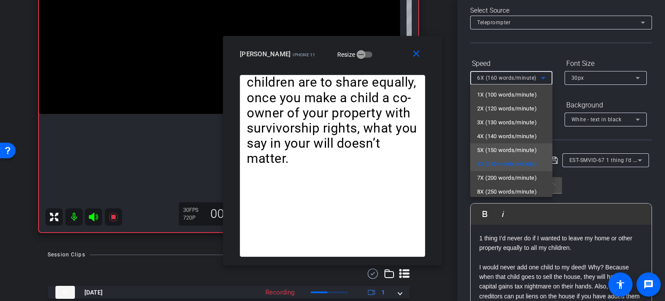
scroll to position [19, 0]
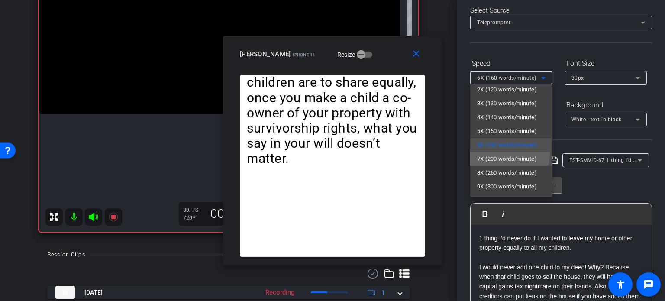
click at [509, 154] on span "7X (200 words/minute)" at bounding box center [507, 159] width 60 height 10
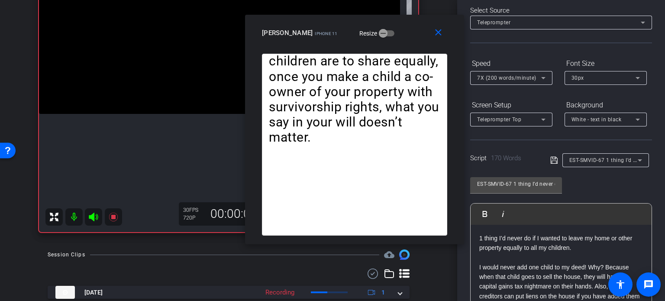
drag, startPoint x: 371, startPoint y: 59, endPoint x: 394, endPoint y: 36, distance: 32.1
click at [394, 36] on div "kim pisinski iPhone 11 Resize" at bounding box center [358, 33] width 192 height 16
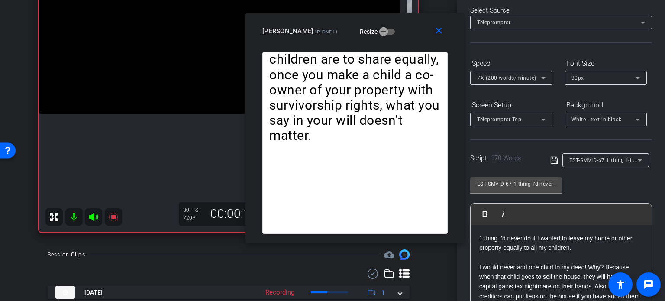
click at [504, 76] on span "7X (200 words/minute)" at bounding box center [506, 78] width 59 height 6
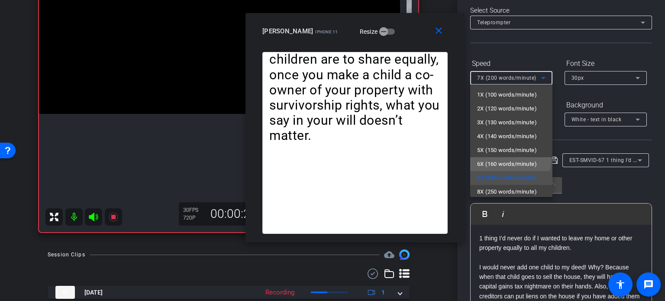
click at [510, 159] on span "6X (160 words/minute)" at bounding box center [507, 164] width 60 height 10
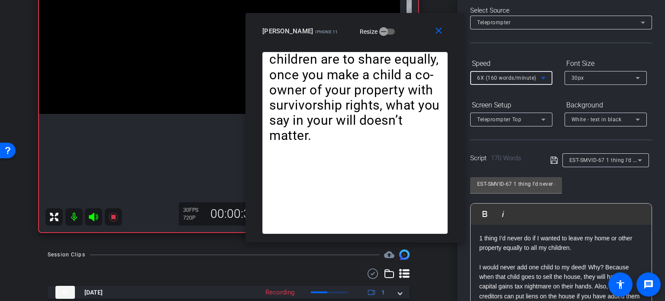
click at [499, 73] on div "6X (160 words/minute)" at bounding box center [509, 77] width 64 height 11
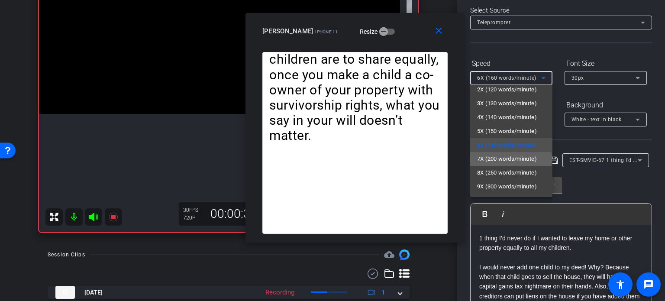
click at [511, 159] on span "7X (200 words/minute)" at bounding box center [507, 159] width 60 height 10
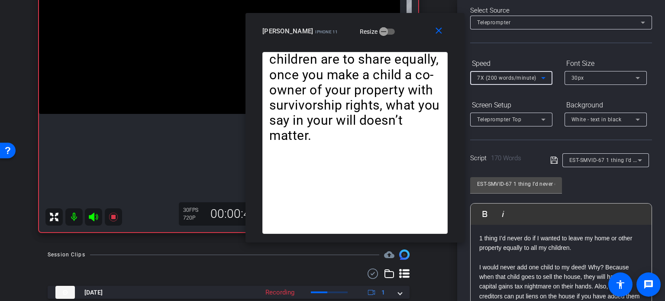
click at [507, 76] on span "7X (200 words/minute)" at bounding box center [506, 78] width 59 height 6
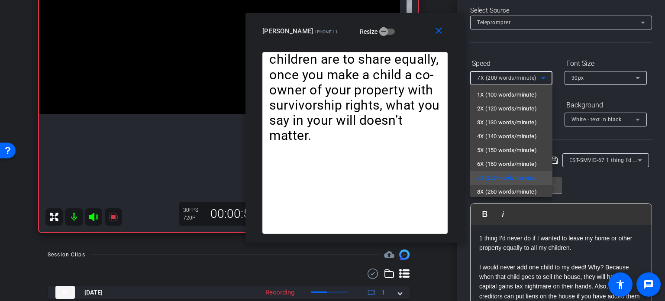
click at [438, 31] on div at bounding box center [332, 150] width 665 height 301
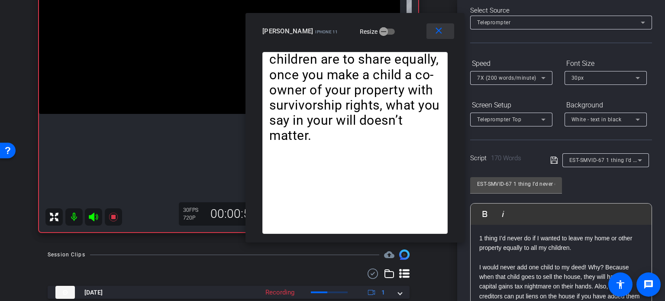
click at [438, 31] on mat-icon "close" at bounding box center [438, 31] width 11 height 11
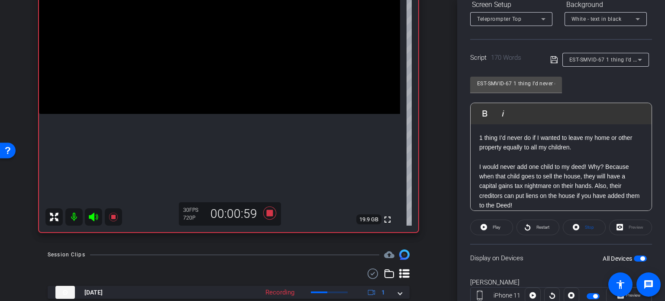
scroll to position [171, 0]
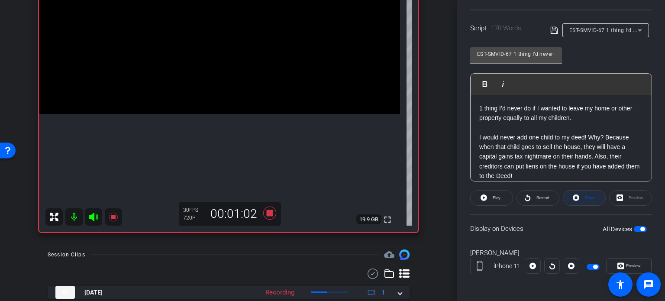
click at [583, 198] on span "Stop" at bounding box center [588, 198] width 11 height 12
click at [577, 145] on p "I would never add one child to my deed! Why? Because when that child goes to se…" at bounding box center [561, 156] width 164 height 48
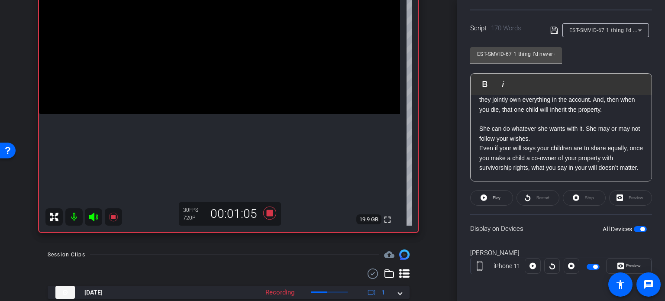
scroll to position [0, 0]
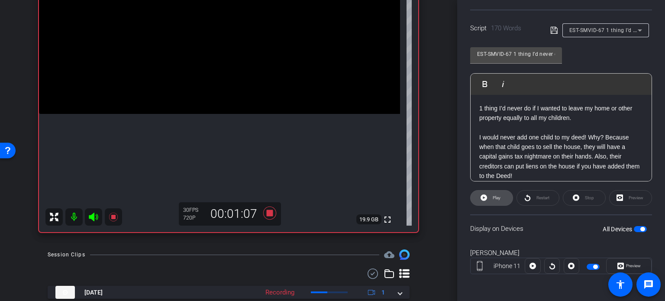
click at [491, 194] on span "Play" at bounding box center [495, 198] width 10 height 12
click at [631, 267] on span "Preview" at bounding box center [633, 265] width 15 height 5
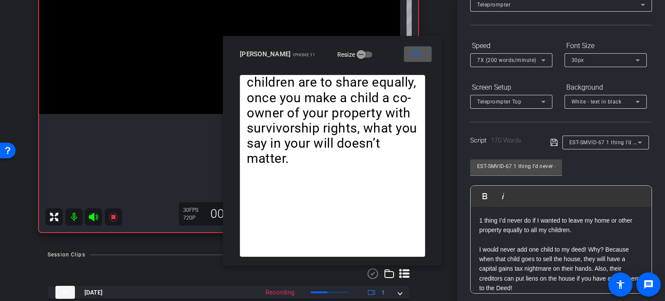
scroll to position [42, 0]
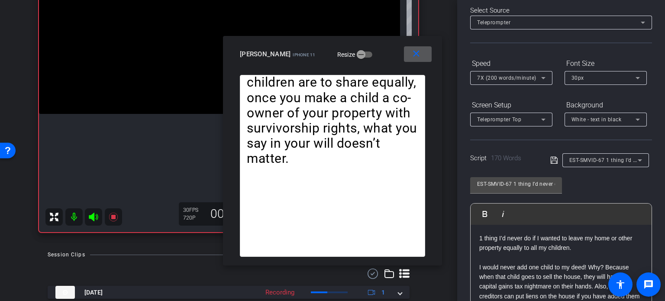
click at [515, 79] on span "7X (200 words/minute)" at bounding box center [506, 78] width 59 height 6
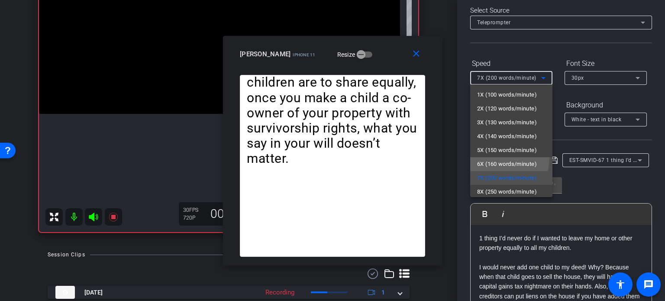
click at [495, 159] on span "6X (160 words/minute)" at bounding box center [507, 164] width 60 height 10
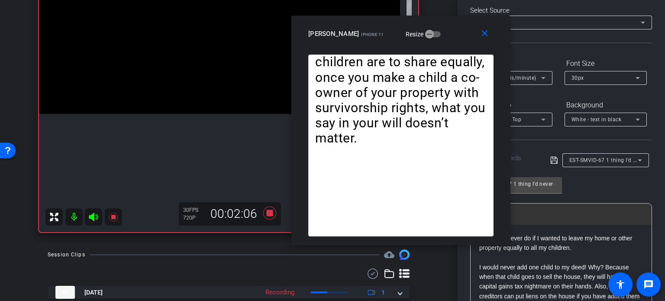
drag, startPoint x: 375, startPoint y: 59, endPoint x: 444, endPoint y: 39, distance: 71.3
click at [444, 39] on div "kim pisinski iPhone 11 Resize" at bounding box center [404, 34] width 192 height 16
click at [486, 36] on mat-icon "close" at bounding box center [484, 33] width 11 height 11
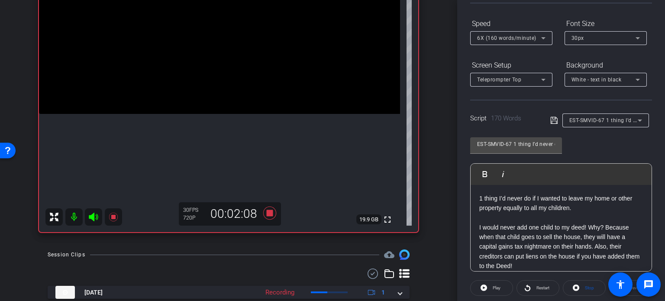
scroll to position [171, 0]
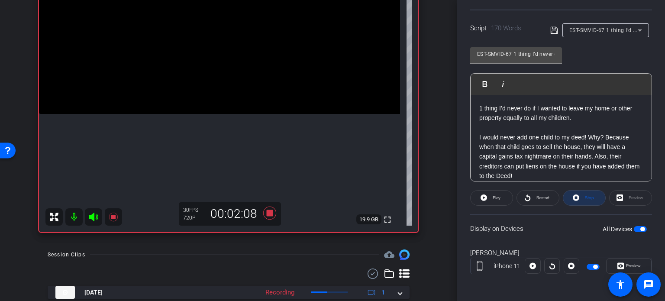
click at [583, 193] on span "Stop" at bounding box center [588, 198] width 11 height 12
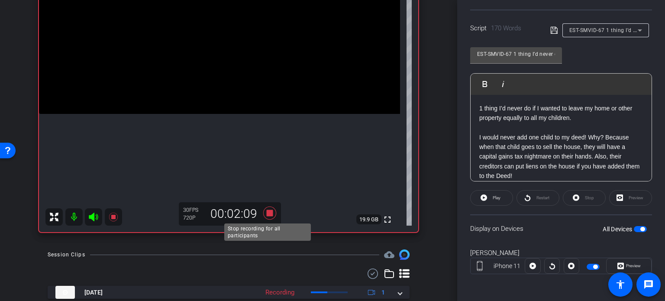
click at [263, 208] on icon at bounding box center [269, 212] width 13 height 13
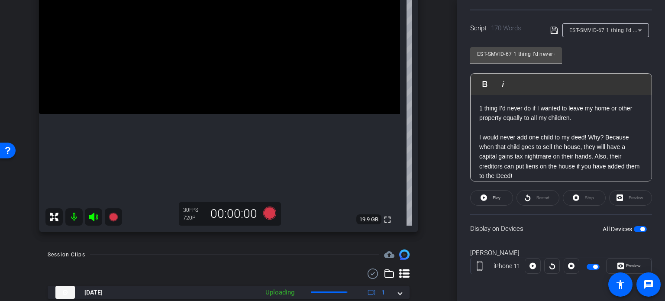
scroll to position [220, 0]
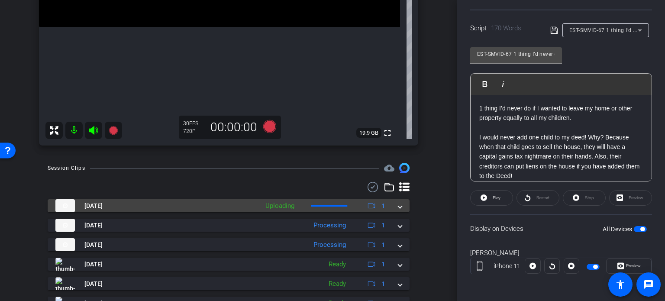
click at [393, 206] on div "Sep 3, 2025 Uploading 1" at bounding box center [226, 205] width 343 height 13
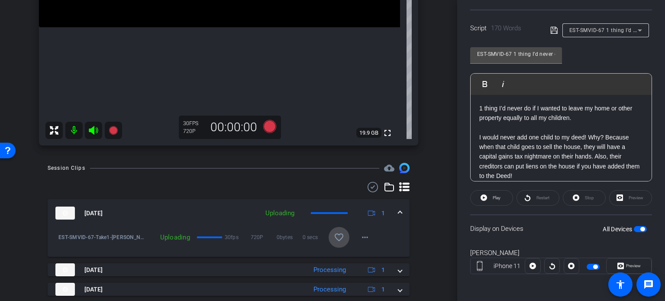
click at [334, 237] on mat-icon "favorite_border" at bounding box center [339, 237] width 10 height 10
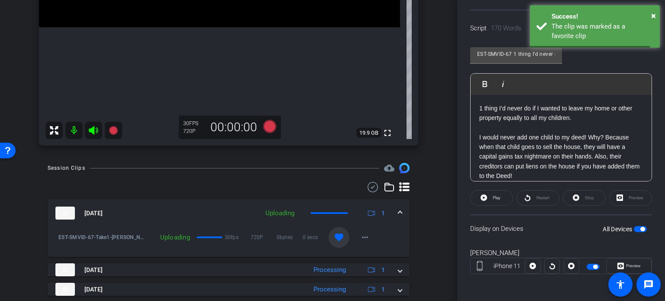
click at [398, 212] on span at bounding box center [399, 213] width 3 height 9
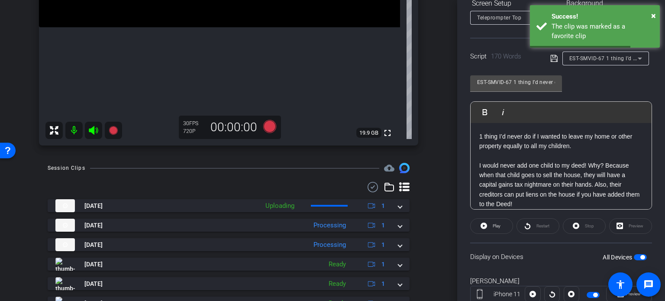
scroll to position [128, 0]
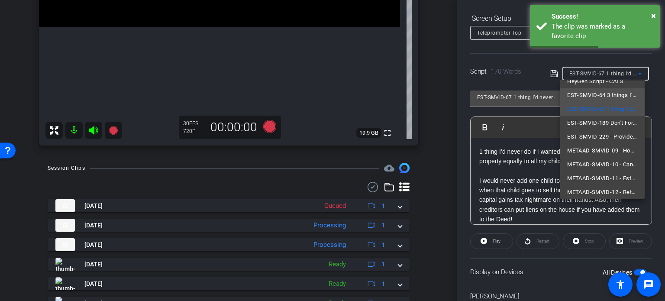
scroll to position [54, 0]
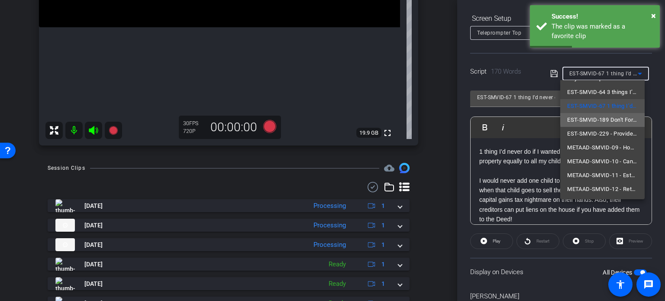
click at [606, 118] on span "EST-SMVID-189 Don't Forget Your Pet" at bounding box center [602, 120] width 71 height 10
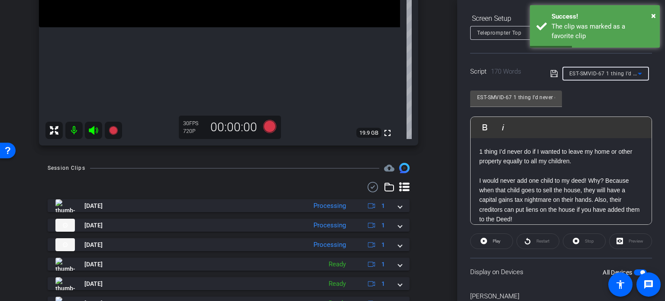
type input "EST-SMVID-189 Don't Forget Your Pet"
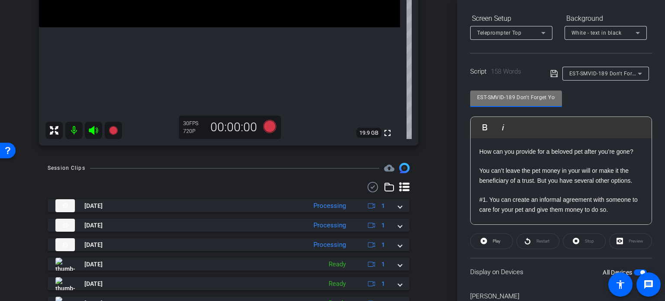
scroll to position [0, 13]
drag, startPoint x: 538, startPoint y: 95, endPoint x: 567, endPoint y: 97, distance: 29.9
click at [567, 97] on div "EST-SMVID-189 Don't Forget Your Pet Play Play from this location Play Selected …" at bounding box center [561, 154] width 182 height 141
click at [533, 95] on input "EST-SMVID-189 Don't Forget Your Pet" at bounding box center [516, 97] width 78 height 10
click at [522, 97] on input "EST-SMVID-189 Don't Forget Your Pet" at bounding box center [516, 97] width 78 height 10
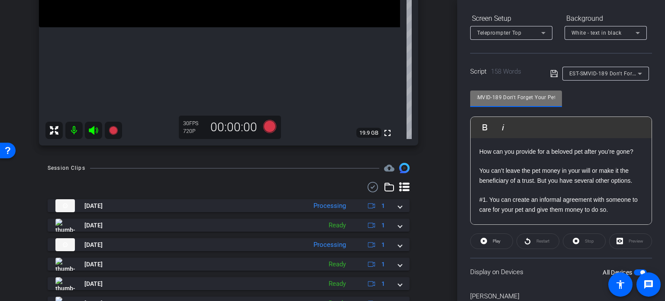
drag, startPoint x: 498, startPoint y: 95, endPoint x: 490, endPoint y: 93, distance: 8.8
click at [490, 93] on input "EST-SMVID-189 Don't Forget Your Pet" at bounding box center [516, 97] width 78 height 10
click at [506, 98] on input "EST-SMVID-189 Don't Forget Your Pet" at bounding box center [516, 97] width 78 height 10
drag, startPoint x: 501, startPoint y: 98, endPoint x: 371, endPoint y: 83, distance: 131.2
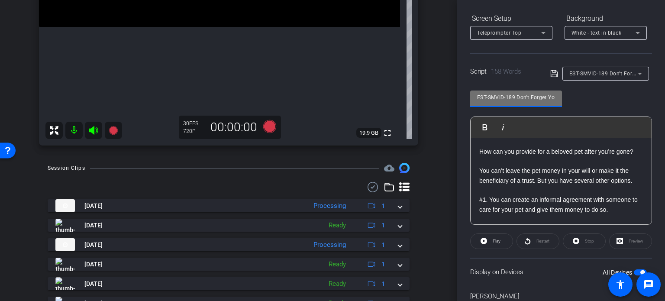
click at [371, 83] on div "arrow_back Pisinski,Kim_Shoot03_09032025 Back to project Send invite account_bo…" at bounding box center [332, 150] width 665 height 301
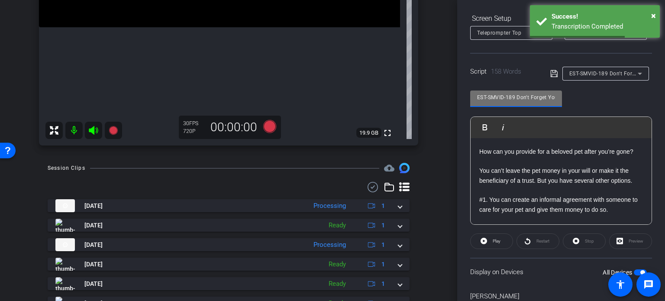
click at [432, 230] on div "arrow_back Pisinski,Kim_Shoot03_09032025 Back to project Send invite account_bo…" at bounding box center [228, 150] width 457 height 301
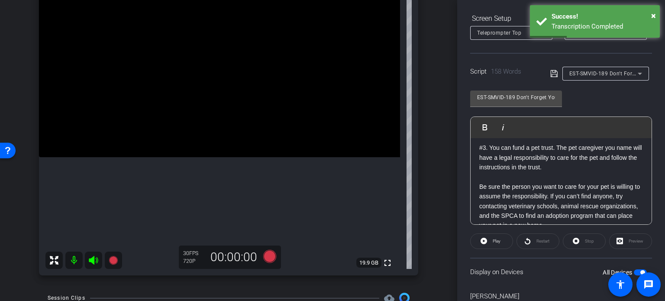
scroll to position [134, 0]
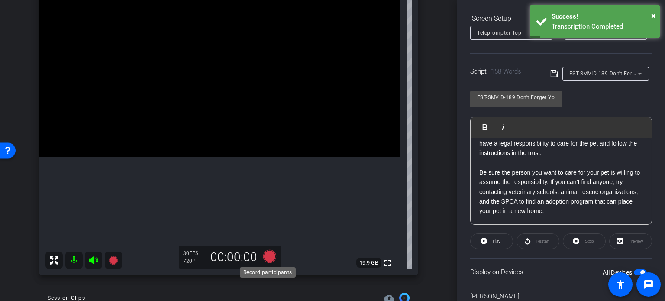
click at [265, 257] on icon at bounding box center [269, 256] width 13 height 13
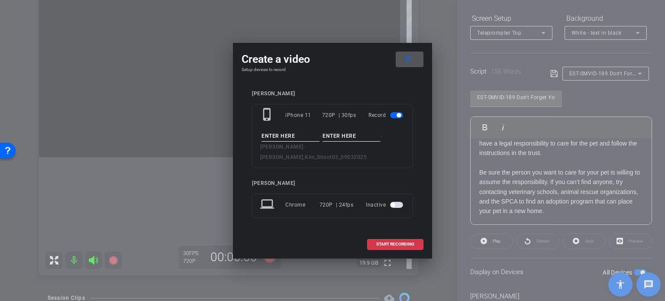
click at [285, 138] on input at bounding box center [290, 136] width 58 height 11
paste input "EST-SMVID-189"
type input "EST-SMVID-189"
click at [339, 141] on input at bounding box center [351, 136] width 58 height 11
type input "Take1"
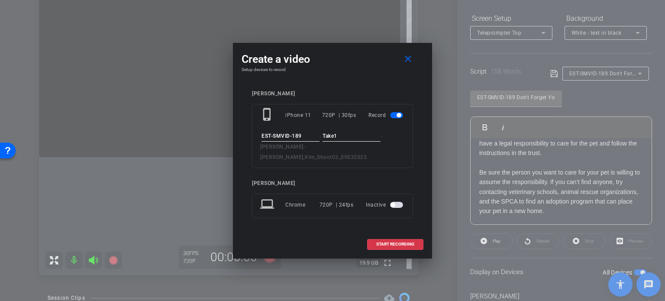
click at [306, 142] on input "EST-SMVID-189" at bounding box center [290, 136] width 58 height 11
click at [341, 140] on input "Take1" at bounding box center [351, 136] width 58 height 11
click at [342, 169] on div "kim pisinski phone_iphone iPhone 11 720P | 30fps Record EST-SMVID-189 - Take1 -…" at bounding box center [332, 160] width 161 height 140
click at [386, 242] on span "START RECORDING" at bounding box center [395, 244] width 38 height 4
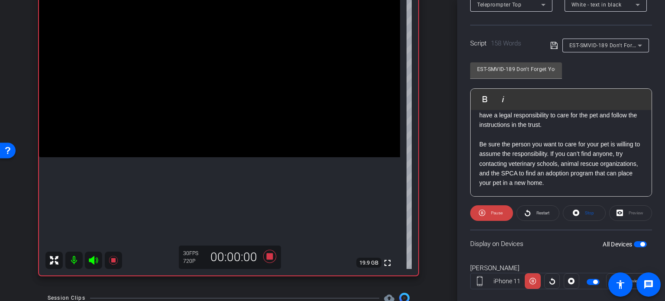
scroll to position [171, 0]
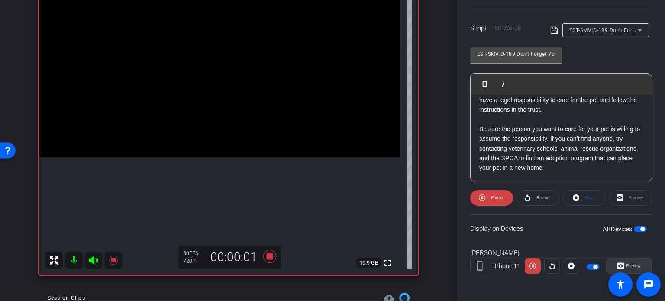
click at [632, 264] on span "Preview" at bounding box center [633, 265] width 15 height 5
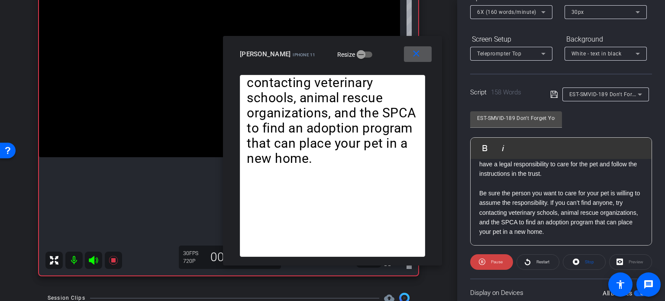
scroll to position [85, 0]
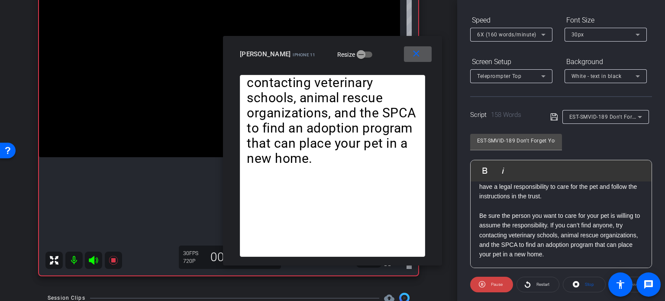
click at [515, 35] on span "6X (160 words/minute)" at bounding box center [506, 35] width 59 height 6
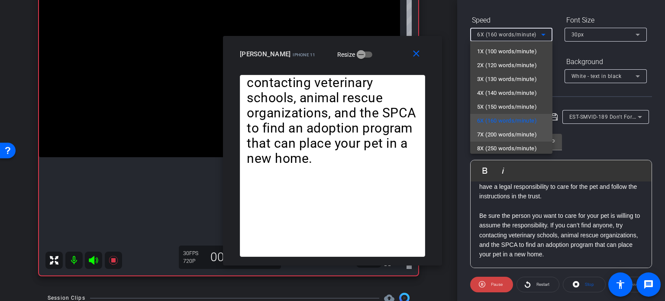
click at [502, 133] on span "7X (200 words/minute)" at bounding box center [507, 134] width 60 height 10
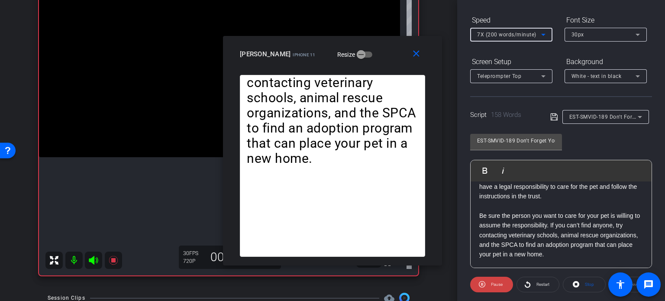
click at [504, 32] on span "7X (200 words/minute)" at bounding box center [506, 35] width 59 height 6
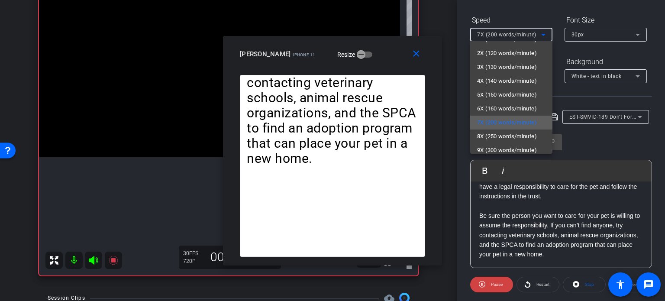
scroll to position [19, 0]
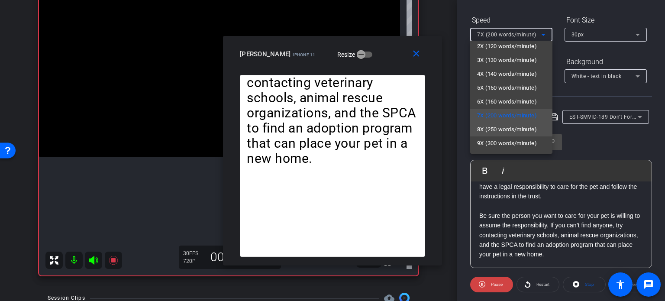
click at [518, 126] on span "8X (250 words/minute)" at bounding box center [507, 129] width 60 height 10
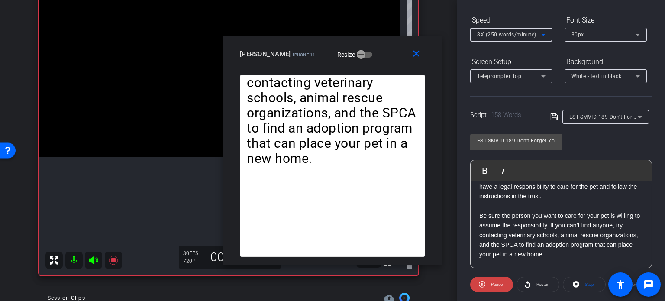
click at [511, 35] on span "8X (250 words/minute)" at bounding box center [506, 35] width 59 height 6
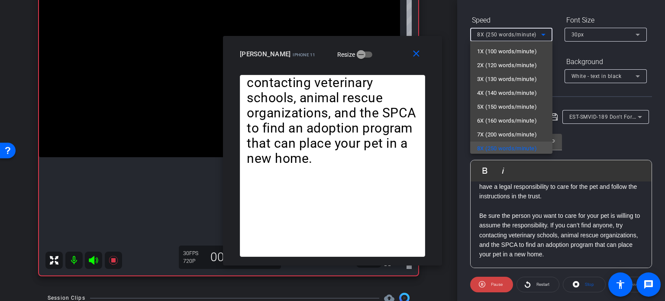
scroll to position [2, 0]
click at [509, 130] on span "7X (200 words/minute)" at bounding box center [507, 133] width 60 height 10
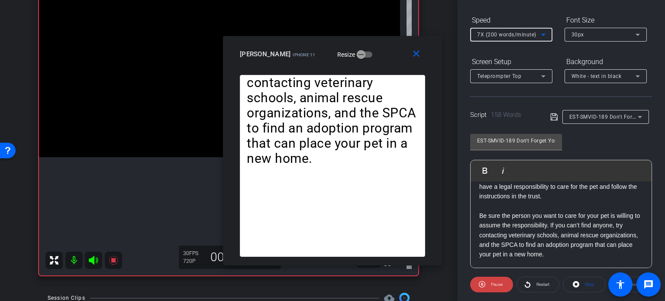
click at [520, 35] on span "7X (200 words/minute)" at bounding box center [506, 35] width 59 height 6
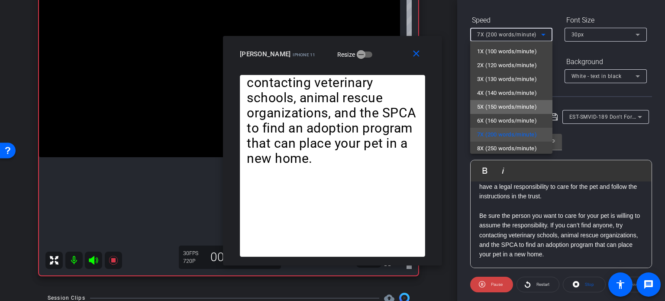
click at [515, 101] on mat-option "5X (150 words/minute)" at bounding box center [511, 107] width 82 height 14
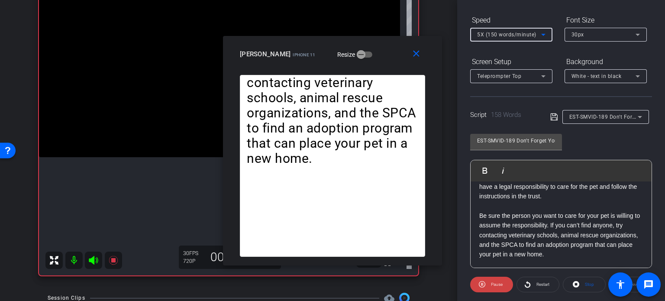
click at [496, 32] on span "5X (150 words/minute)" at bounding box center [506, 35] width 59 height 6
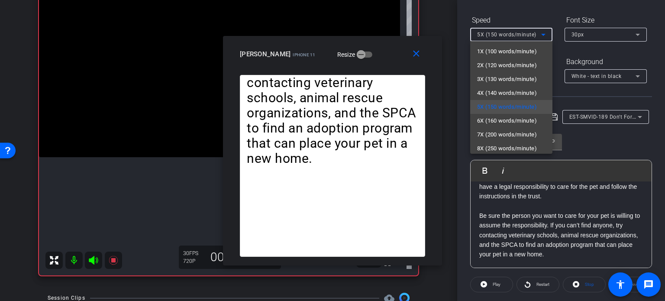
click at [416, 56] on div at bounding box center [332, 150] width 665 height 301
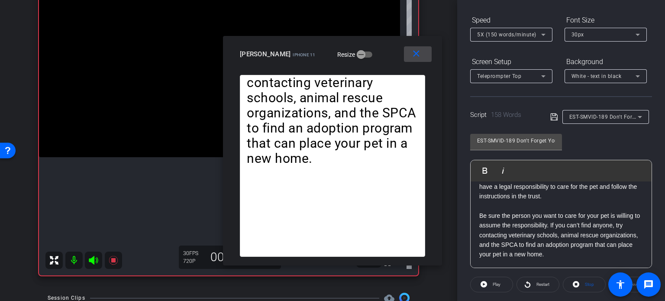
click at [418, 55] on mat-icon "close" at bounding box center [416, 53] width 11 height 11
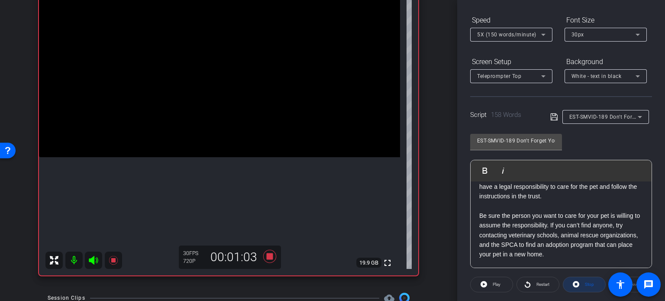
click at [583, 281] on span "Stop" at bounding box center [588, 284] width 11 height 12
click at [499, 287] on span "Play" at bounding box center [495, 284] width 10 height 12
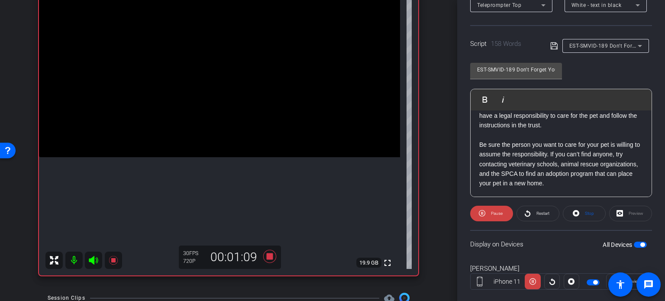
scroll to position [171, 0]
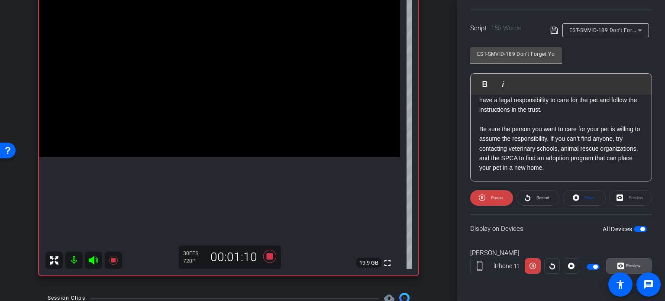
click at [638, 266] on span at bounding box center [628, 265] width 45 height 21
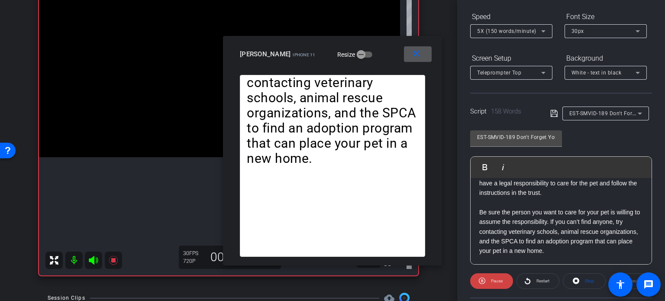
scroll to position [85, 0]
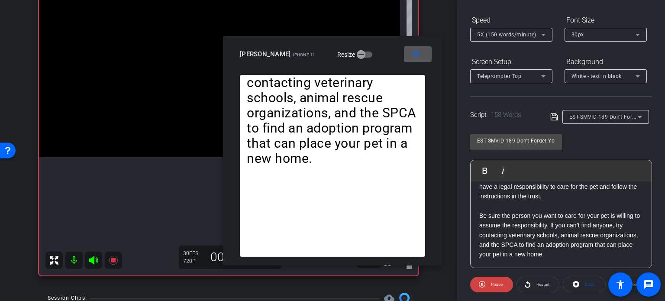
click at [514, 38] on div "5X (150 words/minute)" at bounding box center [509, 34] width 64 height 11
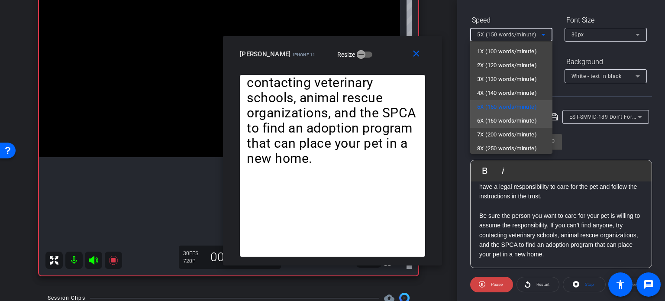
scroll to position [19, 0]
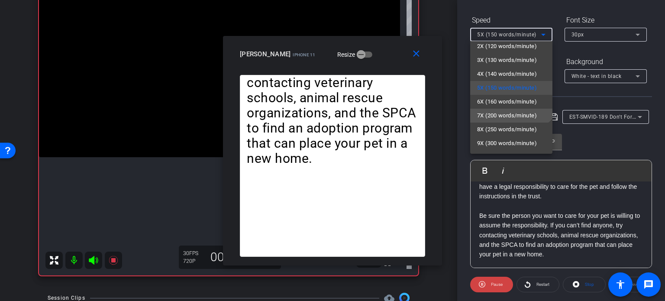
click at [508, 115] on span "7X (200 words/minute)" at bounding box center [507, 115] width 60 height 10
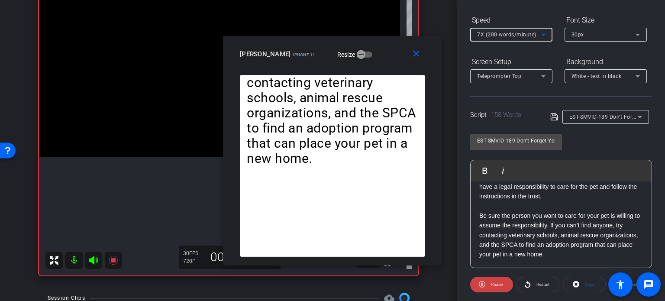
click at [508, 33] on span "7X (200 words/minute)" at bounding box center [506, 35] width 59 height 6
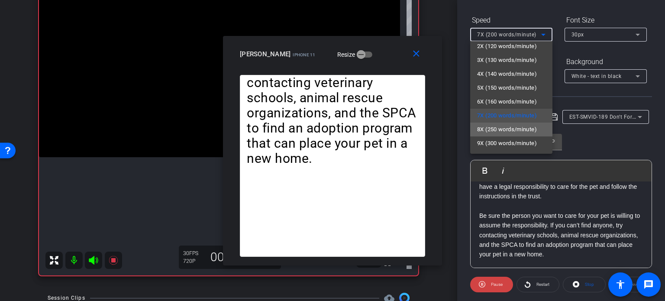
click at [519, 128] on span "8X (250 words/minute)" at bounding box center [507, 129] width 60 height 10
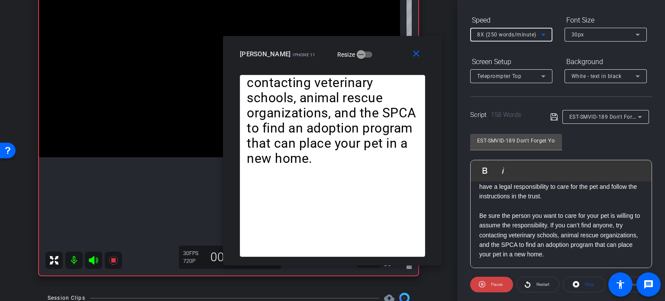
click at [503, 34] on span "8X (250 words/minute)" at bounding box center [506, 35] width 59 height 6
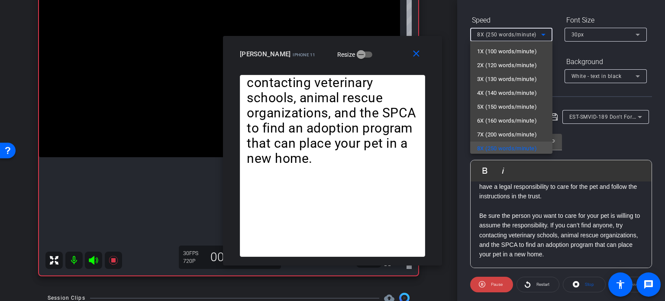
scroll to position [2, 0]
click at [508, 132] on span "7X (200 words/minute)" at bounding box center [507, 133] width 60 height 10
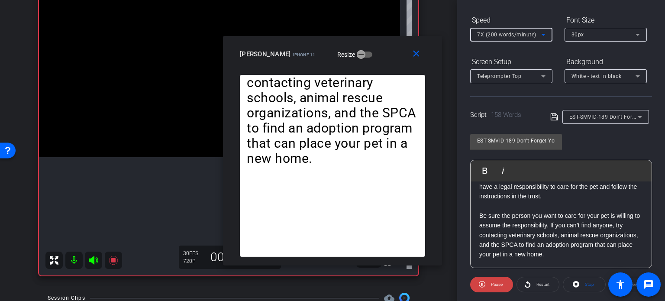
click at [515, 33] on span "7X (200 words/minute)" at bounding box center [506, 35] width 59 height 6
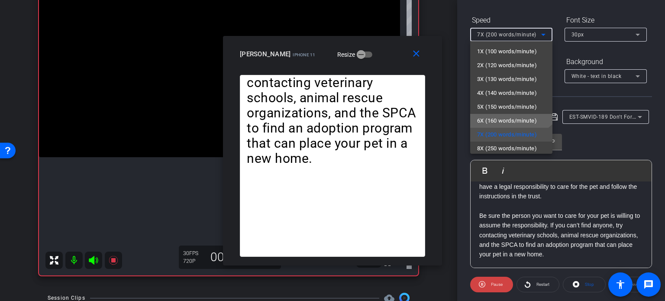
click at [509, 122] on span "6X (160 words/minute)" at bounding box center [507, 121] width 60 height 10
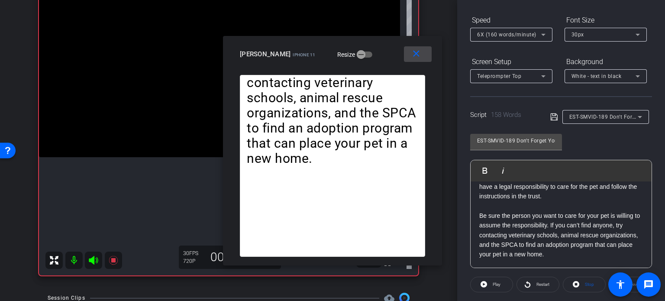
click at [419, 50] on mat-icon "close" at bounding box center [416, 53] width 11 height 11
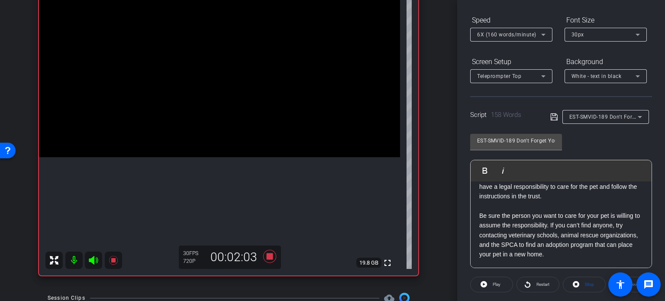
scroll to position [171, 0]
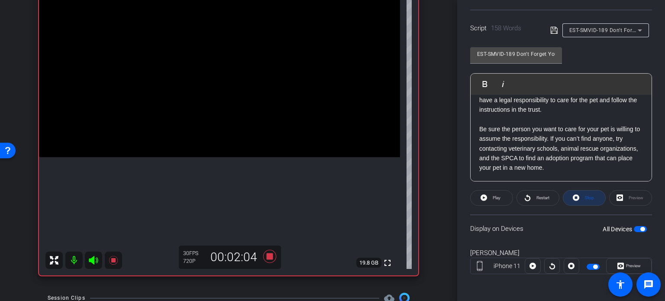
click at [586, 199] on span "Stop" at bounding box center [589, 197] width 9 height 5
click at [267, 255] on icon at bounding box center [269, 256] width 13 height 13
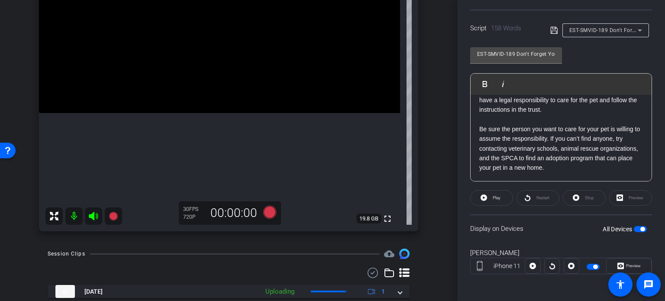
scroll to position [177, 0]
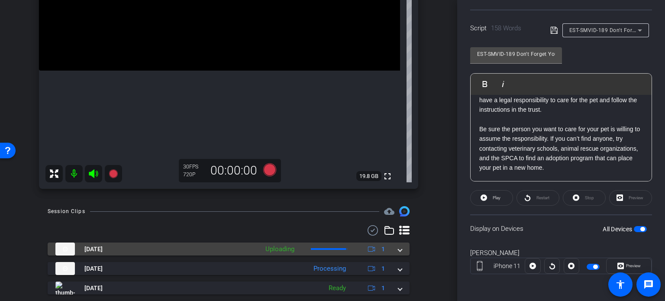
click at [398, 249] on span at bounding box center [399, 249] width 3 height 9
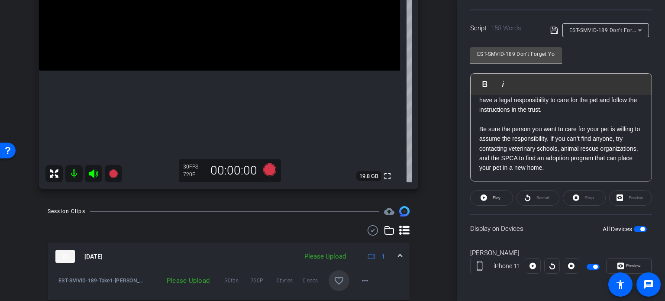
click at [337, 278] on mat-icon "favorite_border" at bounding box center [339, 280] width 10 height 10
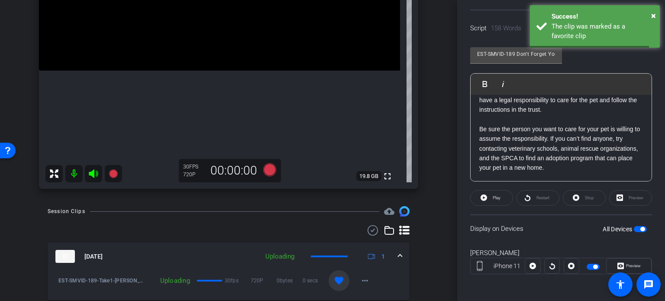
click at [398, 256] on mat-expansion-panel-header "Sep 3, 2025 Uploading 1" at bounding box center [229, 256] width 362 height 28
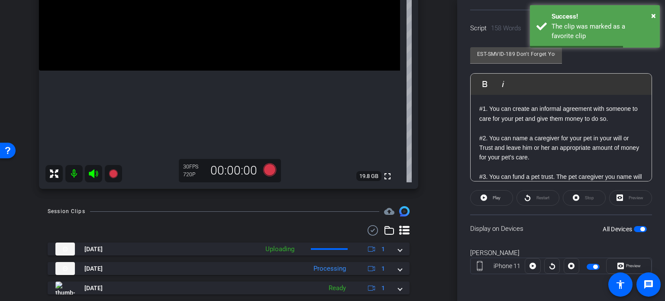
scroll to position [128, 0]
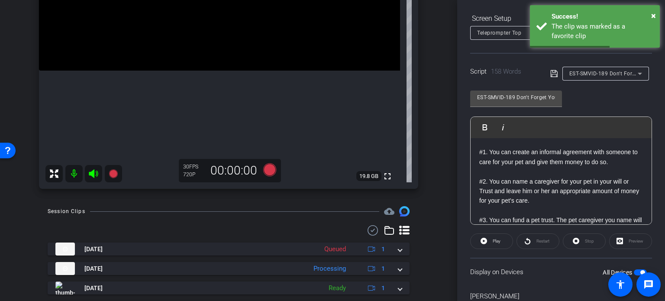
click at [622, 74] on span "EST-SMVID-189 Don't Forget Your Pet" at bounding box center [616, 73] width 94 height 7
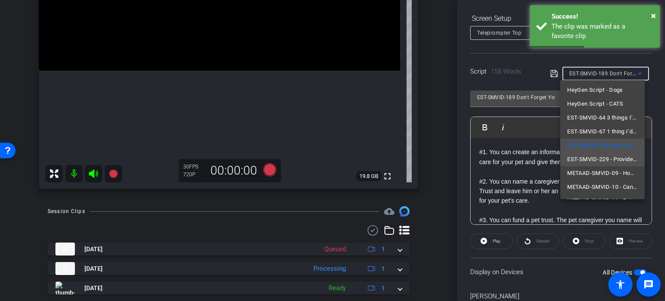
scroll to position [43, 0]
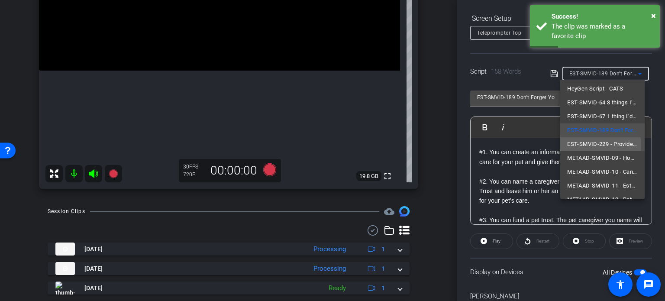
click at [593, 146] on span "EST-SMVID-229 - Provide for a Second Spouse and Protect Your Children’s Inherit…" at bounding box center [602, 144] width 71 height 10
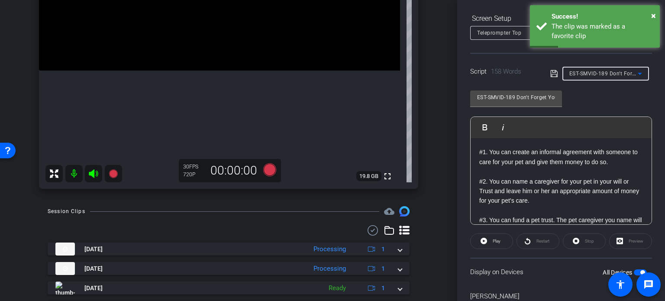
type input "EST-SMVID-229 - Provide for a Second Spouse and Protect Your Children’s Inherit…"
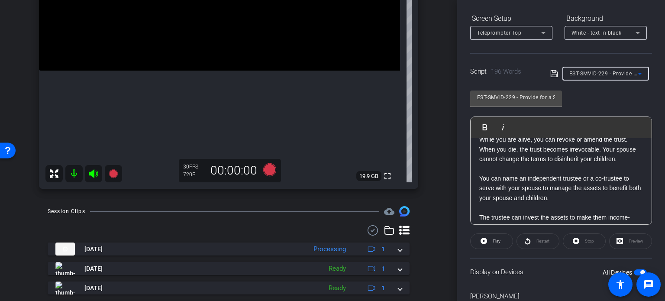
scroll to position [0, 0]
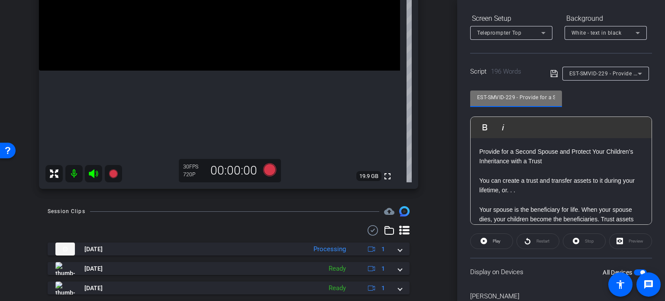
drag, startPoint x: 516, startPoint y: 96, endPoint x: 429, endPoint y: 88, distance: 86.9
click at [429, 88] on div "arrow_back Pisinski,Kim_Shoot03_09032025 Back to project Send invite account_bo…" at bounding box center [332, 150] width 665 height 301
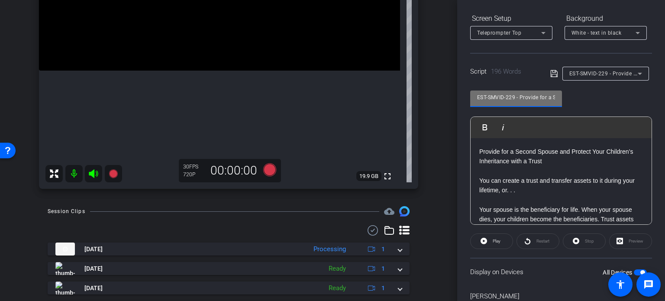
drag, startPoint x: 514, startPoint y: 97, endPoint x: 420, endPoint y: 95, distance: 93.9
click at [421, 96] on div "arrow_back Pisinski,Kim_Shoot03_09032025 Back to project Send invite account_bo…" at bounding box center [332, 150] width 665 height 301
click at [426, 138] on div "kim pisinski iPhone 11 info ROOM ID: 734531339 90% battery_std fullscreen setti…" at bounding box center [229, 29] width 414 height 337
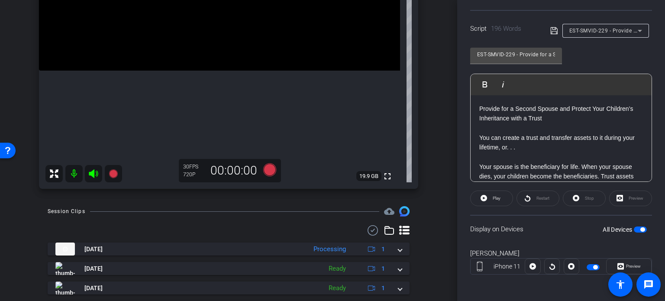
scroll to position [171, 0]
click at [638, 262] on span at bounding box center [628, 265] width 45 height 21
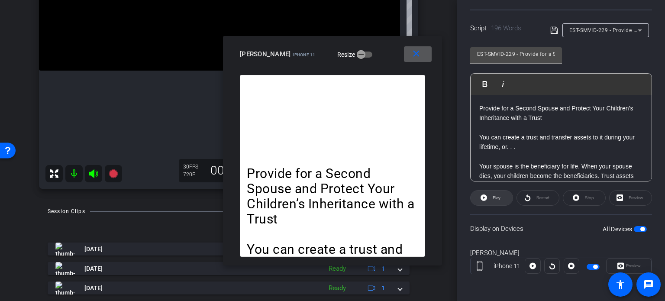
click at [493, 199] on span "Play" at bounding box center [497, 197] width 8 height 5
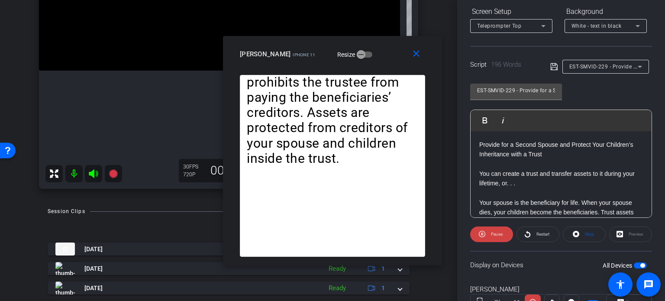
scroll to position [85, 0]
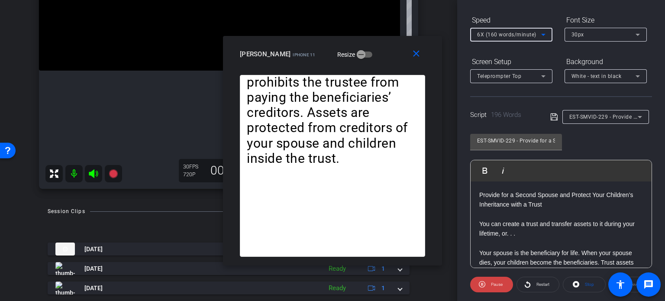
click at [494, 35] on span "6X (160 words/minute)" at bounding box center [506, 35] width 59 height 6
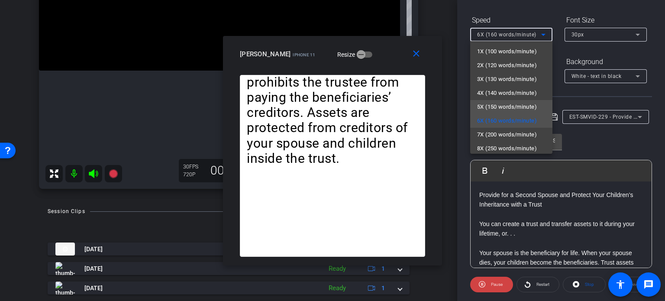
scroll to position [19, 0]
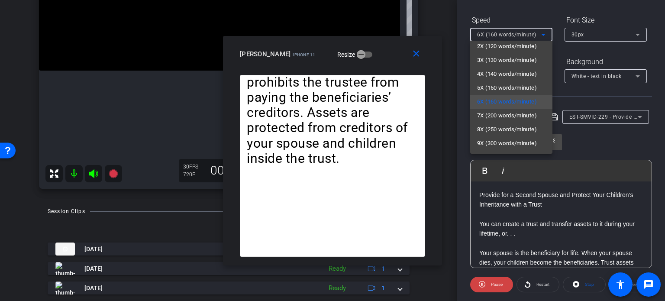
click at [494, 281] on div at bounding box center [332, 150] width 665 height 301
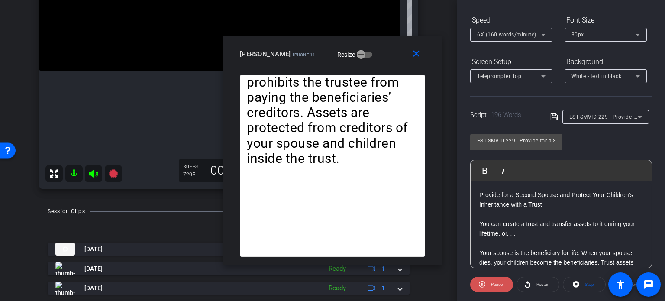
click at [493, 282] on span "Pause" at bounding box center [497, 284] width 12 height 5
click at [530, 236] on p "You can create a trust and transfer assets to it during your lifetime, or. . ." at bounding box center [561, 228] width 164 height 19
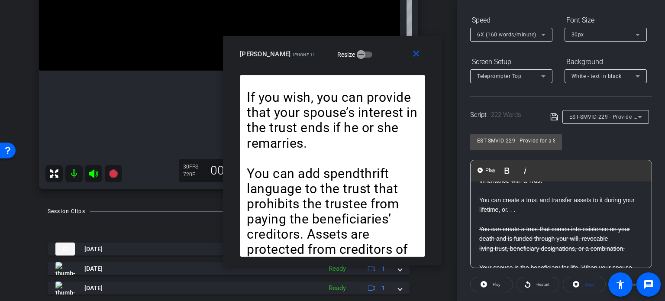
scroll to position [10, 0]
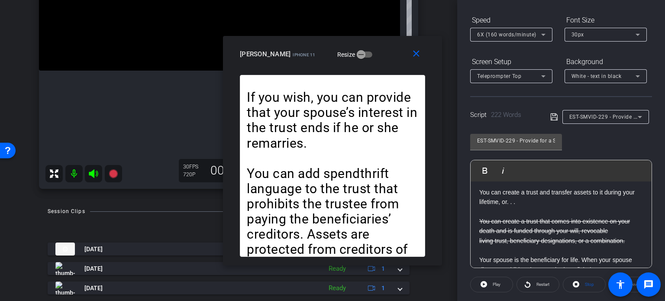
scroll to position [53, 0]
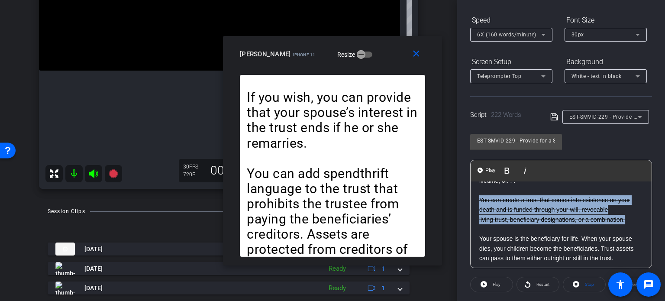
drag, startPoint x: 633, startPoint y: 223, endPoint x: 477, endPoint y: 197, distance: 158.0
click at [477, 197] on div "Provide for a Second Spouse and Protect Your Children’s Inheritance with a Trus…" at bounding box center [560, 307] width 181 height 357
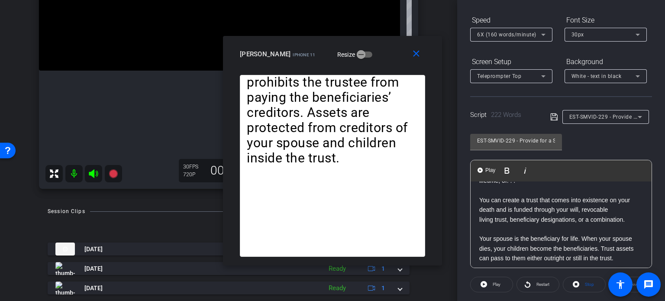
scroll to position [128, 0]
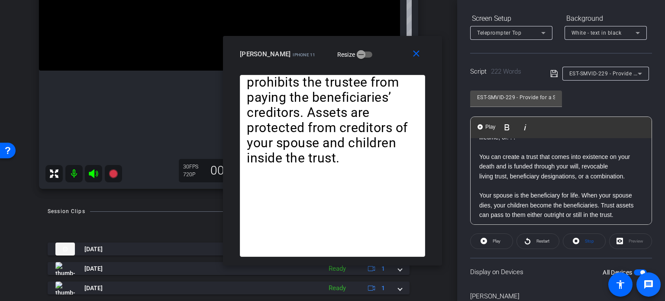
click at [637, 273] on span at bounding box center [648, 284] width 24 height 24
click at [640, 271] on span "button" at bounding box center [642, 272] width 4 height 4
click at [636, 271] on span "button" at bounding box center [640, 272] width 13 height 6
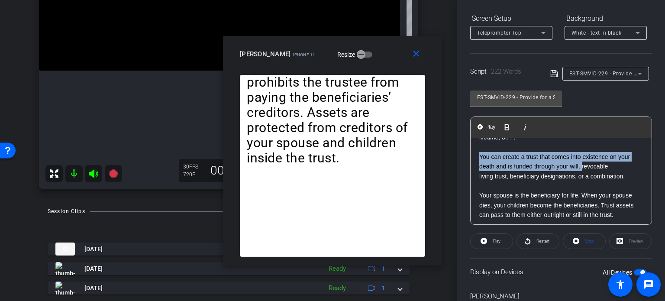
drag, startPoint x: 581, startPoint y: 167, endPoint x: 474, endPoint y: 155, distance: 108.4
click at [474, 155] on div "Provide for a Second Spouse and Protect Your Children’s Inheritance with a Trus…" at bounding box center [560, 263] width 181 height 357
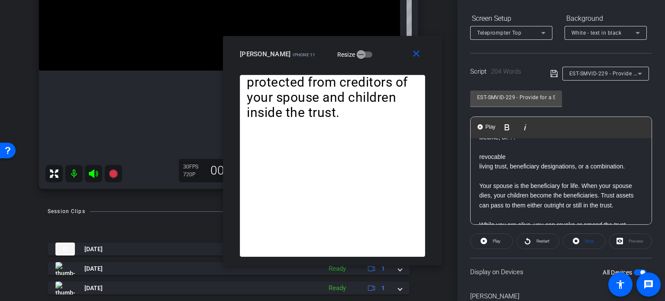
click at [475, 168] on div "Provide for a Second Spouse and Protect Your Children’s Inheritance with a Trus…" at bounding box center [560, 258] width 181 height 347
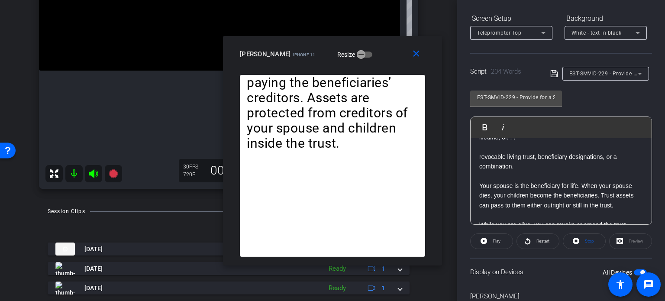
click at [635, 270] on span "button" at bounding box center [640, 272] width 13 height 6
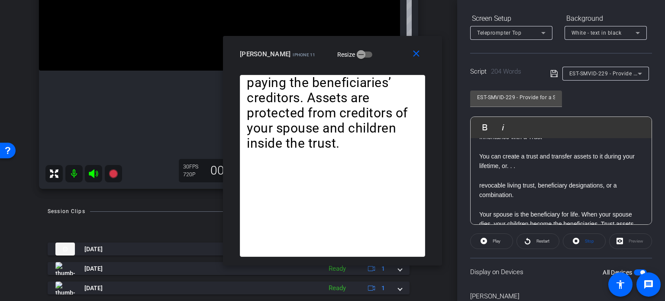
scroll to position [10, 0]
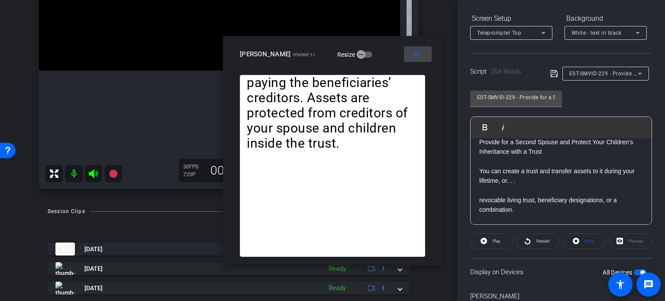
drag, startPoint x: 415, startPoint y: 52, endPoint x: 554, endPoint y: 264, distance: 254.3
click at [416, 52] on mat-icon "close" at bounding box center [416, 53] width 11 height 11
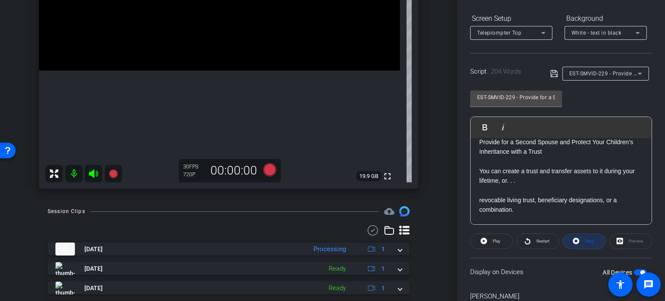
click at [587, 238] on span "Stop" at bounding box center [589, 240] width 9 height 5
click at [490, 244] on span "Play" at bounding box center [495, 241] width 10 height 12
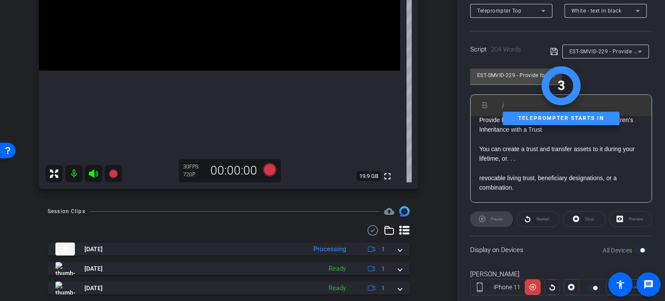
scroll to position [171, 0]
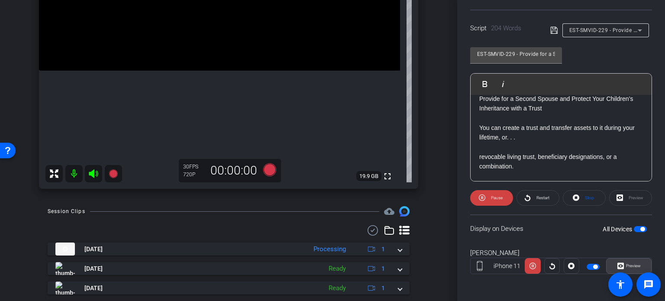
click at [630, 263] on span "Preview" at bounding box center [633, 265] width 15 height 5
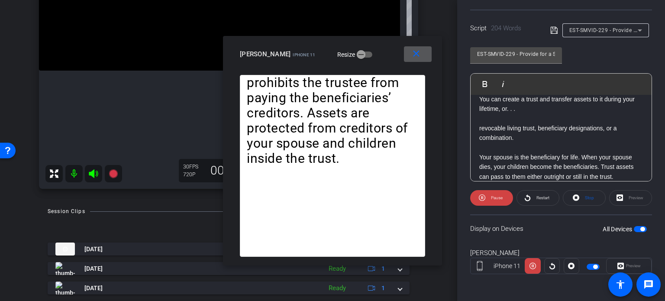
scroll to position [53, 0]
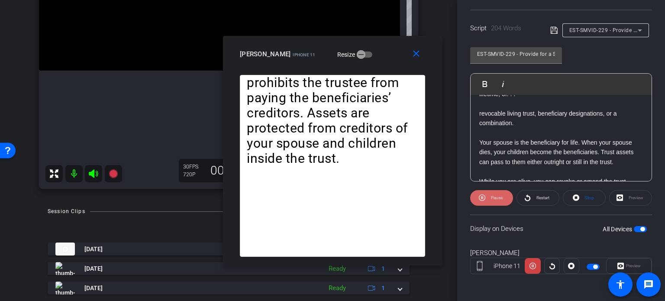
click at [487, 199] on span at bounding box center [491, 197] width 43 height 21
click at [518, 140] on p "Your spouse is the beneficiary for life. When your spouse dies, your children b…" at bounding box center [561, 152] width 164 height 29
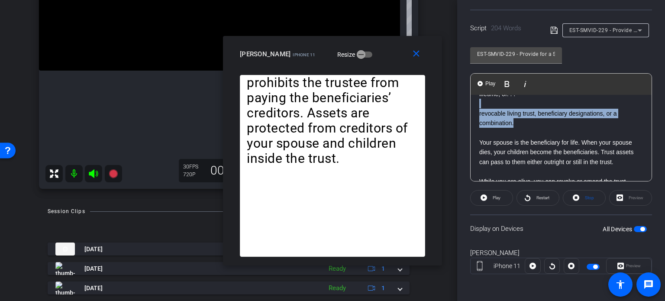
drag, startPoint x: 518, startPoint y: 121, endPoint x: 514, endPoint y: 105, distance: 16.4
click at [514, 105] on div "Provide for a Second Spouse and Protect Your Children’s Inheritance with a Trus…" at bounding box center [560, 215] width 181 height 347
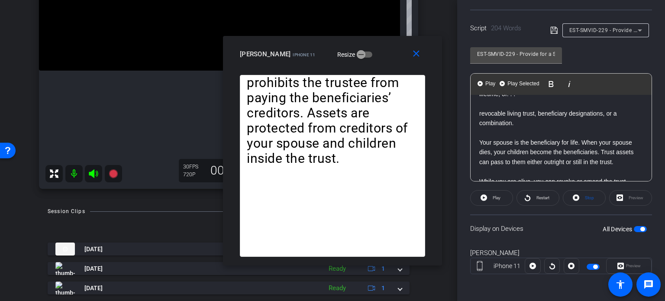
click at [512, 119] on p "revocable living trust, beneficiary designations, or a combination." at bounding box center [561, 118] width 164 height 19
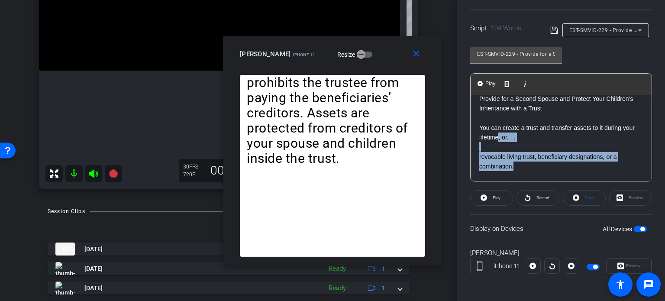
drag, startPoint x: 517, startPoint y: 165, endPoint x: 512, endPoint y: 135, distance: 30.7
click at [512, 135] on div "Provide for a Second Spouse and Protect Your Children’s Inheritance with a Trus…" at bounding box center [560, 258] width 181 height 347
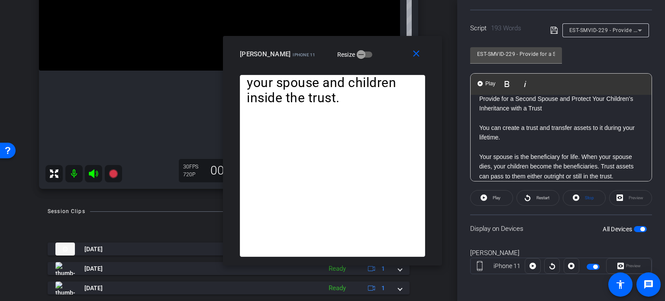
click at [640, 227] on span "button" at bounding box center [642, 229] width 4 height 4
click at [635, 227] on span "button" at bounding box center [640, 229] width 13 height 6
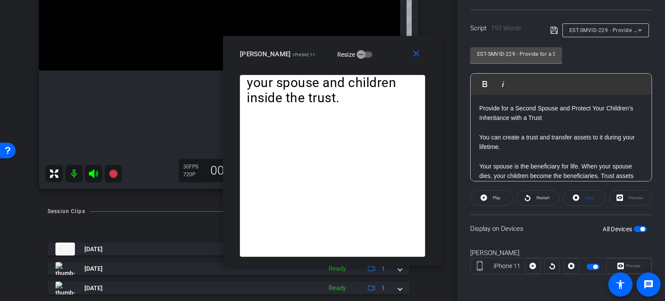
scroll to position [43, 0]
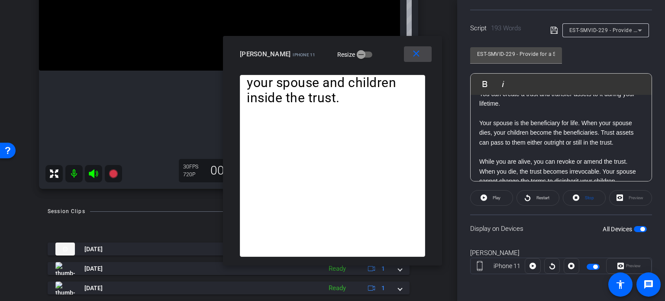
click at [413, 53] on mat-icon "close" at bounding box center [416, 53] width 11 height 11
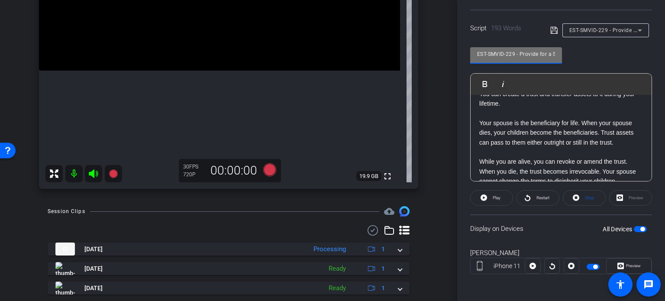
click at [403, 46] on div "arrow_back Pisinski,Kim_Shoot03_09032025 Back to project Send invite account_bo…" at bounding box center [332, 150] width 665 height 301
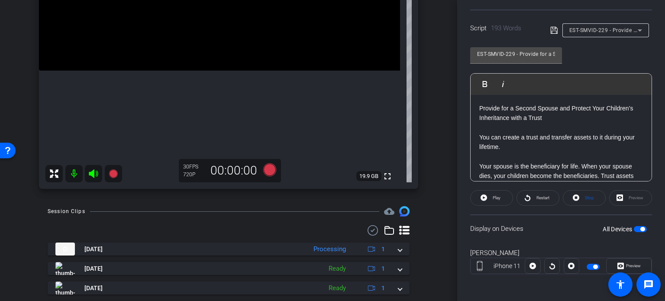
click at [634, 226] on span "button" at bounding box center [640, 229] width 13 height 6
click at [634, 227] on span "button" at bounding box center [636, 229] width 4 height 4
click at [585, 196] on span "Stop" at bounding box center [589, 197] width 9 height 5
click at [270, 166] on icon at bounding box center [269, 169] width 13 height 13
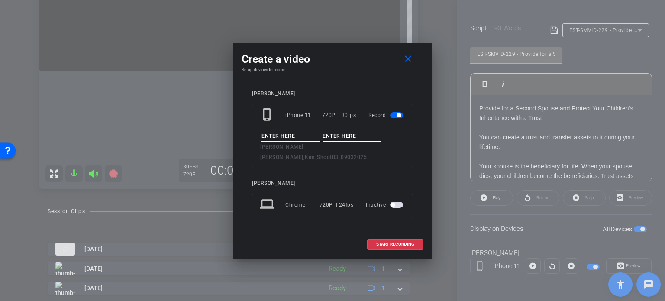
click at [296, 142] on input at bounding box center [290, 136] width 58 height 11
paste input "EST-SMVID-229"
type input "EST-SMVID-229"
click at [356, 142] on input at bounding box center [351, 136] width 58 height 11
type input "Take1"
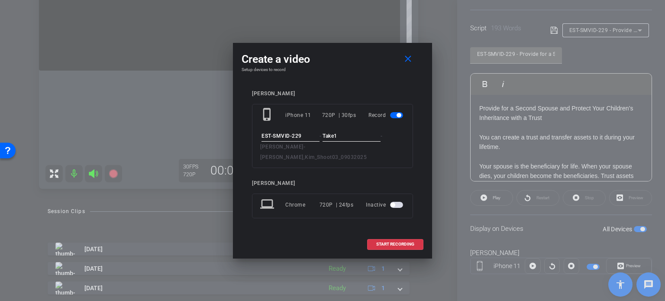
click at [350, 90] on div "kim pisinski phone_iphone iPhone 11 720P | 30fps Record EST-SMVID-229 - Take1 -…" at bounding box center [333, 160] width 182 height 157
click at [394, 242] on span "START RECORDING" at bounding box center [395, 244] width 38 height 4
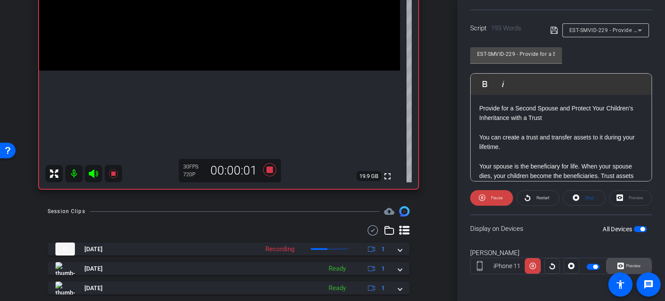
click at [618, 265] on icon at bounding box center [620, 265] width 6 height 13
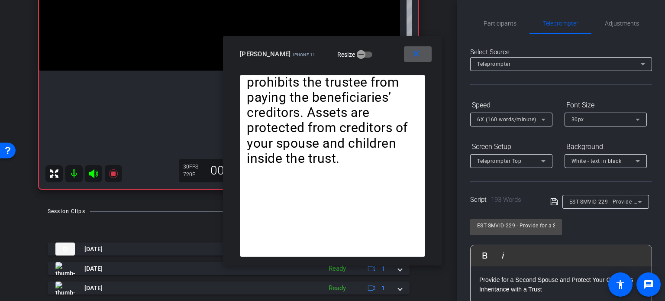
click at [497, 118] on span "6X (160 words/minute)" at bounding box center [506, 119] width 59 height 6
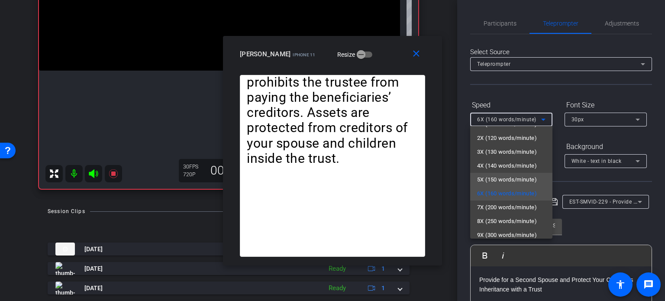
scroll to position [19, 0]
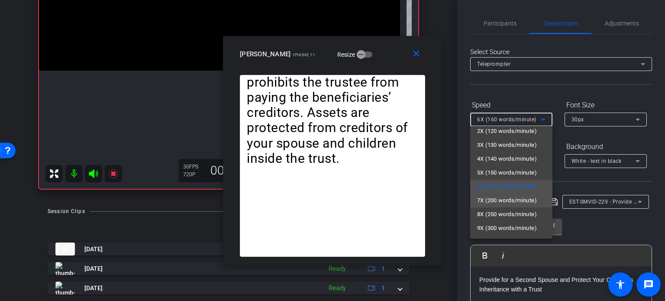
click at [502, 203] on span "7X (200 words/minute)" at bounding box center [507, 200] width 60 height 10
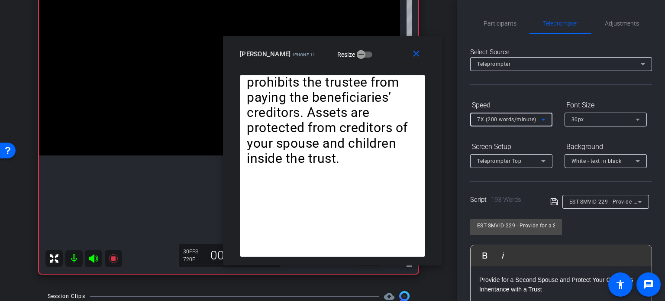
scroll to position [90, 0]
click at [503, 118] on span "7X (200 words/minute)" at bounding box center [506, 119] width 59 height 6
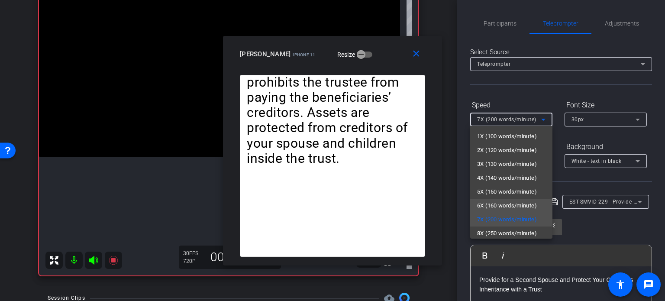
click at [500, 202] on span "6X (160 words/minute)" at bounding box center [507, 205] width 60 height 10
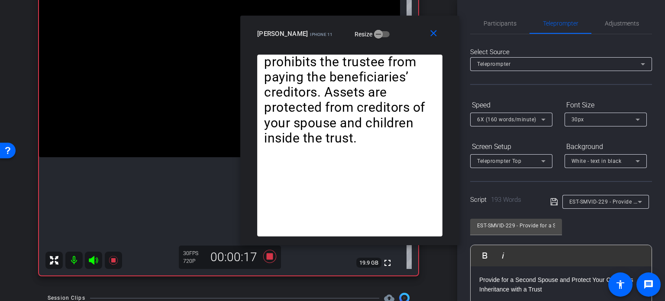
drag, startPoint x: 377, startPoint y: 56, endPoint x: 395, endPoint y: 35, distance: 26.7
click at [395, 35] on div "kim pisinski iPhone 11 Resize" at bounding box center [353, 34] width 192 height 16
click at [500, 116] on div "6X (160 words/minute)" at bounding box center [509, 119] width 64 height 11
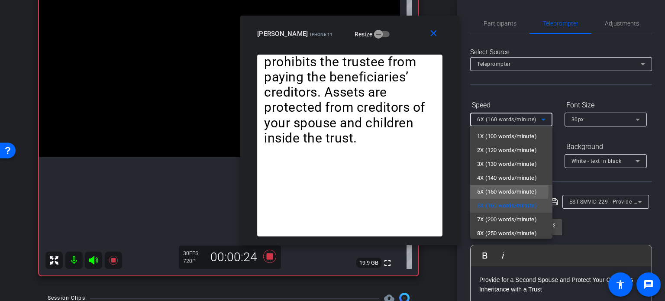
click at [497, 190] on span "5X (150 words/minute)" at bounding box center [507, 192] width 60 height 10
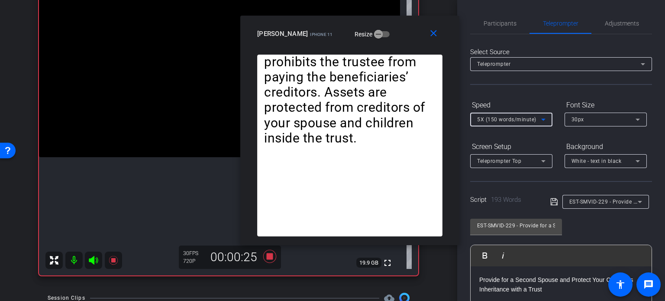
click at [493, 117] on span "5X (150 words/minute)" at bounding box center [506, 119] width 59 height 6
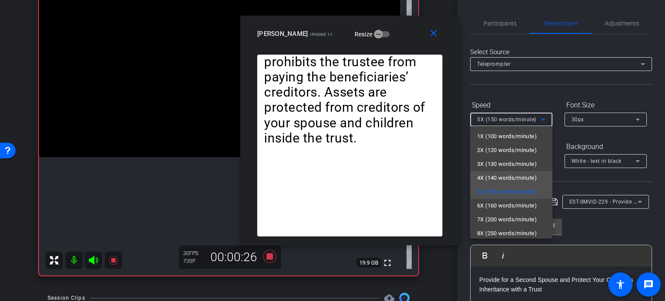
click at [512, 176] on span "4X (140 words/minute)" at bounding box center [507, 178] width 60 height 10
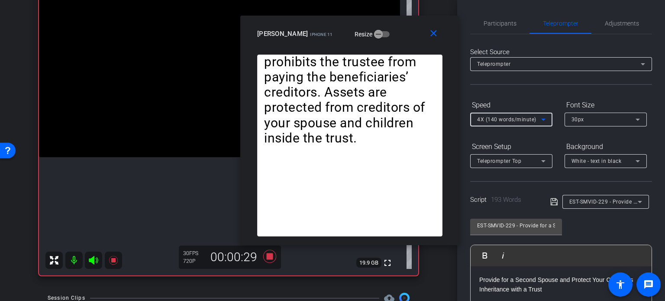
click at [506, 121] on span "4X (140 words/minute)" at bounding box center [506, 119] width 59 height 6
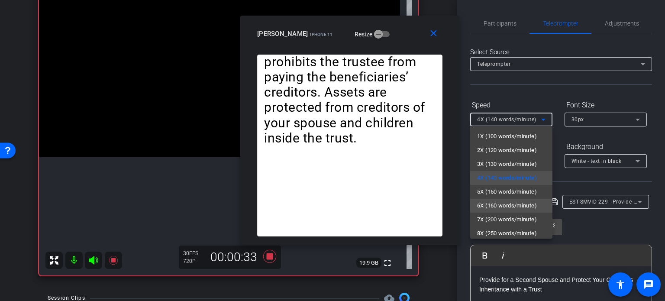
click at [509, 204] on span "6X (160 words/minute)" at bounding box center [507, 205] width 60 height 10
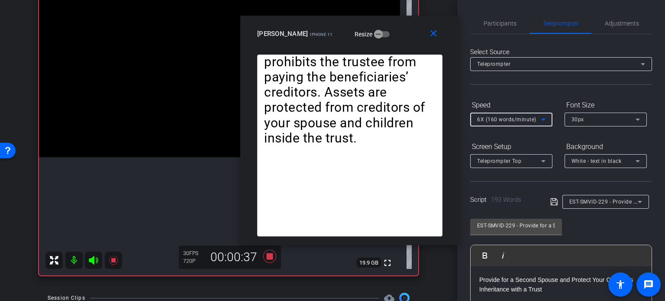
click at [498, 118] on span "6X (160 words/minute)" at bounding box center [506, 119] width 59 height 6
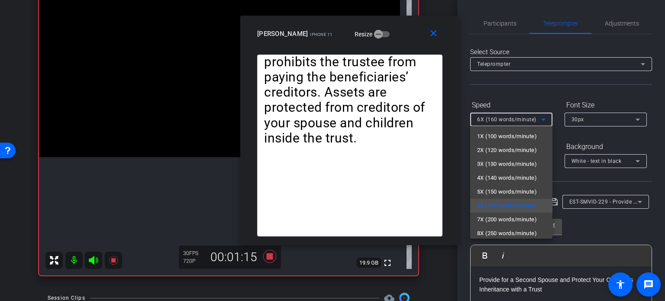
click at [433, 34] on div at bounding box center [332, 150] width 665 height 301
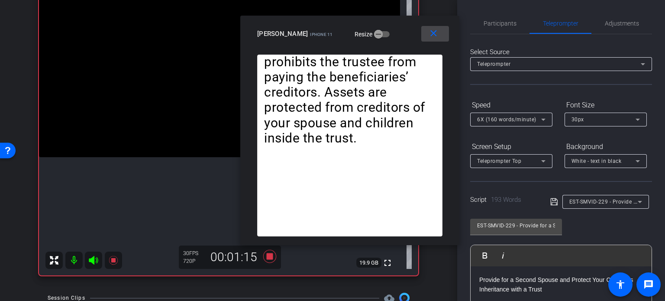
click at [429, 33] on mat-icon "close" at bounding box center [433, 33] width 11 height 11
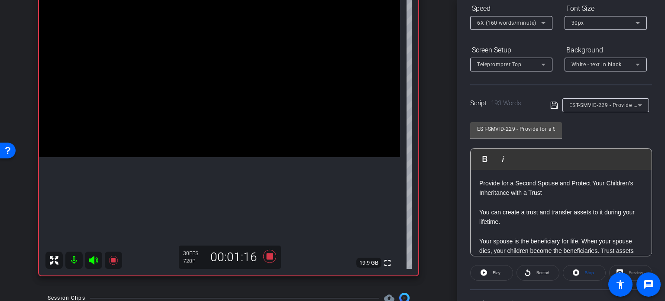
scroll to position [130, 0]
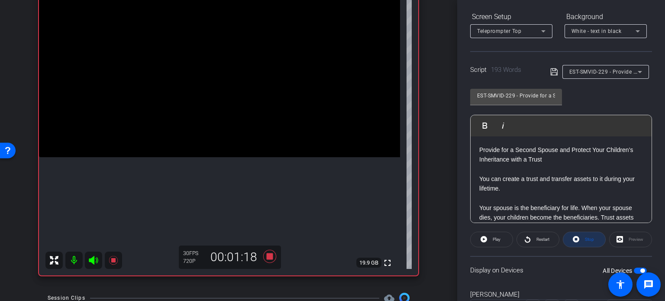
click at [585, 238] on span "Stop" at bounding box center [589, 239] width 9 height 5
click at [491, 235] on span "Play" at bounding box center [495, 239] width 10 height 12
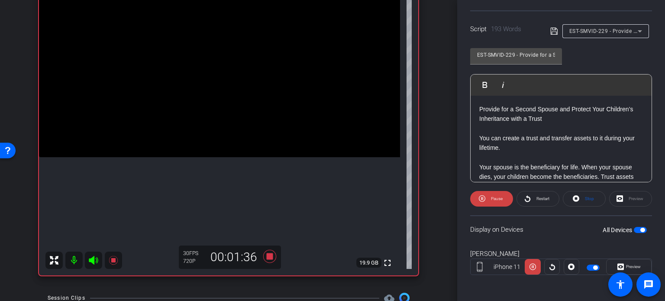
scroll to position [171, 0]
click at [638, 261] on span at bounding box center [628, 265] width 45 height 21
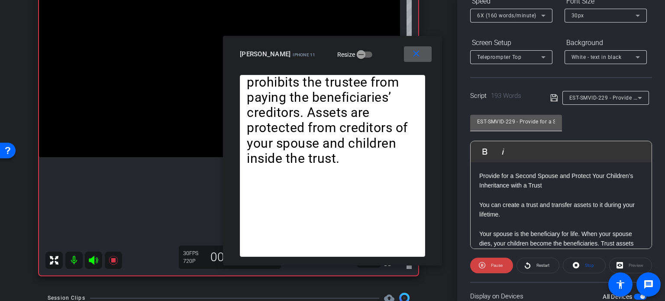
scroll to position [85, 0]
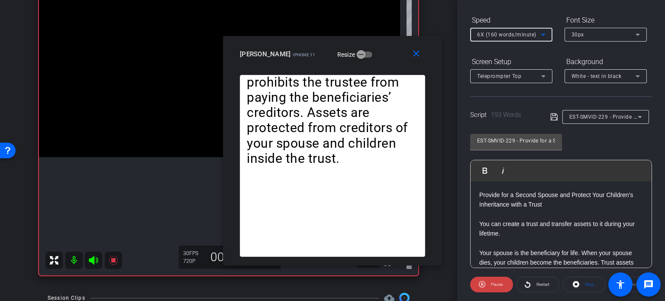
click at [502, 30] on div "6X (160 words/minute)" at bounding box center [509, 34] width 64 height 11
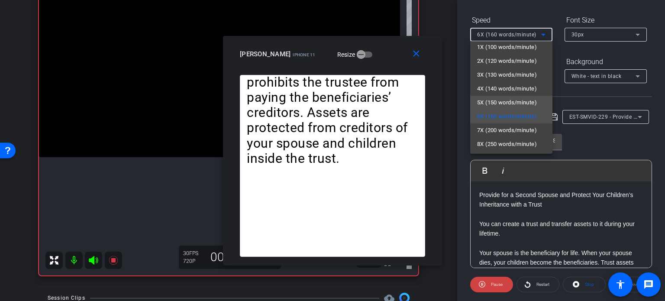
scroll to position [19, 0]
click at [505, 112] on span "7X (200 words/minute)" at bounding box center [507, 115] width 60 height 10
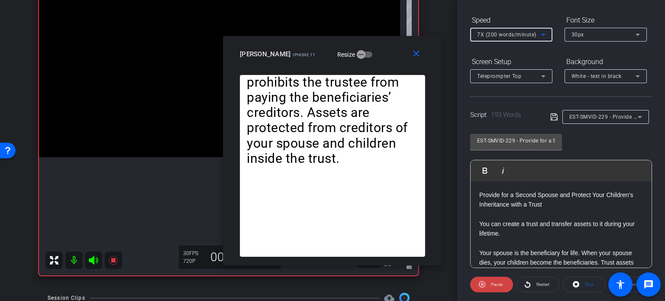
click at [487, 32] on span "7X (200 words/minute)" at bounding box center [506, 35] width 59 height 6
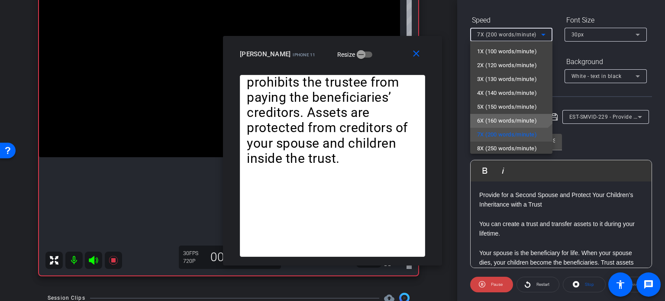
click at [507, 121] on span "6X (160 words/minute)" at bounding box center [507, 121] width 60 height 10
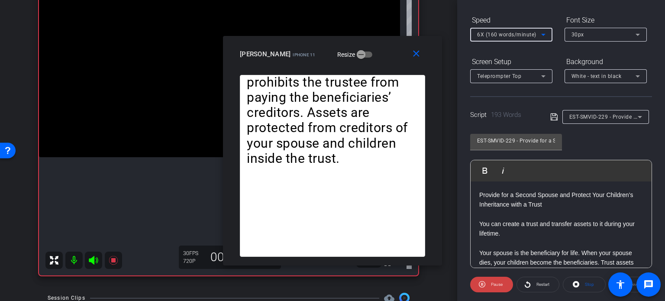
click at [502, 38] on span "6X (160 words/minute)" at bounding box center [506, 35] width 59 height 6
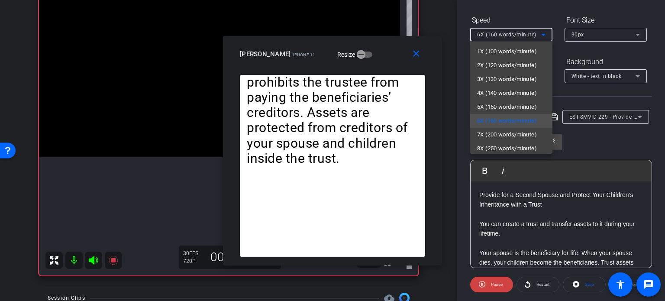
click at [352, 191] on div at bounding box center [332, 150] width 665 height 301
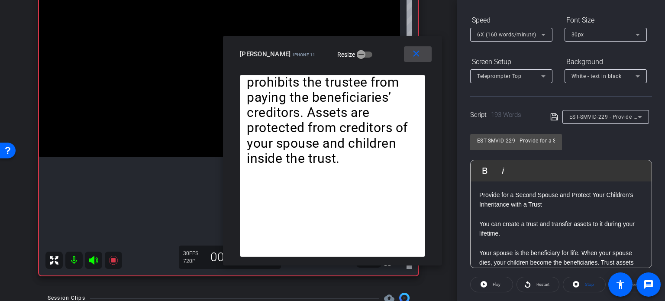
click at [416, 54] on mat-icon "close" at bounding box center [416, 53] width 11 height 11
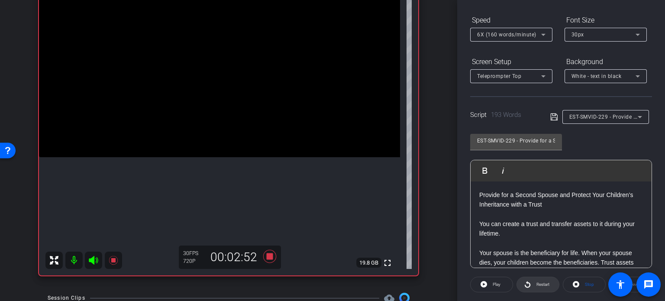
drag, startPoint x: 586, startPoint y: 289, endPoint x: 549, endPoint y: 283, distance: 37.2
click at [586, 289] on span "Stop" at bounding box center [588, 284] width 11 height 12
click at [271, 256] on icon at bounding box center [269, 256] width 21 height 16
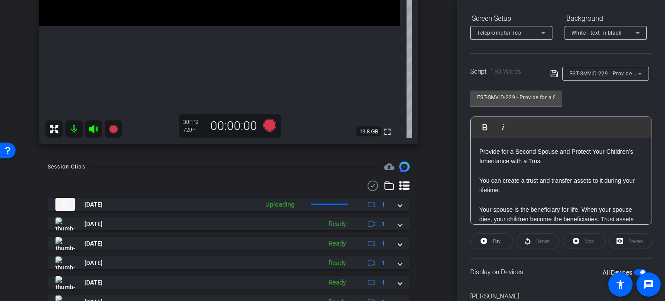
scroll to position [263, 0]
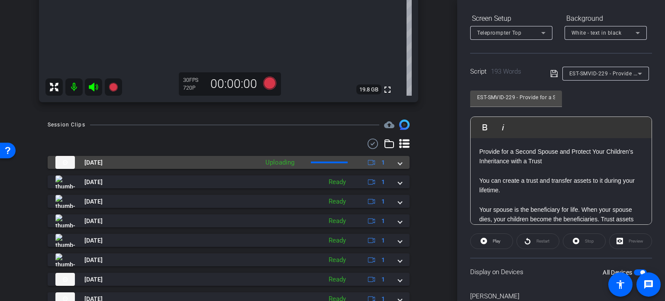
click at [398, 164] on span at bounding box center [399, 162] width 3 height 9
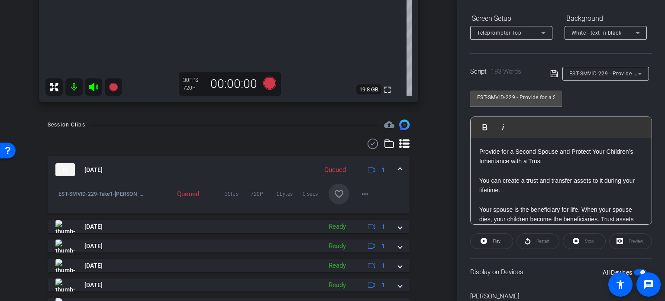
click at [334, 196] on mat-icon "favorite_border" at bounding box center [339, 194] width 10 height 10
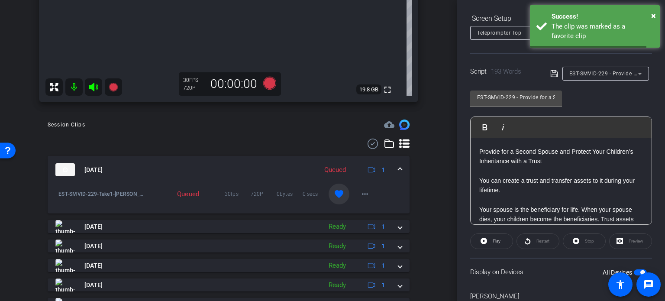
click at [397, 167] on mat-expansion-panel-header "Sep 3, 2025 Queued 1" at bounding box center [229, 170] width 362 height 28
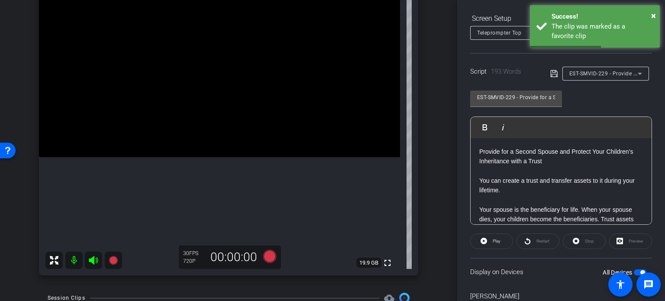
scroll to position [85, 0]
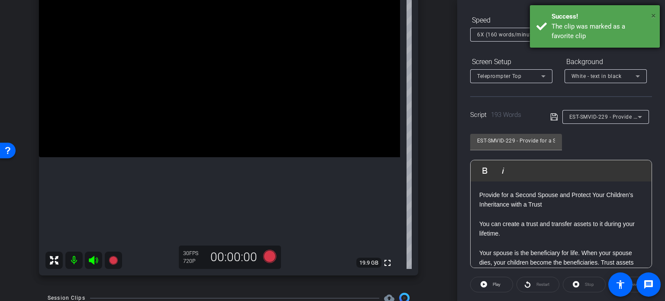
click at [654, 18] on span "×" at bounding box center [653, 15] width 5 height 10
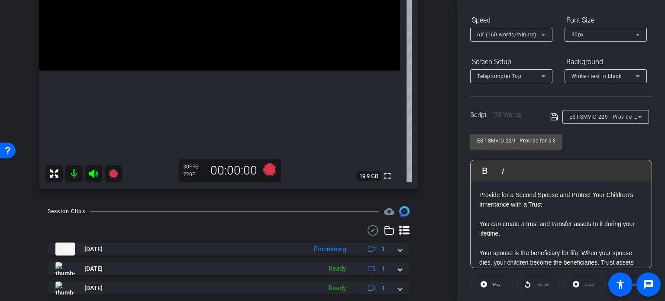
scroll to position [133, 0]
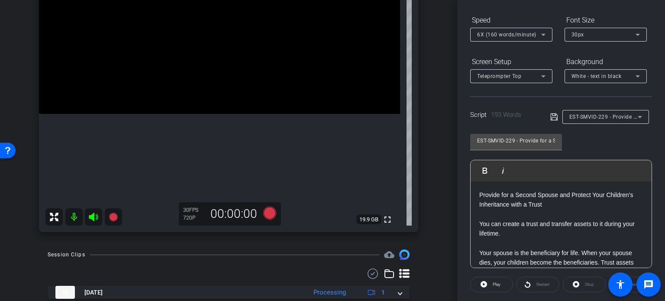
click at [634, 143] on div "EST-SMVID-229 - Provide for a Second Spouse and Protect Your Children’s Inherit…" at bounding box center [561, 197] width 182 height 141
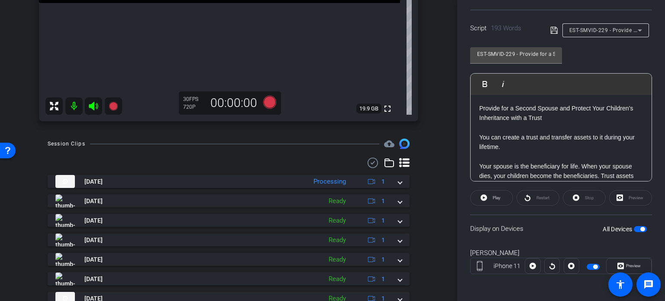
scroll to position [263, 0]
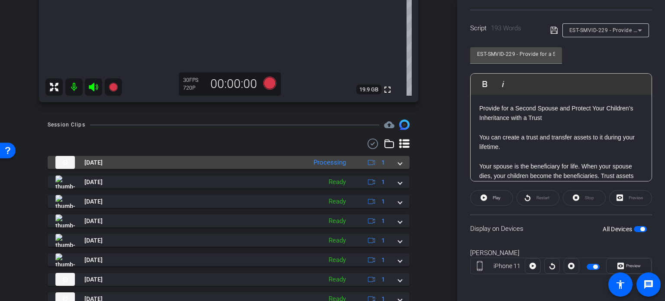
click at [397, 161] on mat-expansion-panel-header "Sep 3, 2025 Processing 1" at bounding box center [229, 162] width 362 height 13
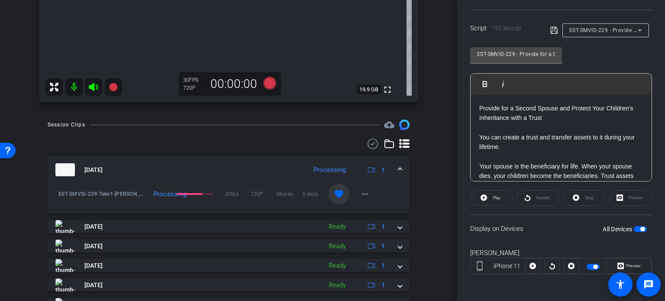
click at [397, 161] on mat-expansion-panel-header "Sep 3, 2025 Processing 1" at bounding box center [229, 170] width 362 height 28
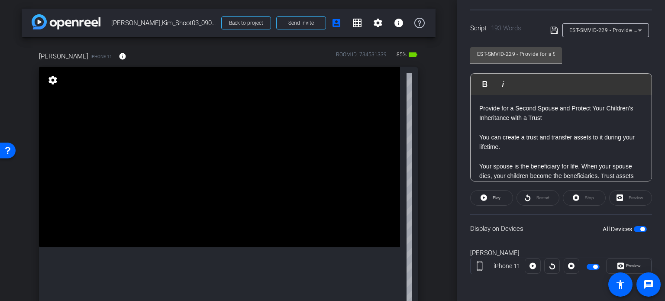
scroll to position [43, 0]
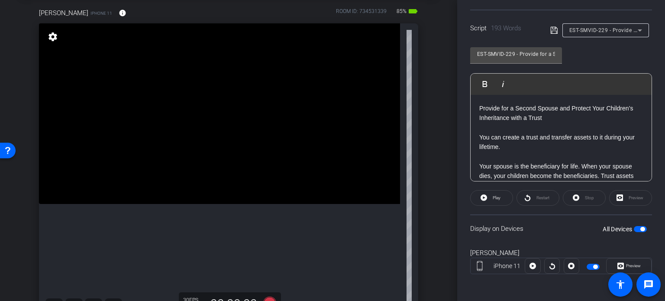
click at [2, 215] on div "arrow_back Pisinski,Kim_Shoot03_09032025 Back to project Send invite account_bo…" at bounding box center [228, 107] width 457 height 301
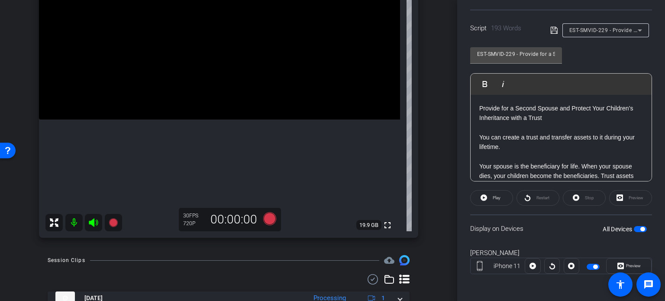
scroll to position [130, 0]
click at [11, 213] on div "arrow_back Pisinski,Kim_Shoot03_09032025 Back to project Send invite account_bo…" at bounding box center [228, 150] width 457 height 301
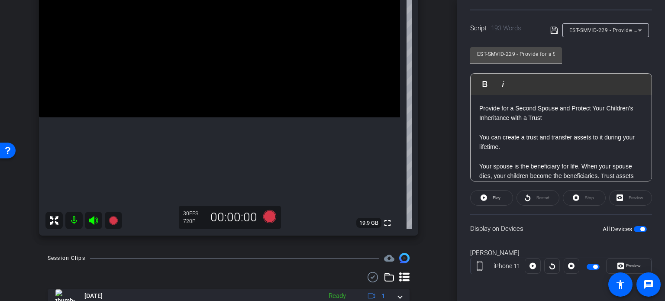
click at [0, 209] on div "arrow_back Pisinski,Kim_Shoot03_09032025 Back to project Send invite account_bo…" at bounding box center [228, 150] width 457 height 301
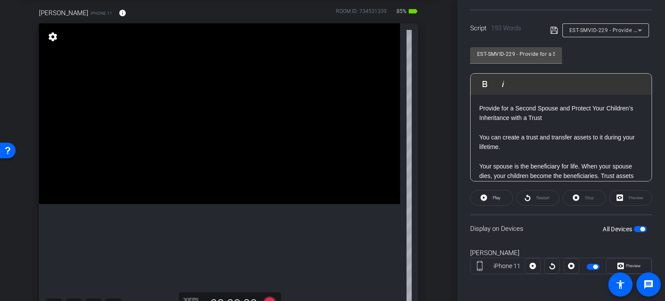
scroll to position [87, 0]
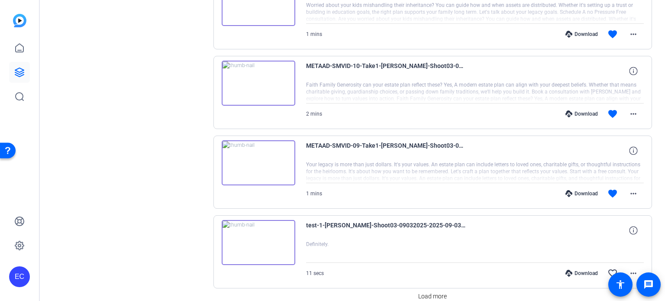
scroll to position [610, 0]
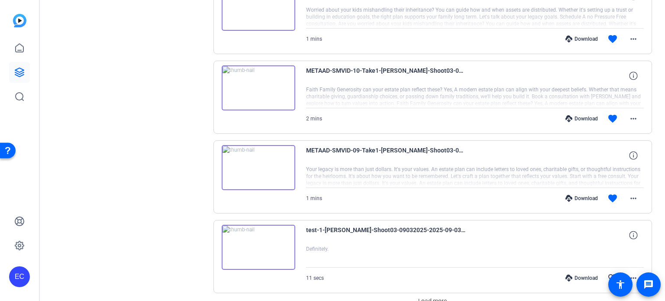
click at [580, 195] on div "Download" at bounding box center [581, 198] width 41 height 7
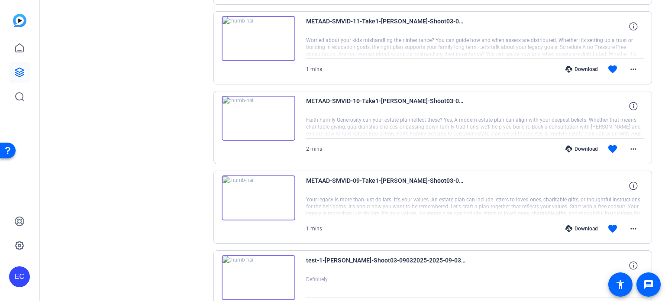
scroll to position [567, 0]
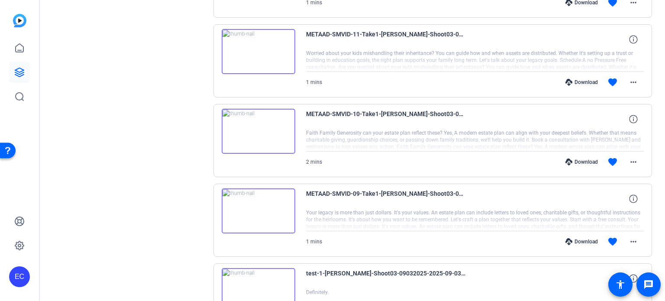
click at [577, 159] on div "Download" at bounding box center [581, 161] width 41 height 7
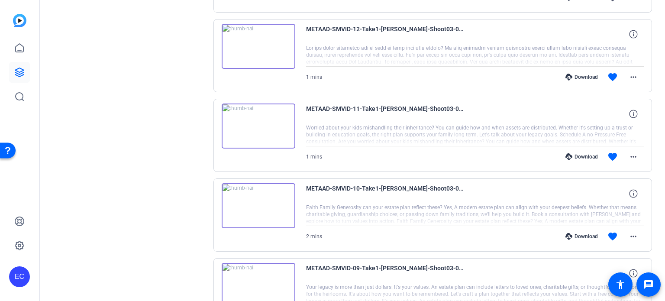
scroll to position [480, 0]
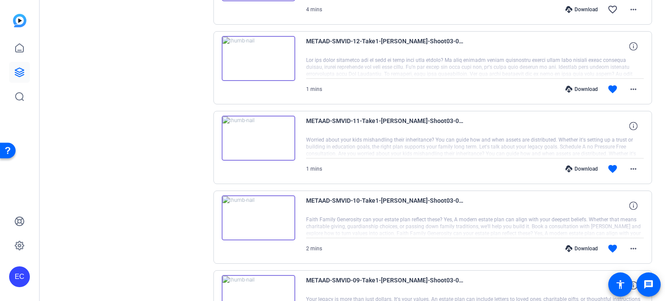
click at [581, 165] on div "Download" at bounding box center [581, 168] width 41 height 7
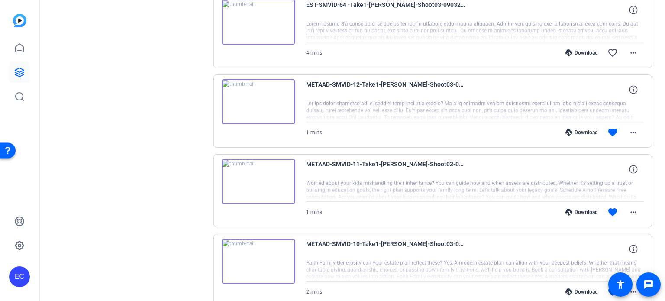
scroll to position [394, 0]
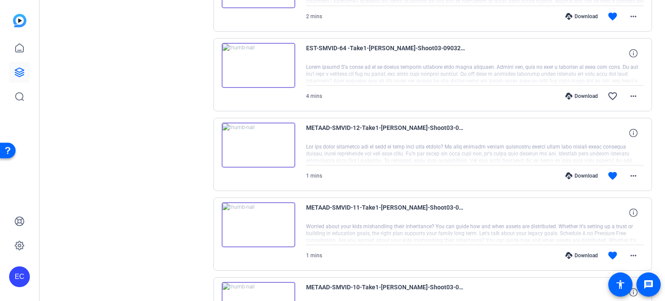
click at [586, 175] on div "Download" at bounding box center [581, 175] width 41 height 7
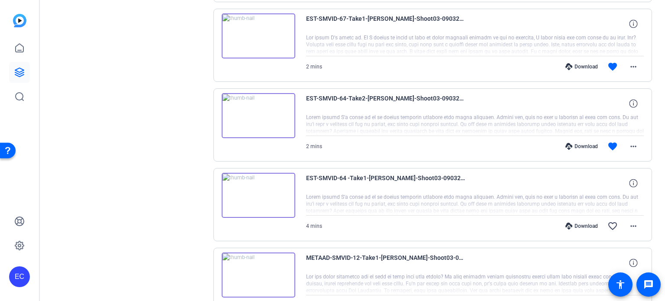
scroll to position [221, 0]
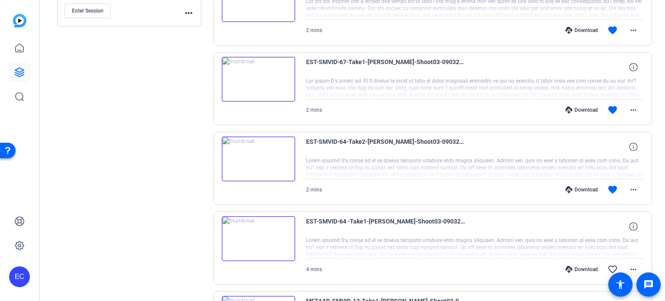
click at [578, 187] on div "Download" at bounding box center [581, 189] width 41 height 7
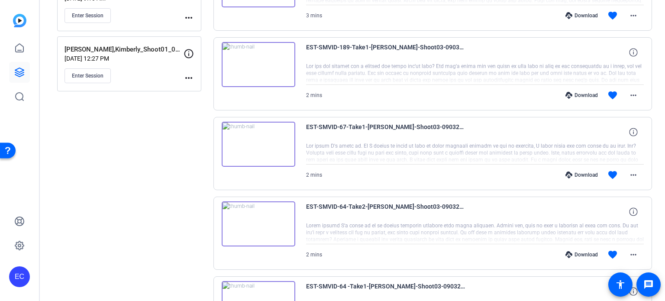
scroll to position [134, 0]
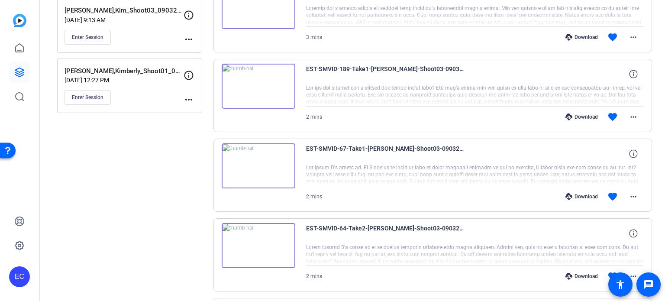
click at [573, 193] on div "Download" at bounding box center [581, 196] width 41 height 7
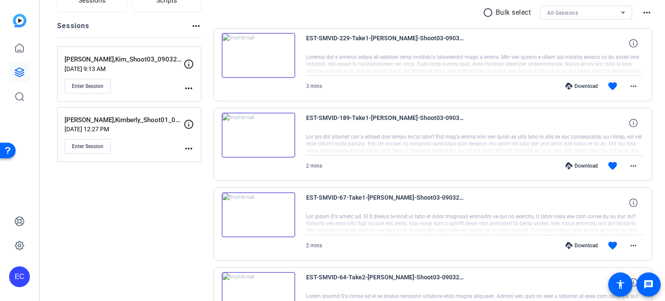
scroll to position [48, 0]
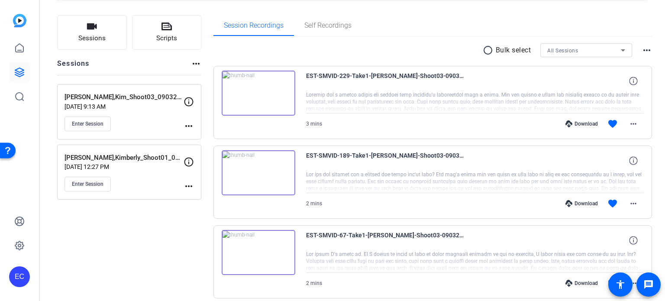
click at [582, 202] on div "Download" at bounding box center [581, 203] width 41 height 7
click at [580, 123] on div "Download" at bounding box center [581, 123] width 41 height 7
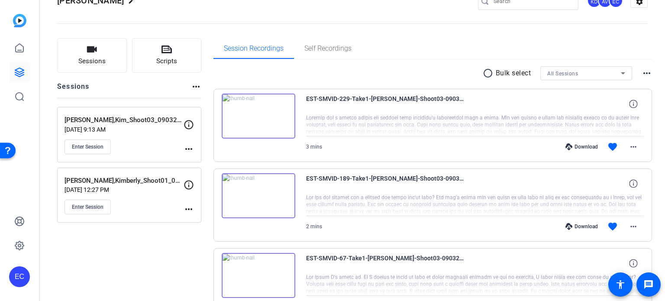
scroll to position [0, 0]
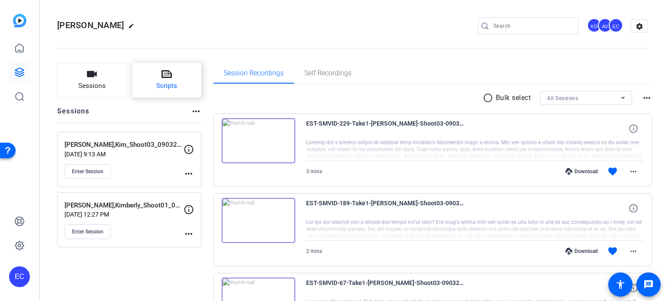
click at [169, 91] on button "Scripts" at bounding box center [167, 80] width 70 height 35
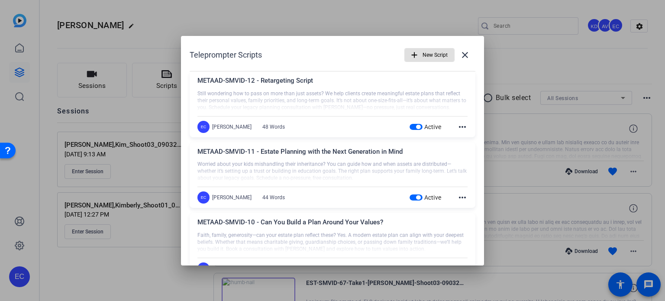
click at [409, 124] on span "button" at bounding box center [415, 127] width 13 height 6
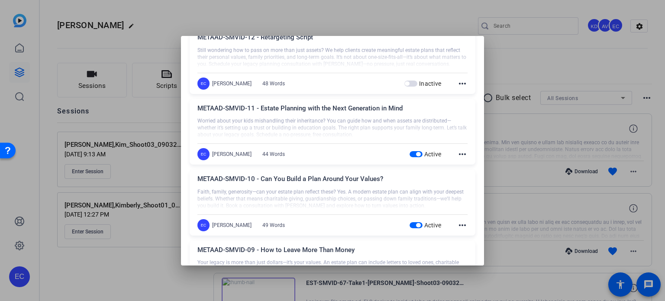
click at [416, 153] on span "button" at bounding box center [418, 154] width 4 height 4
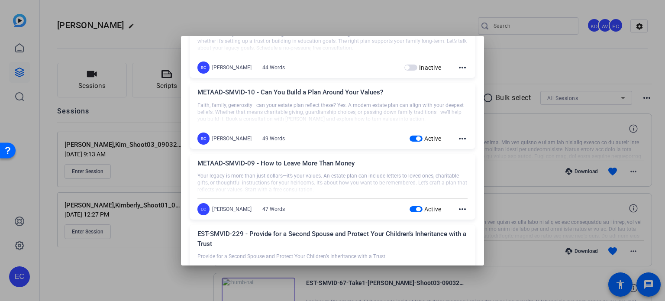
click at [409, 139] on span "button" at bounding box center [415, 138] width 13 height 6
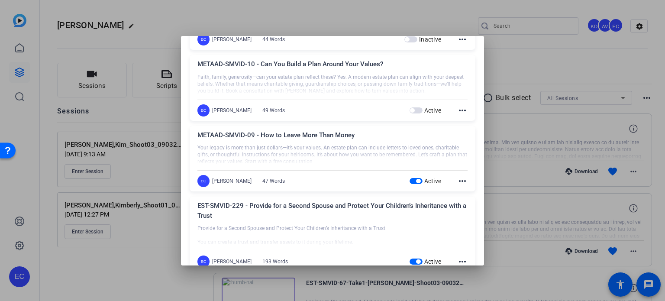
scroll to position [173, 0]
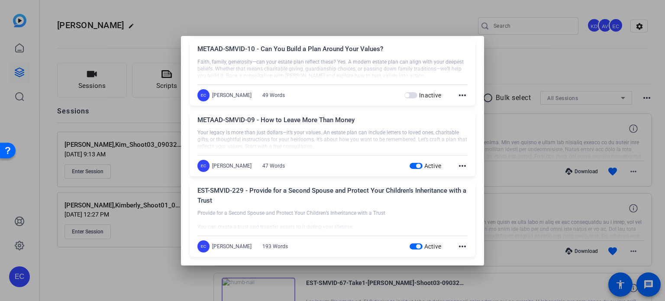
click at [416, 165] on span "button" at bounding box center [418, 166] width 4 height 4
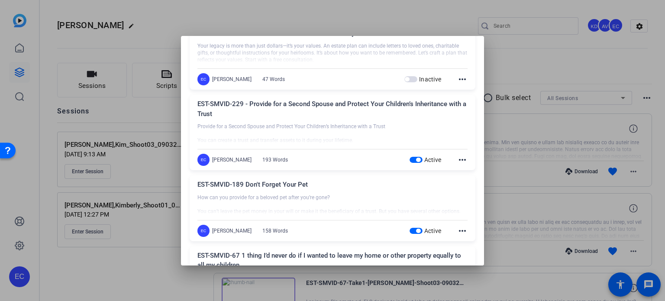
drag, startPoint x: 409, startPoint y: 159, endPoint x: 400, endPoint y: 155, distance: 10.5
click at [409, 159] on span "button" at bounding box center [415, 160] width 13 height 6
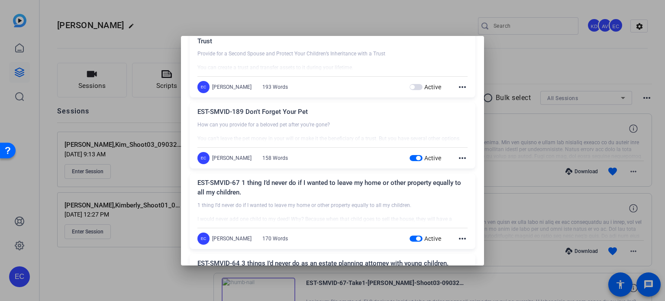
scroll to position [346, 0]
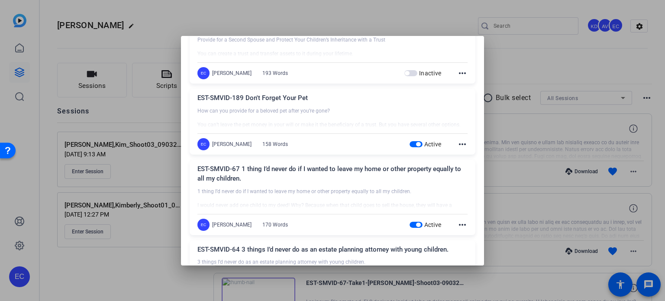
click at [409, 143] on span "button" at bounding box center [415, 144] width 13 height 6
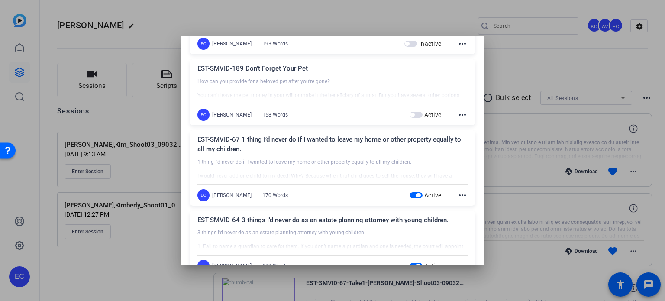
scroll to position [390, 0]
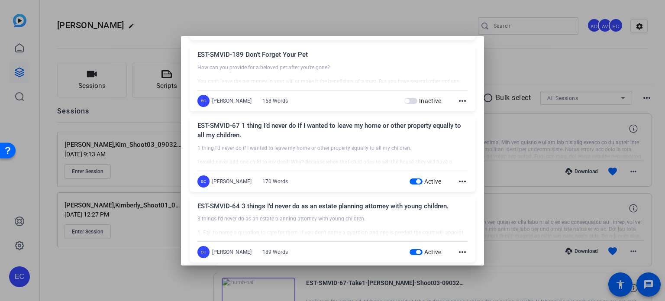
click at [416, 180] on span "button" at bounding box center [418, 181] width 4 height 4
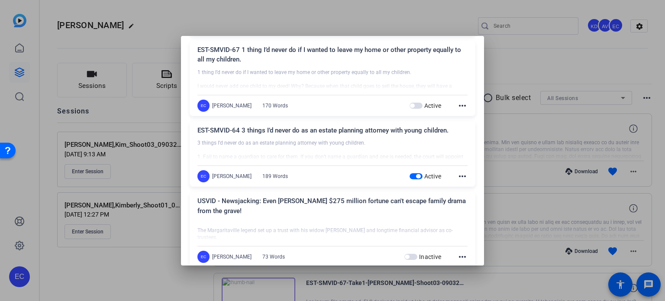
scroll to position [476, 0]
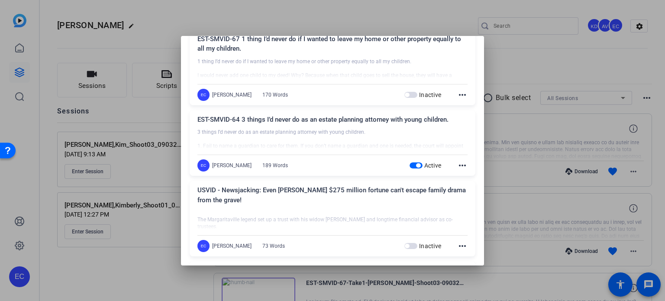
click at [416, 166] on span "button" at bounding box center [418, 165] width 4 height 4
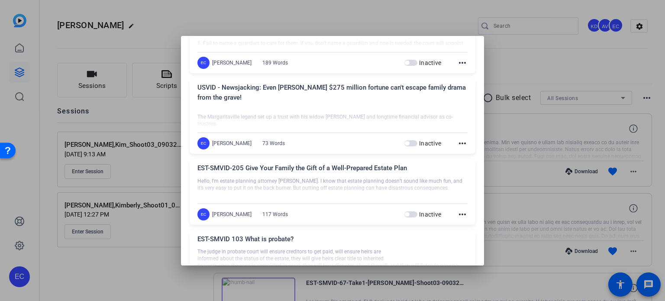
scroll to position [606, 0]
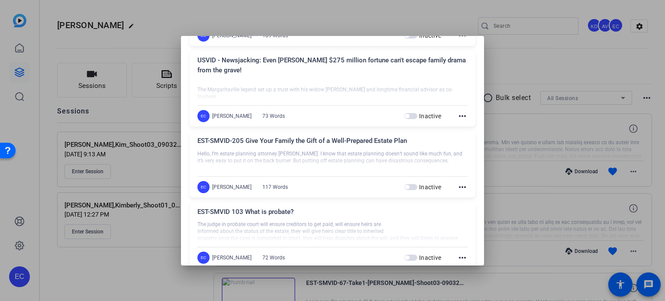
click at [155, 257] on div at bounding box center [332, 150] width 665 height 301
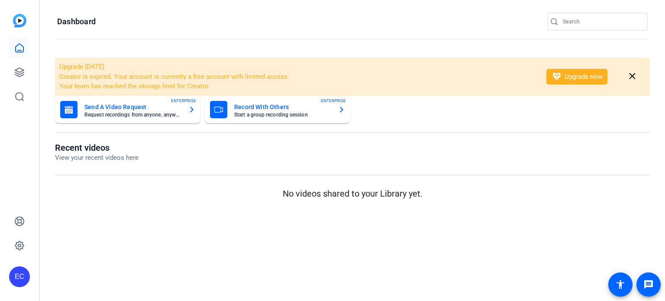
click at [581, 18] on input "Search" at bounding box center [602, 21] width 78 height 10
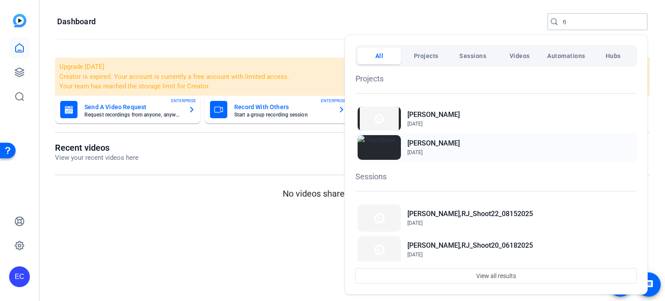
type input "rj"
click at [447, 151] on div "[PERSON_NAME] [DATE]" at bounding box center [495, 147] width 281 height 29
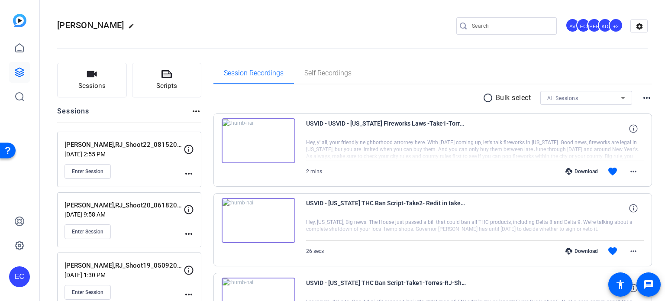
click at [168, 81] on span "Scripts" at bounding box center [166, 86] width 21 height 10
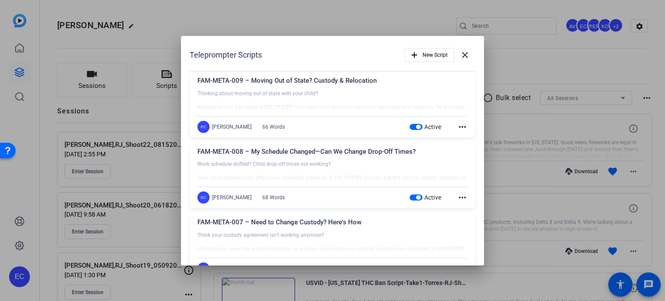
click at [535, 52] on div at bounding box center [332, 150] width 665 height 301
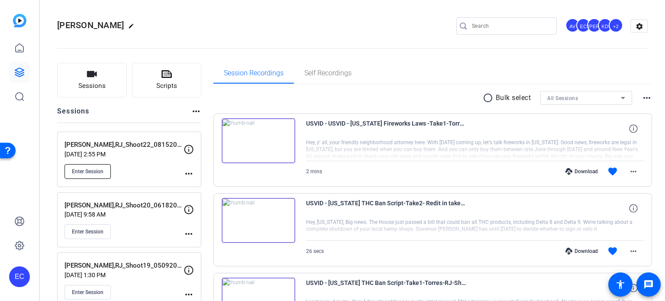
click at [99, 175] on button "Enter Session" at bounding box center [87, 171] width 46 height 15
click at [171, 81] on span "Scripts" at bounding box center [166, 86] width 21 height 10
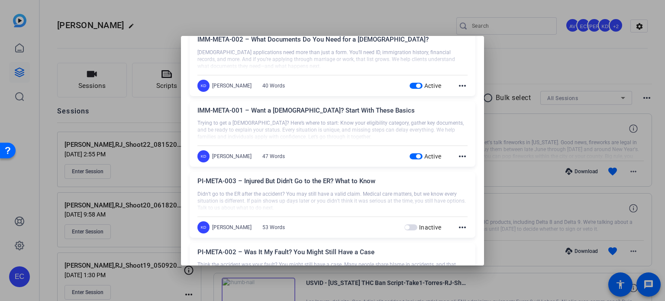
scroll to position [303, 0]
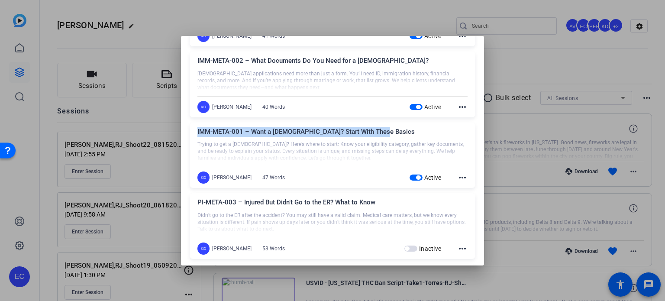
drag, startPoint x: 383, startPoint y: 132, endPoint x: 198, endPoint y: 128, distance: 184.9
click at [198, 128] on div "IMM-META-001 – Want a [DEMOGRAPHIC_DATA]? Start With These Basics" at bounding box center [332, 134] width 270 height 14
copy div "IMM-META-001 – Want a [DEMOGRAPHIC_DATA]? Start With These Basics"
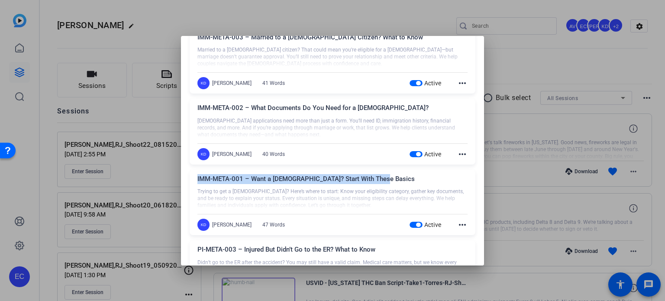
scroll to position [216, 0]
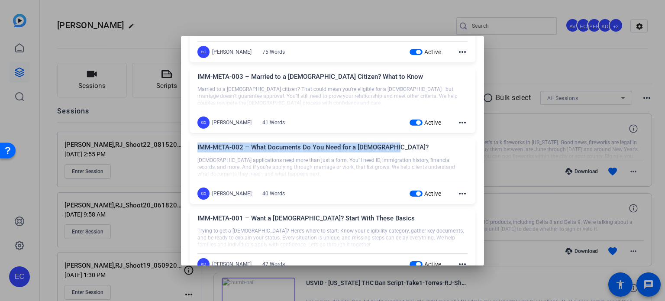
drag, startPoint x: 390, startPoint y: 145, endPoint x: 196, endPoint y: 148, distance: 194.3
click at [196, 148] on div "IMM-META-002 – What Documents Do You Need for a [DEMOGRAPHIC_DATA]? [DEMOGRAPHI…" at bounding box center [333, 171] width 286 height 66
copy div "IMM-META-002 – What Documents Do You Need for a [DEMOGRAPHIC_DATA]?"
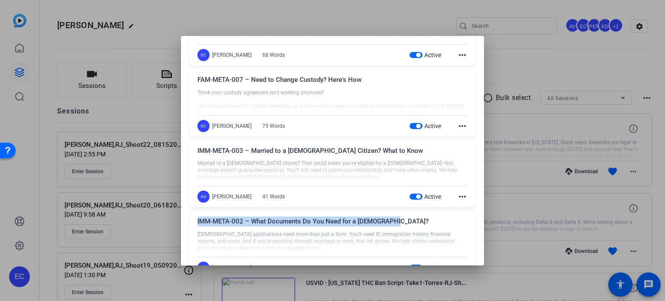
scroll to position [130, 0]
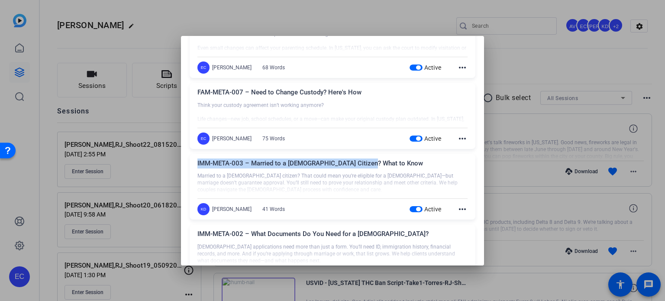
drag, startPoint x: 369, startPoint y: 162, endPoint x: 195, endPoint y: 161, distance: 174.0
click at [195, 161] on div "IMM-META-003 – Married to a [DEMOGRAPHIC_DATA] Citizen? What to Know Married to…" at bounding box center [333, 187] width 286 height 66
copy div "IMM-META-003 – Married to a [DEMOGRAPHIC_DATA] Citizen? What to Know"
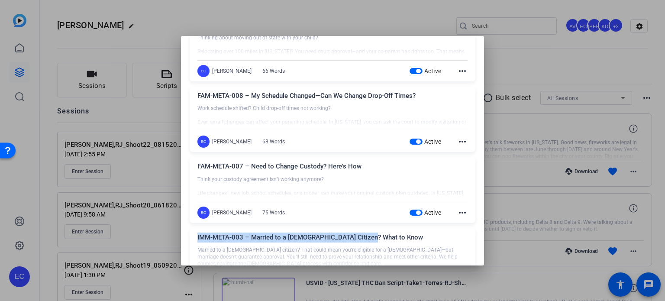
scroll to position [43, 0]
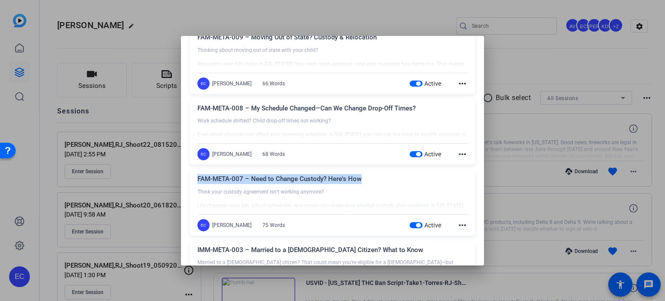
drag, startPoint x: 362, startPoint y: 178, endPoint x: 182, endPoint y: 182, distance: 180.5
copy div "FAM-META-007 – Need to Change Custody? Here's How"
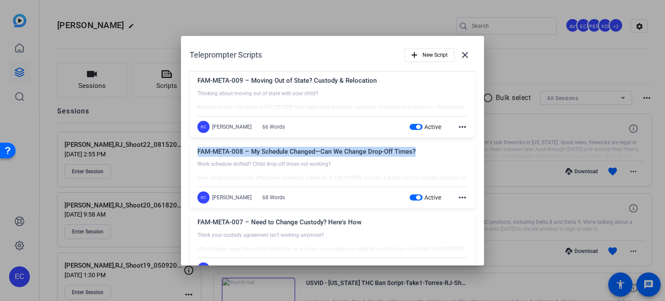
drag, startPoint x: 380, startPoint y: 149, endPoint x: 194, endPoint y: 154, distance: 186.6
click at [194, 154] on div "FAM-META-008 – My Schedule Changed—Can We Change Drop-Off Times? Work schedule …" at bounding box center [333, 175] width 286 height 66
copy div "FAM-META-008 – My Schedule Changed—Can We Change Drop-Off Times?"
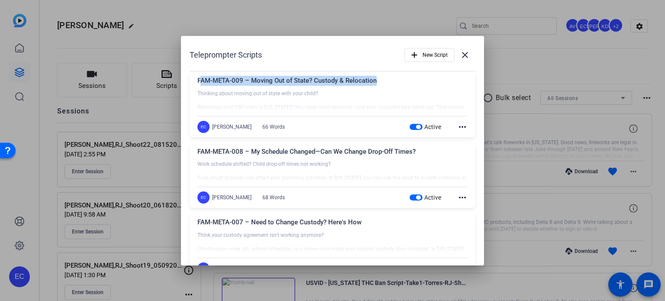
drag, startPoint x: 382, startPoint y: 79, endPoint x: 199, endPoint y: 76, distance: 182.7
click at [199, 75] on div "FAM-META-009 – Moving Out of State? Custody & Relocation Thinking about moving …" at bounding box center [333, 104] width 286 height 66
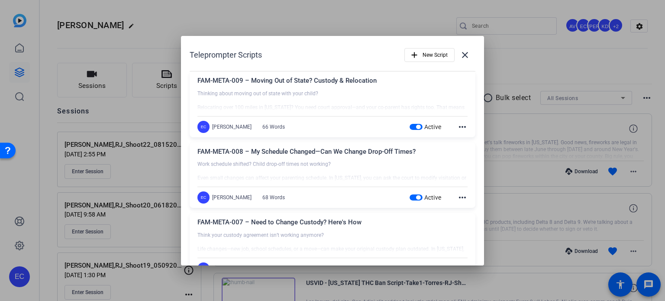
click at [377, 100] on div at bounding box center [332, 101] width 270 height 22
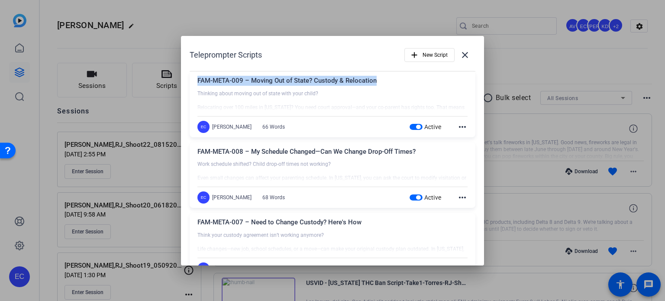
drag, startPoint x: 376, startPoint y: 82, endPoint x: 197, endPoint y: 76, distance: 178.4
click at [197, 76] on div "FAM-META-009 – Moving Out of State? Custody & Relocation" at bounding box center [332, 83] width 270 height 14
copy div "FAM-META-009 – Moving Out of State? Custody & Relocation"
click at [414, 129] on span "button" at bounding box center [415, 127] width 13 height 6
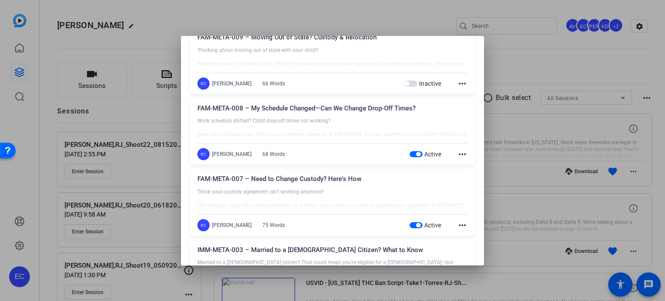
click at [409, 151] on span "button" at bounding box center [415, 154] width 13 height 6
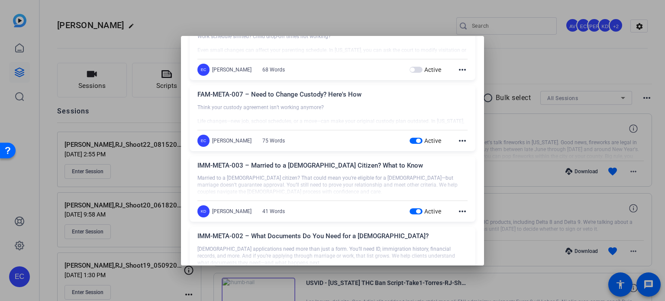
scroll to position [130, 0]
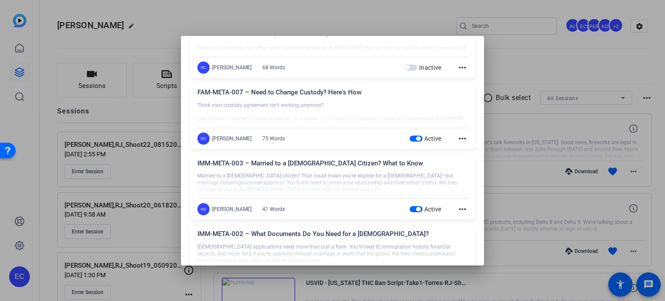
click at [409, 139] on span "button" at bounding box center [415, 138] width 13 height 6
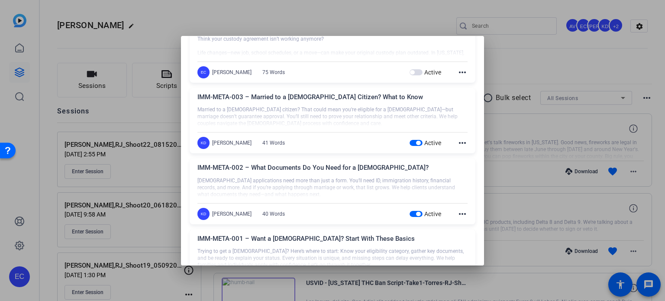
scroll to position [216, 0]
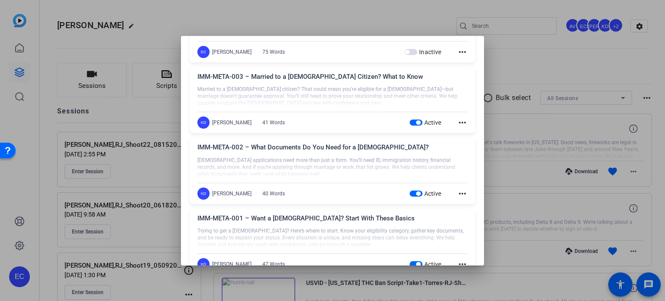
click at [409, 125] on span "button" at bounding box center [415, 122] width 13 height 6
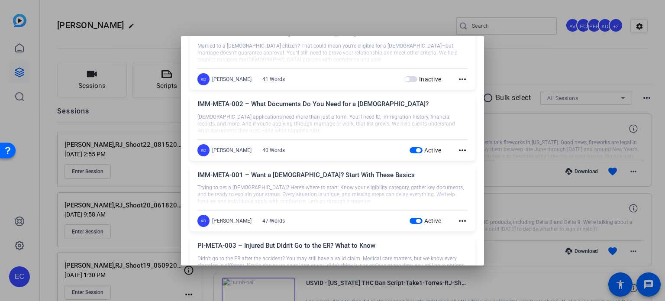
click at [409, 147] on span "button" at bounding box center [415, 150] width 13 height 6
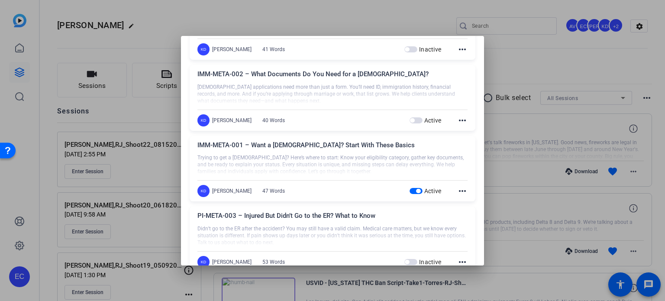
scroll to position [303, 0]
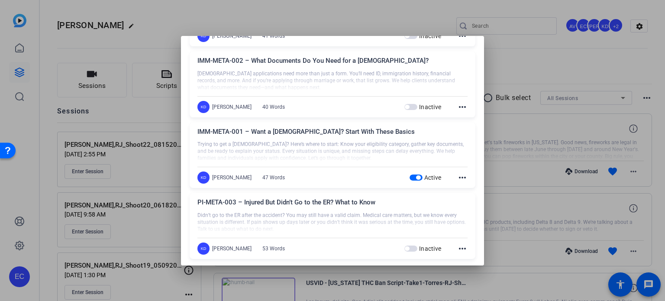
click at [409, 180] on span "button" at bounding box center [415, 177] width 13 height 6
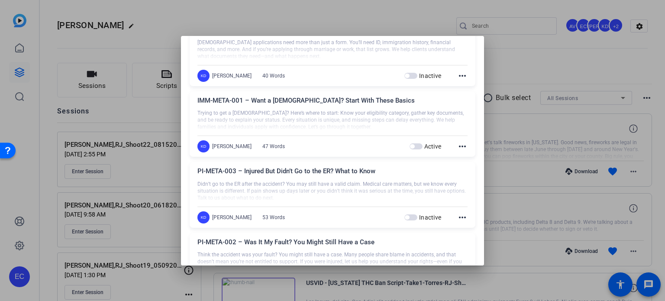
scroll to position [346, 0]
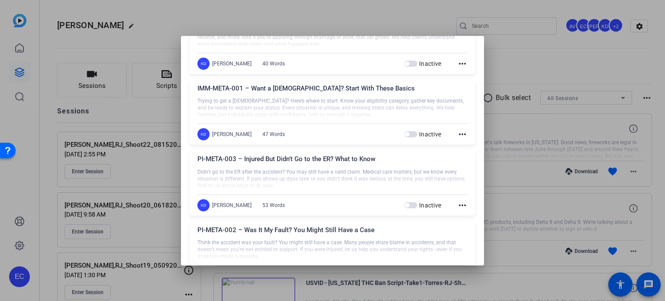
click at [510, 141] on div at bounding box center [332, 150] width 665 height 301
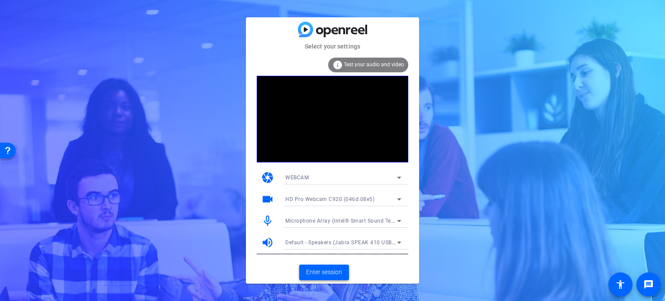
click at [322, 274] on span "Enter session" at bounding box center [324, 271] width 36 height 9
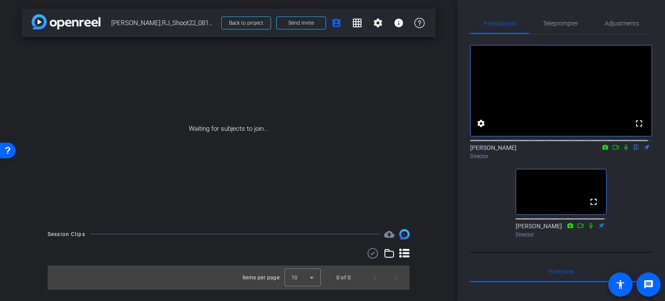
click at [637, 190] on div "fullscreen settings [PERSON_NAME] flip Director fullscreen [PERSON_NAME] Direct…" at bounding box center [561, 137] width 182 height 207
click at [465, 225] on div "Participants Teleprompter Adjustments fullscreen settings [PERSON_NAME] flip Di…" at bounding box center [561, 150] width 208 height 301
